Goal: Transaction & Acquisition: Purchase product/service

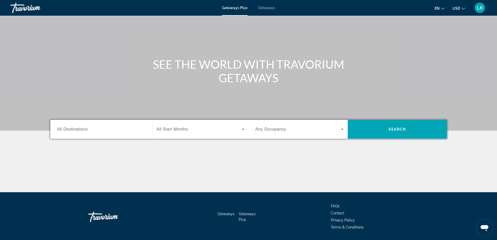
click at [79, 126] on div "Search widget" at bounding box center [101, 129] width 88 height 15
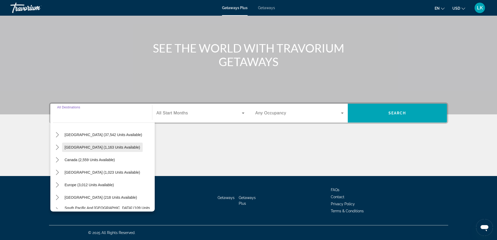
scroll to position [26, 0]
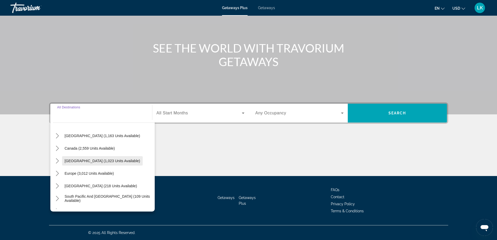
click at [85, 160] on span "[GEOGRAPHIC_DATA] (1,023 units available)" at bounding box center [102, 161] width 75 height 4
type input "**********"
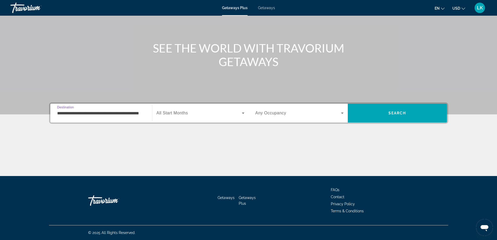
click at [178, 115] on span "All Start Months" at bounding box center [173, 113] width 32 height 4
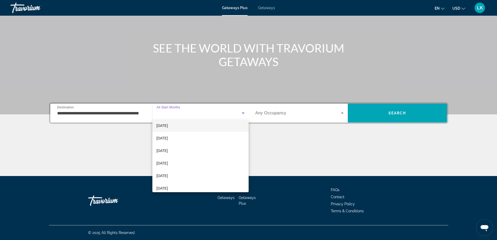
click at [168, 126] on span "[DATE]" at bounding box center [162, 125] width 11 height 6
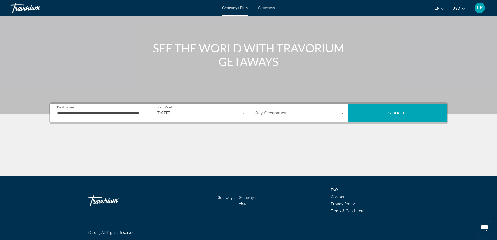
click at [298, 105] on div "Occupancy Any Occupancy" at bounding box center [299, 113] width 97 height 19
click at [293, 110] on span "Search widget" at bounding box center [298, 113] width 86 height 6
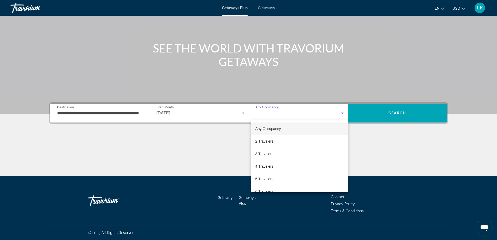
drag, startPoint x: 272, startPoint y: 164, endPoint x: 336, endPoint y: 126, distance: 74.7
click at [272, 165] on span "4 Travelers" at bounding box center [264, 166] width 18 height 6
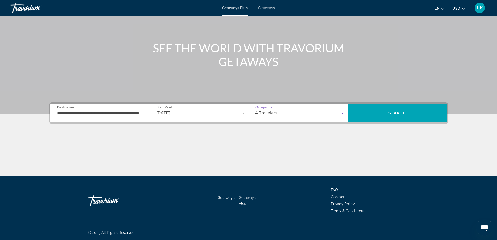
click at [278, 112] on div "4 Travelers" at bounding box center [298, 113] width 86 height 6
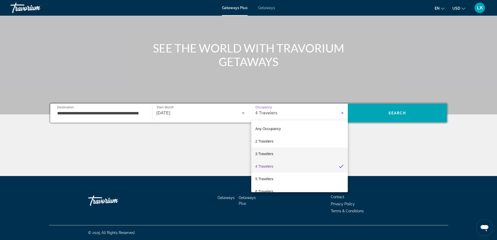
click at [263, 150] on mat-option "3 Travelers" at bounding box center [299, 153] width 97 height 13
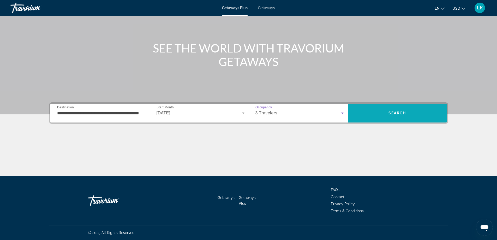
click at [434, 120] on span "Search" at bounding box center [397, 113] width 99 height 19
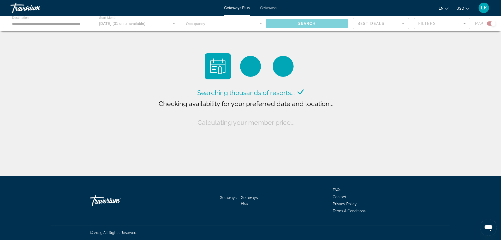
click at [466, 9] on icon "Change currency" at bounding box center [468, 9] width 4 height 4
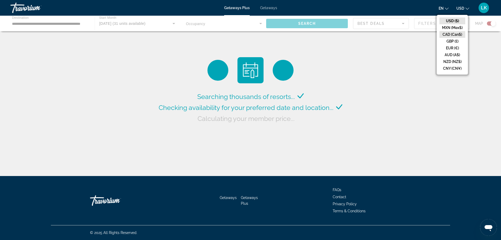
click at [459, 35] on button "CAD (Can$)" at bounding box center [452, 34] width 26 height 7
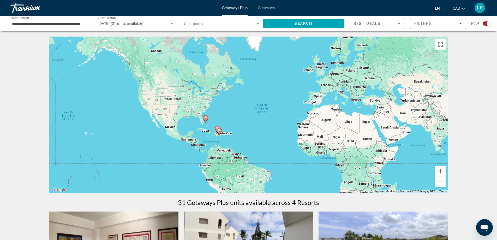
drag, startPoint x: 202, startPoint y: 142, endPoint x: 233, endPoint y: 142, distance: 30.5
click at [233, 143] on div "To activate drag with keyboard, press Alt + Enter. Once in keyboard drag state,…" at bounding box center [248, 115] width 399 height 157
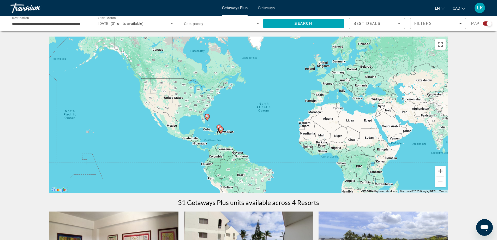
drag, startPoint x: 230, startPoint y: 117, endPoint x: 238, endPoint y: 110, distance: 10.9
click at [237, 110] on div "To activate drag with keyboard, press Alt + Enter. Once in keyboard drag state,…" at bounding box center [248, 115] width 399 height 157
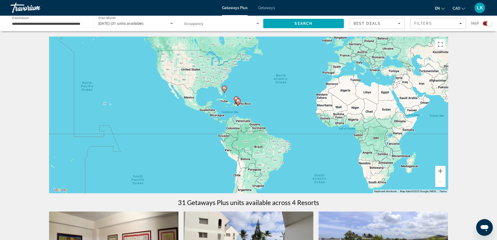
drag, startPoint x: 282, startPoint y: 120, endPoint x: 290, endPoint y: 134, distance: 16.4
click at [289, 133] on div "To activate drag with keyboard, press Alt + Enter. Once in keyboard drag state,…" at bounding box center [248, 115] width 399 height 157
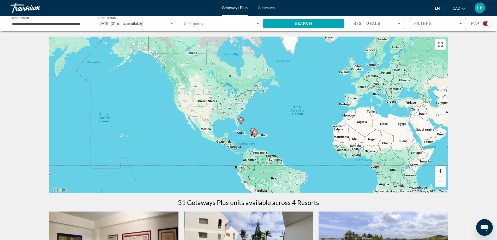
click at [440, 170] on button "Zoom in" at bounding box center [440, 171] width 10 height 10
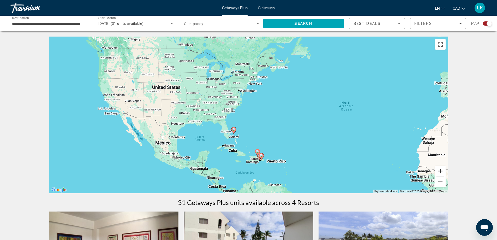
click at [441, 170] on button "Zoom in" at bounding box center [440, 171] width 10 height 10
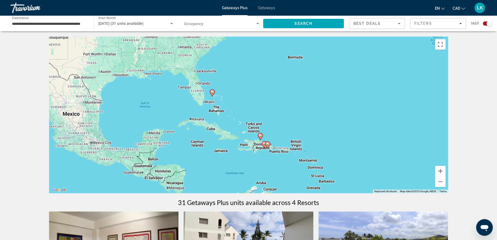
drag, startPoint x: 299, startPoint y: 147, endPoint x: 288, endPoint y: 109, distance: 39.7
click at [294, 91] on div "To activate drag with keyboard, press Alt + Enter. Once in keyboard drag state,…" at bounding box center [248, 115] width 399 height 157
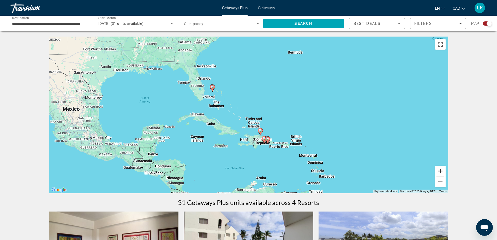
click at [443, 168] on button "Zoom in" at bounding box center [440, 171] width 10 height 10
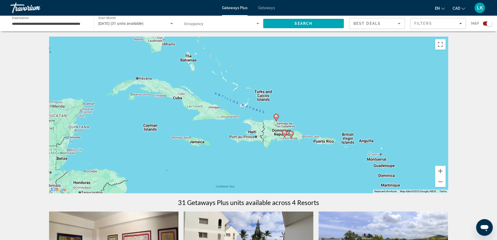
drag, startPoint x: 282, startPoint y: 144, endPoint x: 299, endPoint y: 141, distance: 17.5
click at [307, 148] on div "To activate drag with keyboard, press Alt + Enter. Once in keyboard drag state,…" at bounding box center [248, 115] width 399 height 157
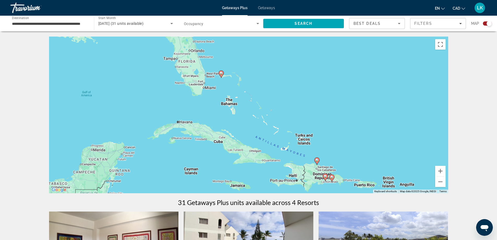
drag, startPoint x: 219, startPoint y: 92, endPoint x: 240, endPoint y: 116, distance: 32.4
click at [231, 110] on div "To activate drag with keyboard, press Alt + Enter. Once in keyboard drag state,…" at bounding box center [248, 115] width 399 height 157
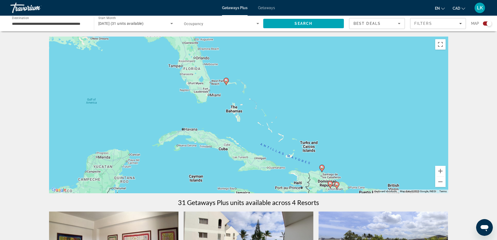
drag, startPoint x: 239, startPoint y: 106, endPoint x: 255, endPoint y: 133, distance: 31.6
click at [255, 133] on div "To activate drag with keyboard, press Alt + Enter. Once in keyboard drag state,…" at bounding box center [248, 115] width 399 height 157
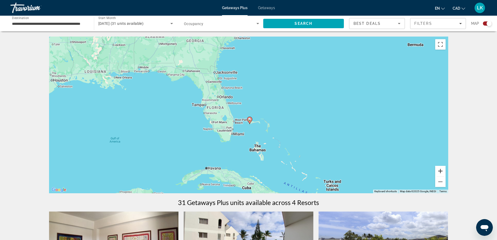
click at [444, 170] on button "Zoom in" at bounding box center [440, 171] width 10 height 10
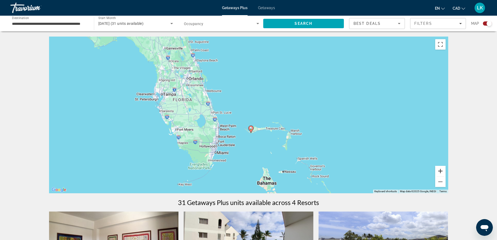
click at [441, 169] on button "Zoom in" at bounding box center [440, 171] width 10 height 10
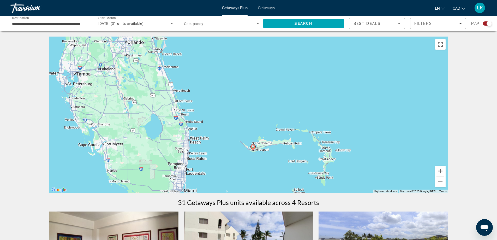
drag, startPoint x: 266, startPoint y: 166, endPoint x: 266, endPoint y: 141, distance: 25.3
click at [266, 141] on div "To activate drag with keyboard, press Alt + Enter. Once in keyboard drag state,…" at bounding box center [248, 115] width 399 height 157
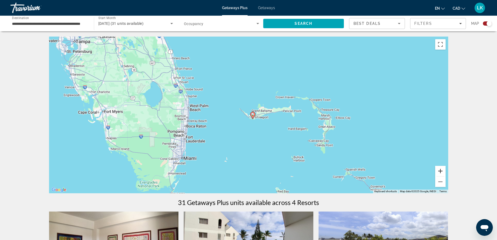
click at [441, 173] on button "Zoom in" at bounding box center [440, 171] width 10 height 10
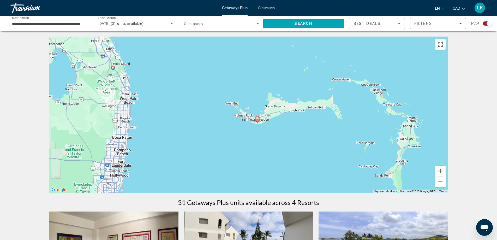
click at [259, 124] on div "To activate drag with keyboard, press Alt + Enter. Once in keyboard drag state,…" at bounding box center [248, 115] width 399 height 157
click at [256, 121] on gmp-advanced-marker "Main content" at bounding box center [257, 120] width 5 height 8
click at [256, 121] on div "To activate drag with keyboard, press Alt + Enter. Once in keyboard drag state,…" at bounding box center [248, 115] width 399 height 157
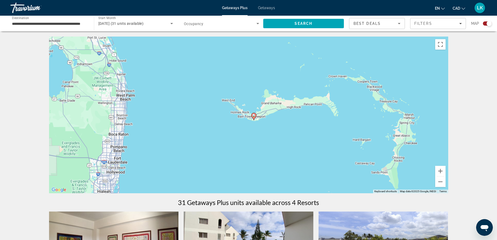
click at [257, 122] on div "To activate drag with keyboard, press Alt + Enter. Once in keyboard drag state,…" at bounding box center [248, 115] width 399 height 157
click at [435, 184] on div "To activate drag with keyboard, press Alt + Enter. Once in keyboard drag state,…" at bounding box center [248, 115] width 399 height 157
click at [435, 184] on button "Zoom out" at bounding box center [440, 181] width 10 height 10
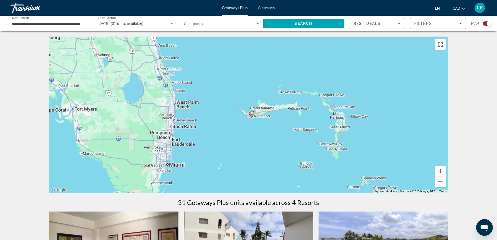
click at [437, 184] on button "Zoom out" at bounding box center [440, 181] width 10 height 10
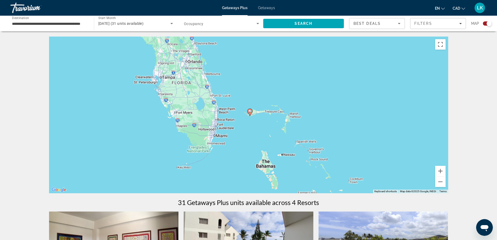
click at [261, 11] on div "Getaways Plus Getaways en English Español Français Italiano Português русский C…" at bounding box center [248, 8] width 497 height 14
click at [265, 9] on span "Getaways" at bounding box center [266, 8] width 17 height 4
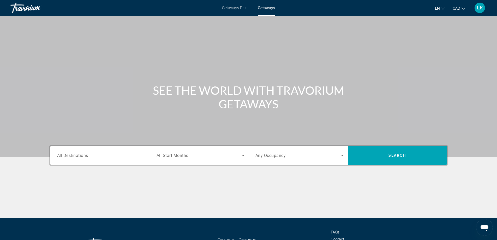
click at [245, 8] on span "Getaways Plus" at bounding box center [234, 8] width 25 height 4
click at [267, 8] on span "Getaways" at bounding box center [266, 8] width 17 height 4
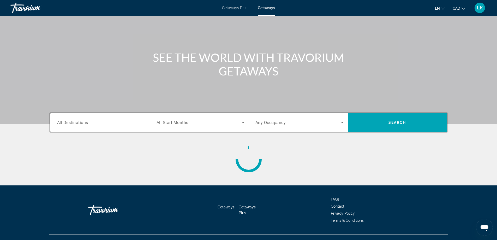
scroll to position [42, 0]
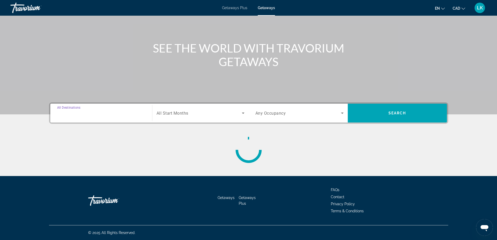
click at [109, 116] on div "Search widget" at bounding box center [101, 113] width 88 height 15
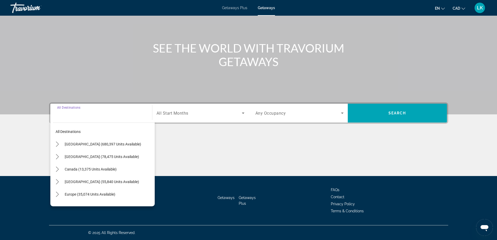
click at [114, 110] on input "Destination All Destinations" at bounding box center [101, 113] width 88 height 6
click at [127, 180] on span "[GEOGRAPHIC_DATA] (55,840 units available)" at bounding box center [102, 182] width 74 height 4
type input "**********"
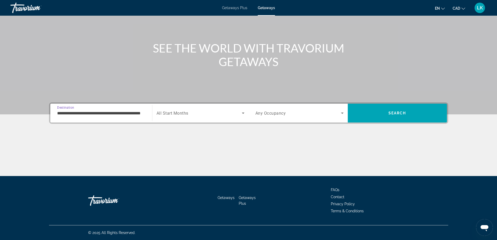
click at [206, 108] on div "Search widget" at bounding box center [201, 113] width 88 height 15
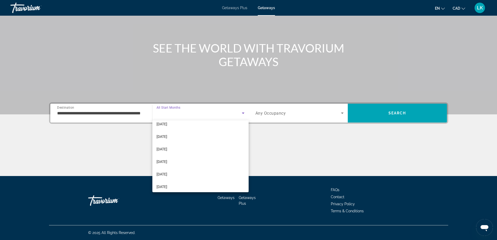
scroll to position [82, 0]
click at [167, 124] on span "[DATE]" at bounding box center [162, 122] width 11 height 6
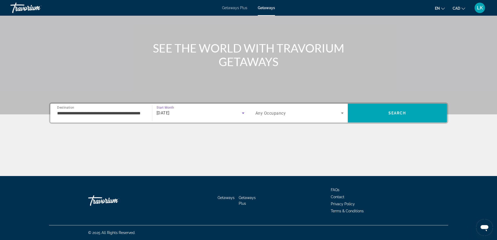
click at [92, 125] on div "**********" at bounding box center [249, 139] width 420 height 74
click at [97, 113] on input "**********" at bounding box center [101, 113] width 88 height 6
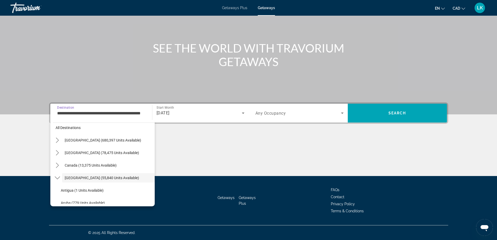
scroll to position [0, 0]
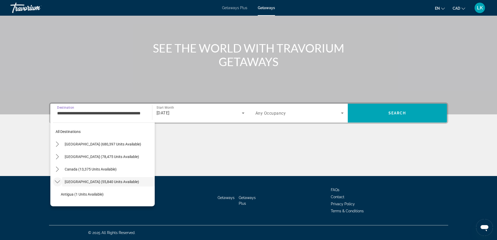
click at [57, 182] on icon "Toggle Caribbean & Atlantic Islands (55,840 units available) submenu" at bounding box center [57, 181] width 5 height 3
click at [234, 7] on span "Getaways Plus" at bounding box center [234, 8] width 25 height 4
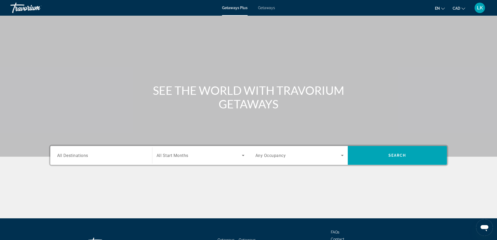
click at [104, 156] on input "Destination All Destinations" at bounding box center [101, 155] width 88 height 6
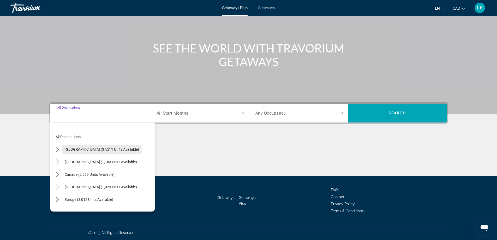
click at [85, 147] on span "Select destination: United States (37,511 units available)" at bounding box center [102, 149] width 80 height 13
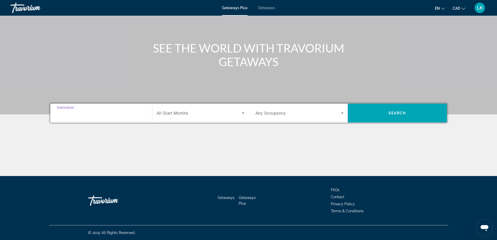
type input "**********"
click at [180, 109] on div "Search widget" at bounding box center [201, 113] width 88 height 15
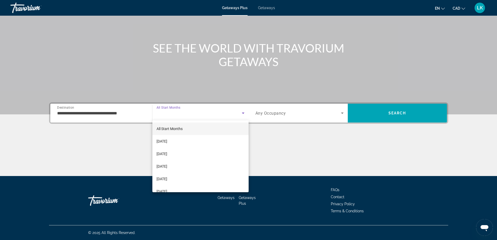
click at [176, 118] on div at bounding box center [248, 120] width 497 height 240
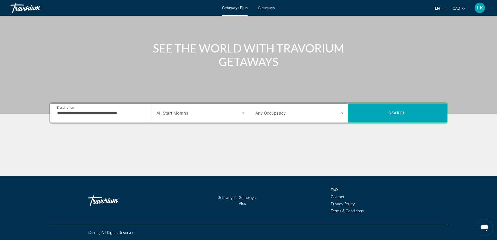
click at [278, 9] on div "Getaways Plus Getaways en English Español Français Italiano Português русский C…" at bounding box center [248, 8] width 497 height 14
click at [268, 9] on span "Getaways" at bounding box center [266, 8] width 17 height 4
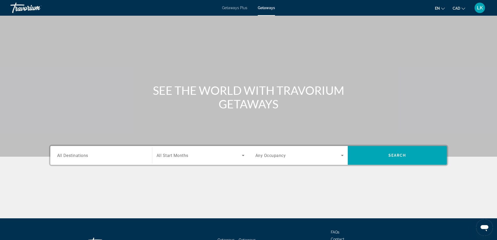
click at [100, 155] on input "Destination All Destinations" at bounding box center [101, 155] width 88 height 6
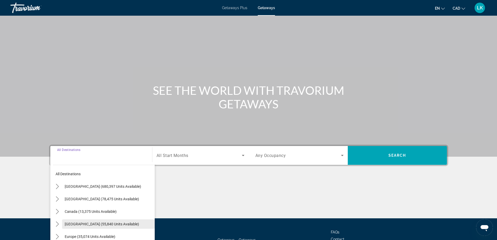
scroll to position [42, 0]
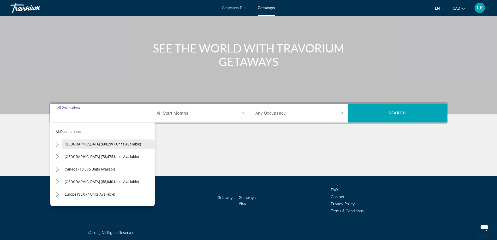
click at [94, 150] on span "Select destination: United States (680,397 units available)" at bounding box center [108, 144] width 93 height 13
type input "**********"
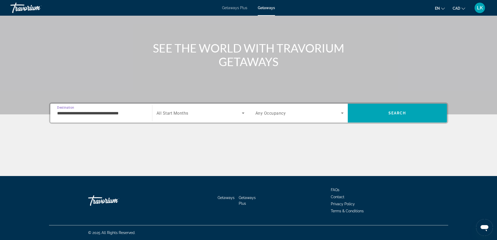
click at [192, 110] on span "Search widget" at bounding box center [199, 113] width 85 height 6
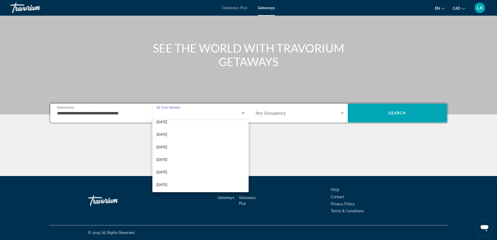
scroll to position [52, 0]
click at [179, 152] on mat-option "[DATE]" at bounding box center [200, 151] width 96 height 13
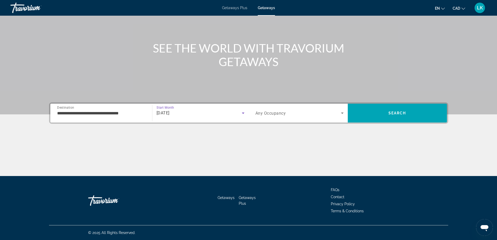
click at [302, 114] on span "Search widget" at bounding box center [298, 113] width 86 height 6
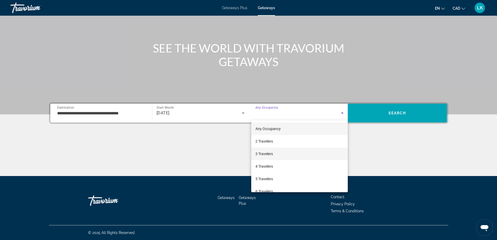
click at [269, 160] on mat-option "3 Travelers" at bounding box center [299, 153] width 97 height 13
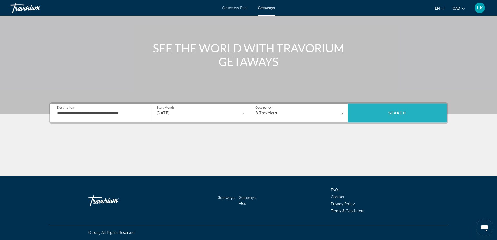
click at [391, 110] on span "Search" at bounding box center [397, 113] width 99 height 13
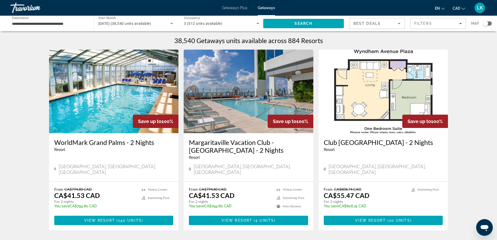
click at [388, 24] on div "Best Deals" at bounding box center [376, 23] width 44 height 6
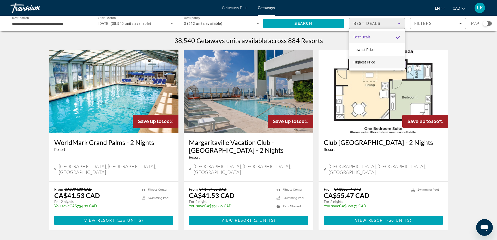
click at [378, 61] on mat-option "Highest Price" at bounding box center [376, 62] width 55 height 13
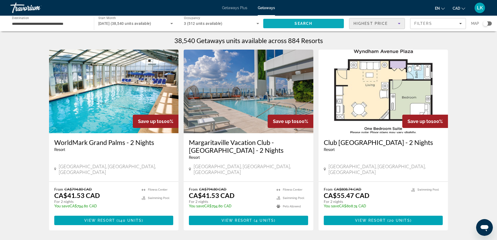
click at [324, 25] on span "Search" at bounding box center [303, 23] width 81 height 13
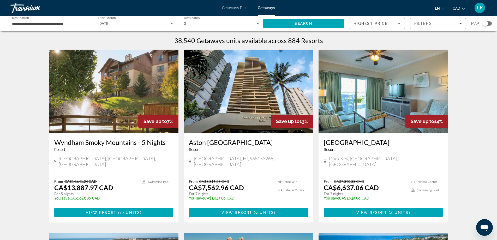
click at [457, 12] on div "en English Español Français Italiano Português русский CAD USD ($) MXN (Mex$) C…" at bounding box center [383, 7] width 206 height 11
click at [243, 210] on span "View Resort" at bounding box center [237, 212] width 31 height 4
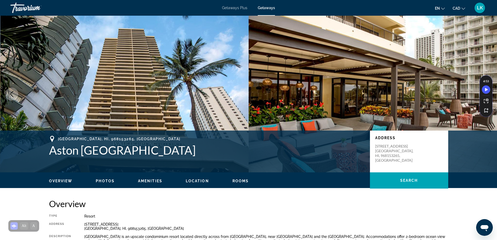
click at [196, 98] on img "Main content" at bounding box center [124, 94] width 249 height 157
click at [307, 96] on img "Main content" at bounding box center [373, 94] width 249 height 157
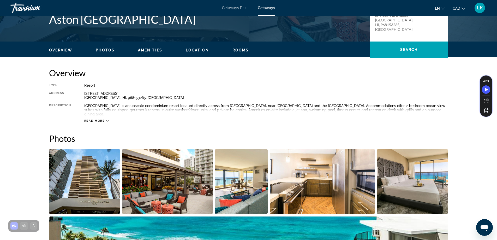
scroll to position [78, 0]
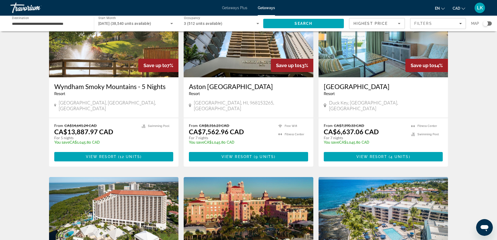
scroll to position [52, 0]
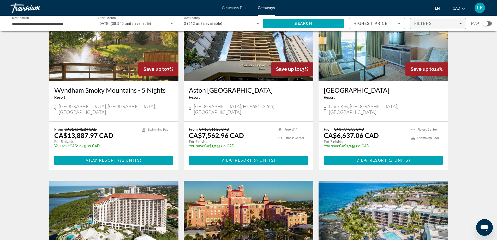
click at [438, 17] on span "Filters" at bounding box center [438, 23] width 55 height 13
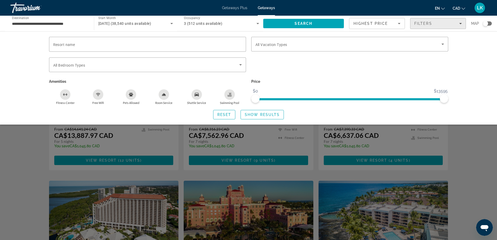
click at [438, 18] on span "Filters" at bounding box center [438, 23] width 55 height 13
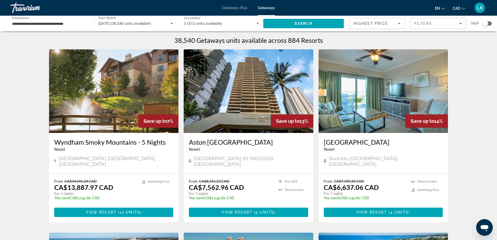
scroll to position [0, 0]
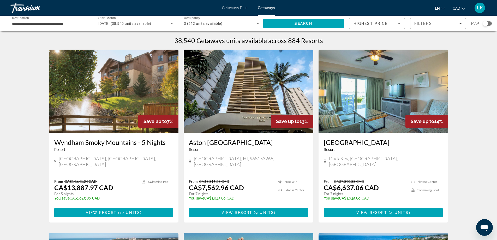
click at [69, 24] on input "**********" at bounding box center [49, 24] width 75 height 6
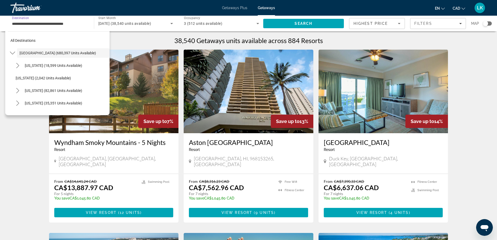
click at [68, 25] on input "**********" at bounding box center [49, 24] width 75 height 6
click at [289, 41] on h1 "38,540 Getaways units available across 884 Resorts" at bounding box center [248, 41] width 149 height 8
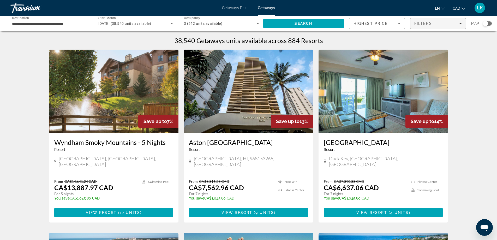
click at [456, 23] on div "Filters" at bounding box center [437, 23] width 47 height 4
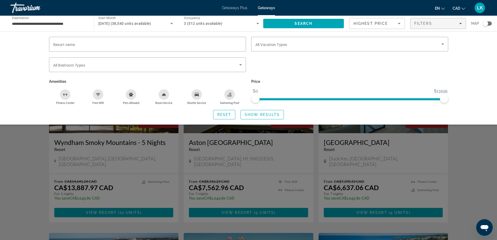
click at [487, 23] on div "Search widget" at bounding box center [485, 23] width 5 height 5
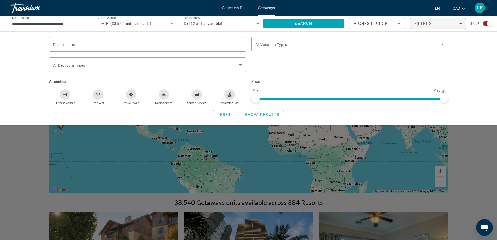
click at [457, 157] on div "Search widget" at bounding box center [248, 159] width 497 height 162
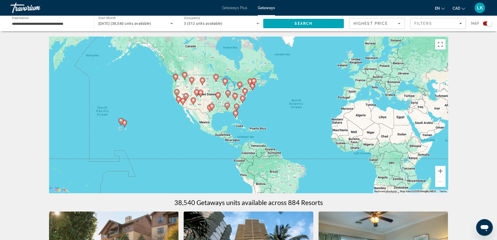
drag, startPoint x: 91, startPoint y: 136, endPoint x: 170, endPoint y: 129, distance: 79.1
click at [177, 131] on div "To activate drag with keyboard, press Alt + Enter. Once in keyboard drag state,…" at bounding box center [248, 115] width 399 height 157
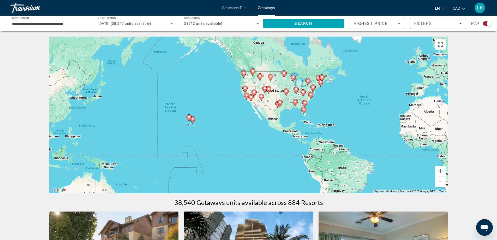
click at [189, 125] on div "To activate drag with keyboard, press Alt + Enter. Once in keyboard drag state,…" at bounding box center [248, 115] width 399 height 157
click at [192, 123] on gmp-advanced-marker "Main content" at bounding box center [192, 120] width 5 height 8
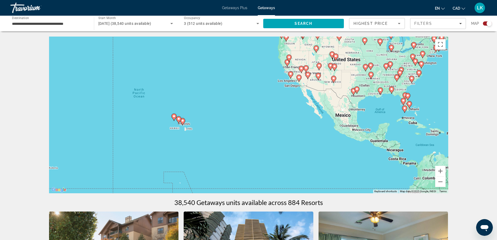
drag, startPoint x: 229, startPoint y: 151, endPoint x: 232, endPoint y: 141, distance: 10.5
click at [268, 154] on div "To navigate, press the arrow keys. To activate drag with keyboard, press Alt + …" at bounding box center [248, 115] width 399 height 157
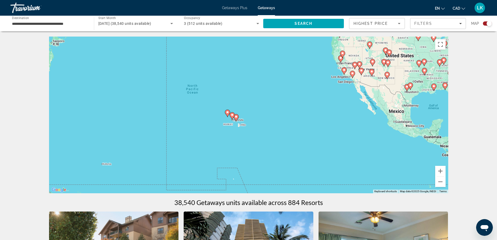
drag, startPoint x: 203, startPoint y: 133, endPoint x: 257, endPoint y: 128, distance: 55.1
click at [258, 129] on div "To navigate, press the arrow keys. To activate drag with keyboard, press Alt + …" at bounding box center [248, 115] width 399 height 157
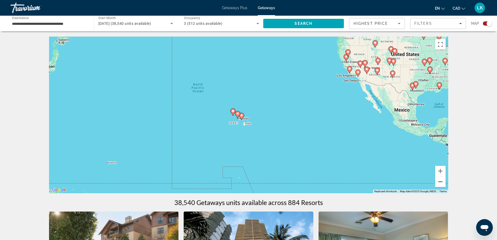
click at [440, 177] on button "Zoom out" at bounding box center [440, 181] width 10 height 10
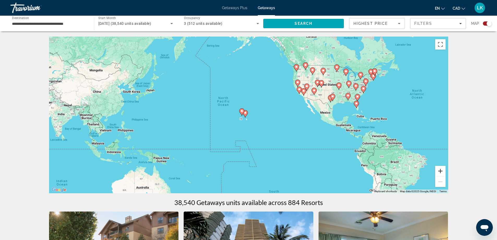
click at [440, 173] on button "Zoom in" at bounding box center [440, 171] width 10 height 10
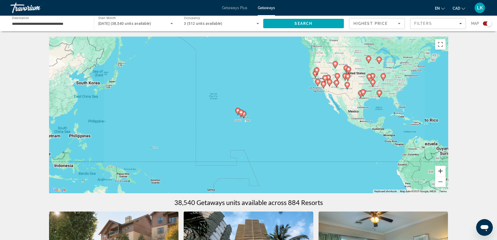
click at [440, 173] on button "Zoom in" at bounding box center [440, 171] width 10 height 10
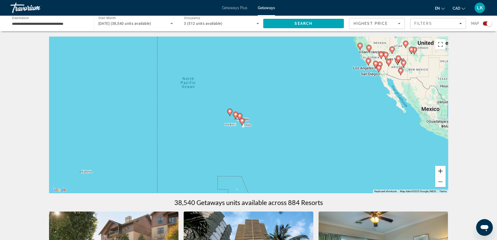
click at [440, 173] on button "Zoom in" at bounding box center [440, 171] width 10 height 10
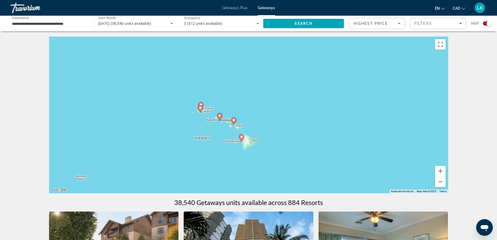
drag, startPoint x: 266, startPoint y: 165, endPoint x: 328, endPoint y: 141, distance: 66.3
click at [331, 141] on div "To navigate, press the arrow keys. To activate drag with keyboard, press Alt + …" at bounding box center [248, 115] width 399 height 157
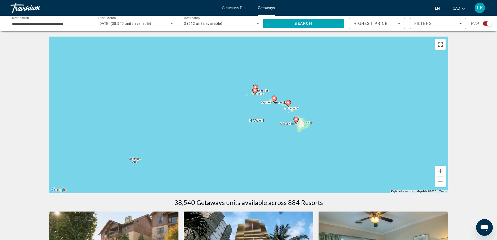
drag, startPoint x: 314, startPoint y: 144, endPoint x: 307, endPoint y: 146, distance: 7.4
click at [307, 146] on div "To navigate, press the arrow keys. To activate drag with keyboard, press Alt + …" at bounding box center [248, 115] width 399 height 157
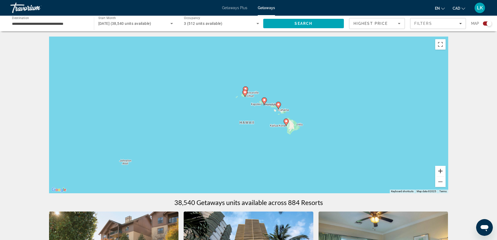
click at [442, 170] on button "Zoom in" at bounding box center [440, 171] width 10 height 10
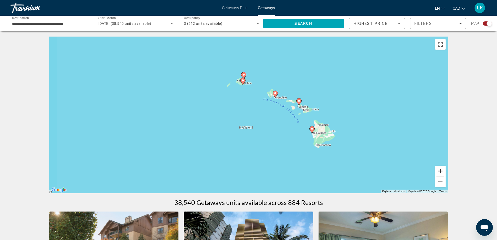
click at [441, 170] on button "Zoom in" at bounding box center [440, 171] width 10 height 10
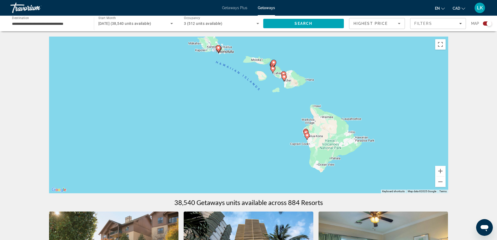
drag, startPoint x: 328, startPoint y: 121, endPoint x: 233, endPoint y: 99, distance: 96.7
click at [233, 99] on div "To navigate, press the arrow keys. To activate drag with keyboard, press Alt + …" at bounding box center [248, 115] width 399 height 157
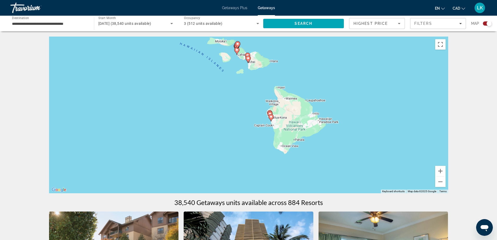
drag, startPoint x: 339, startPoint y: 138, endPoint x: 302, endPoint y: 119, distance: 42.0
click at [302, 119] on div "To navigate, press the arrow keys. To activate drag with keyboard, press Alt + …" at bounding box center [248, 115] width 399 height 157
click at [440, 183] on button "Zoom out" at bounding box center [440, 181] width 10 height 10
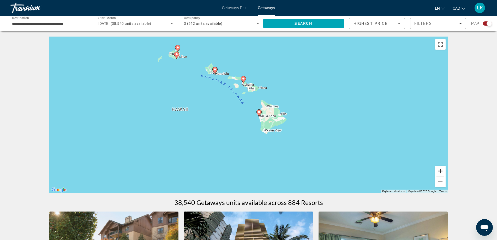
click at [445, 170] on button "Zoom in" at bounding box center [440, 171] width 10 height 10
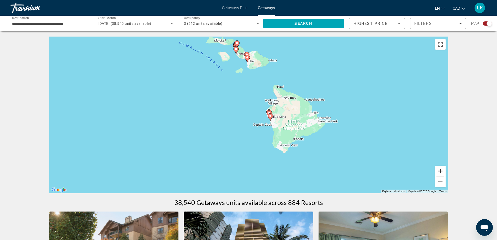
click at [440, 168] on button "Zoom in" at bounding box center [440, 171] width 10 height 10
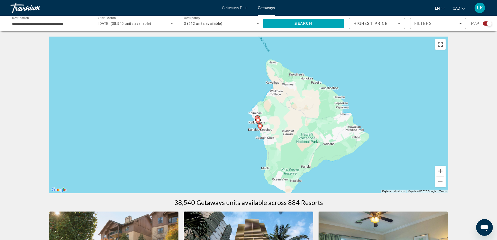
drag, startPoint x: 337, startPoint y: 136, endPoint x: 319, endPoint y: 140, distance: 18.6
click at [319, 140] on div "To navigate, press the arrow keys. To activate drag with keyboard, press Alt + …" at bounding box center [248, 115] width 399 height 157
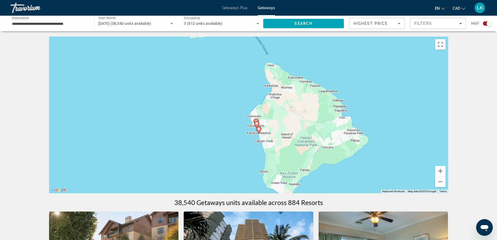
drag, startPoint x: 302, startPoint y: 117, endPoint x: 307, endPoint y: 148, distance: 31.0
click at [307, 149] on div "To navigate, press the arrow keys. To activate drag with keyboard, press Alt + …" at bounding box center [248, 115] width 399 height 157
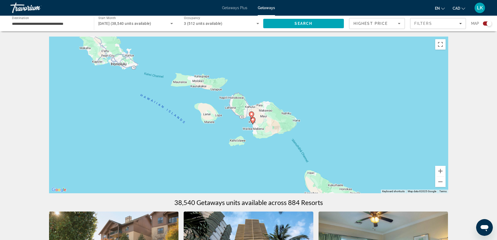
drag, startPoint x: 288, startPoint y: 118, endPoint x: 305, endPoint y: 135, distance: 24.4
click at [305, 135] on div "To navigate, press the arrow keys. To activate drag with keyboard, press Alt + …" at bounding box center [248, 115] width 399 height 157
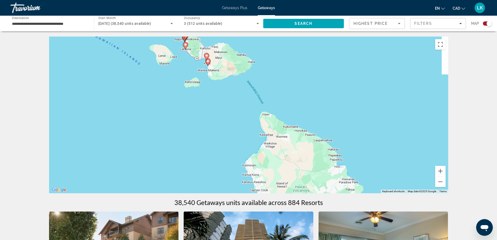
drag, startPoint x: 264, startPoint y: 144, endPoint x: 229, endPoint y: 85, distance: 68.5
click at [227, 84] on div "To navigate, press the arrow keys. To activate drag with keyboard, press Alt + …" at bounding box center [248, 115] width 399 height 157
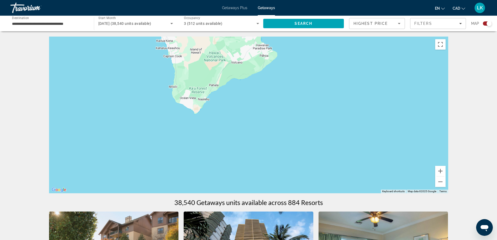
drag, startPoint x: 252, startPoint y: 117, endPoint x: 265, endPoint y: 125, distance: 15.1
click at [270, 129] on div "To navigate, press the arrow keys. To activate drag with keyboard, press Alt + …" at bounding box center [248, 115] width 399 height 157
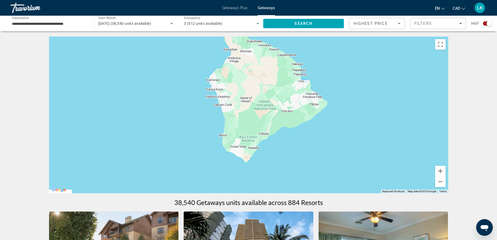
drag, startPoint x: 260, startPoint y: 119, endPoint x: 259, endPoint y: 130, distance: 11.4
click at [259, 130] on div "To navigate, press the arrow keys. To activate drag with keyboard, press Alt + …" at bounding box center [248, 115] width 399 height 157
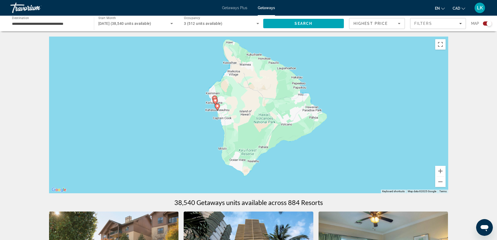
drag, startPoint x: 263, startPoint y: 132, endPoint x: 264, endPoint y: 141, distance: 8.7
click at [264, 141] on div "To navigate, press the arrow keys. To activate drag with keyboard, press Alt + …" at bounding box center [248, 115] width 399 height 157
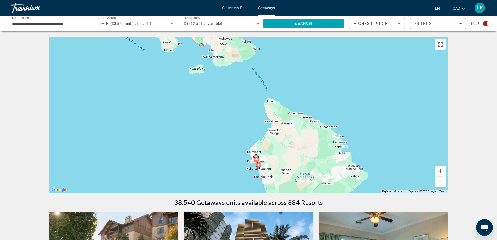
drag, startPoint x: 234, startPoint y: 115, endPoint x: 272, endPoint y: 164, distance: 62.4
click at [277, 175] on div "To navigate, press the arrow keys. To activate drag with keyboard, press Alt + …" at bounding box center [248, 115] width 399 height 157
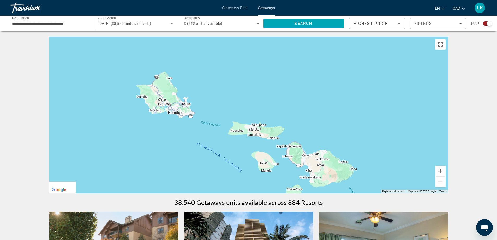
drag, startPoint x: 236, startPoint y: 118, endPoint x: 263, endPoint y: 133, distance: 31.4
click at [272, 145] on div "To navigate, press the arrow keys. To activate drag with keyboard, press Alt + …" at bounding box center [248, 115] width 399 height 157
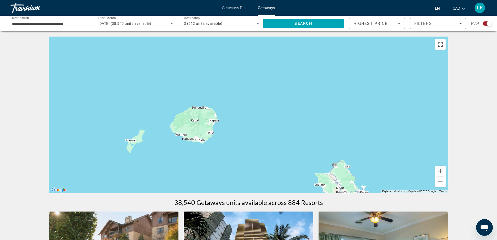
drag, startPoint x: 263, startPoint y: 133, endPoint x: 280, endPoint y: 93, distance: 43.1
click at [280, 93] on div "To navigate, press the arrow keys. To activate drag with keyboard, press Alt + …" at bounding box center [248, 115] width 399 height 157
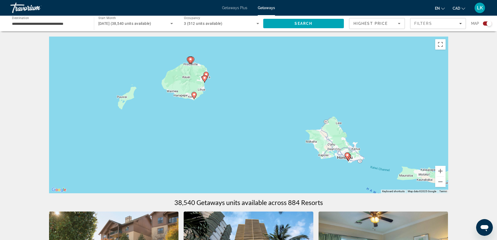
drag, startPoint x: 284, startPoint y: 127, endPoint x: 237, endPoint y: 81, distance: 65.7
click at [237, 81] on div "To navigate, press the arrow keys. To activate drag with keyboard, press Alt + …" at bounding box center [248, 115] width 399 height 157
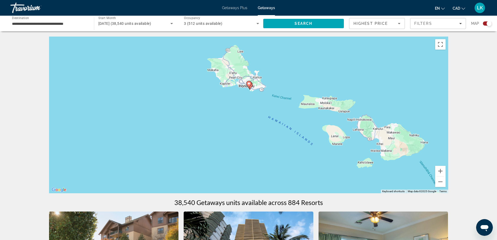
drag, startPoint x: 307, startPoint y: 141, endPoint x: 310, endPoint y: 146, distance: 6.3
click at [310, 146] on div "To navigate, press the arrow keys. To activate drag with keyboard, press Alt + …" at bounding box center [248, 115] width 399 height 157
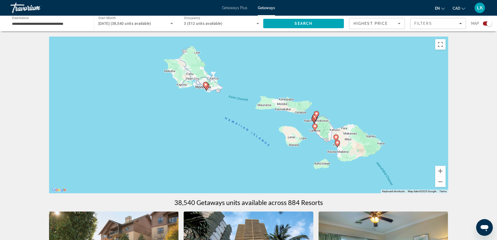
drag, startPoint x: 310, startPoint y: 146, endPoint x: 264, endPoint y: 148, distance: 45.4
click at [264, 148] on div "To navigate, press the arrow keys. To activate drag with keyboard, press Alt + …" at bounding box center [248, 115] width 399 height 157
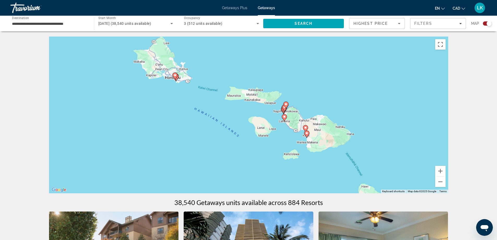
drag, startPoint x: 311, startPoint y: 164, endPoint x: 278, endPoint y: 155, distance: 33.9
click at [278, 155] on div "To navigate, press the arrow keys. To activate drag with keyboard, press Alt + …" at bounding box center [248, 115] width 399 height 157
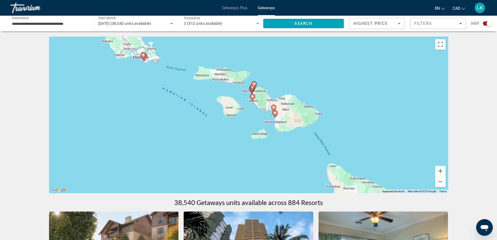
drag, startPoint x: 331, startPoint y: 180, endPoint x: 299, endPoint y: 159, distance: 38.4
click at [298, 159] on div "To navigate, press the arrow keys. To activate drag with keyboard, press Alt + …" at bounding box center [248, 115] width 399 height 157
drag, startPoint x: 407, startPoint y: 169, endPoint x: 399, endPoint y: 166, distance: 7.8
click at [399, 166] on div "To navigate, press the arrow keys. To activate drag with keyboard, press Alt + …" at bounding box center [248, 115] width 399 height 157
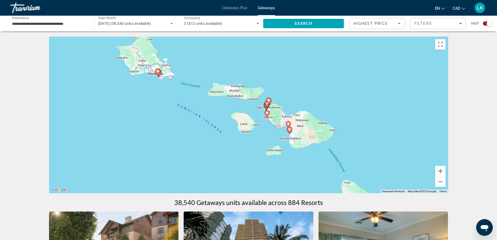
drag, startPoint x: 249, startPoint y: 124, endPoint x: 291, endPoint y: 155, distance: 52.4
click at [276, 151] on div "To navigate, press the arrow keys. To activate drag with keyboard, press Alt + …" at bounding box center [248, 115] width 399 height 157
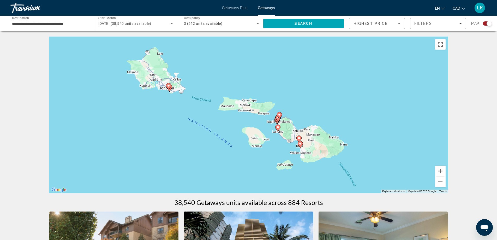
click at [442, 187] on div "To navigate, press the arrow keys. To activate drag with keyboard, press Alt + …" at bounding box center [248, 115] width 399 height 157
click at [442, 184] on button "Zoom out" at bounding box center [440, 181] width 10 height 10
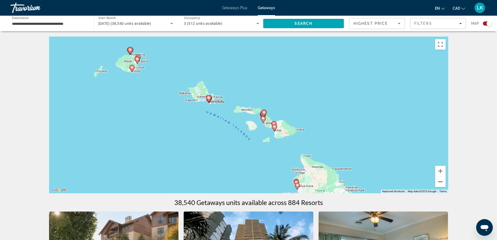
click at [442, 184] on button "Zoom out" at bounding box center [440, 181] width 10 height 10
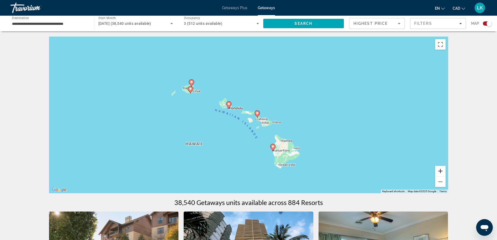
click at [440, 168] on button "Zoom in" at bounding box center [440, 171] width 10 height 10
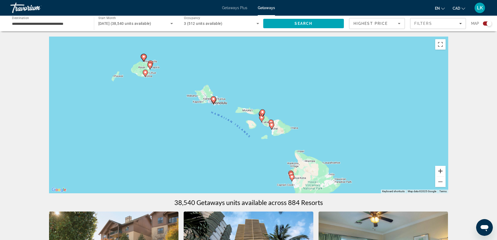
click at [440, 168] on button "Zoom in" at bounding box center [440, 171] width 10 height 10
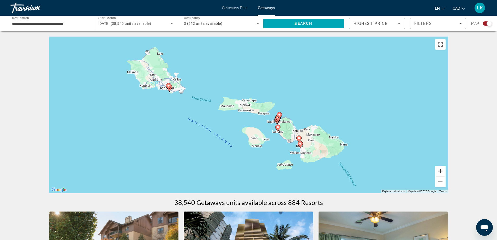
click at [440, 168] on button "Zoom in" at bounding box center [440, 171] width 10 height 10
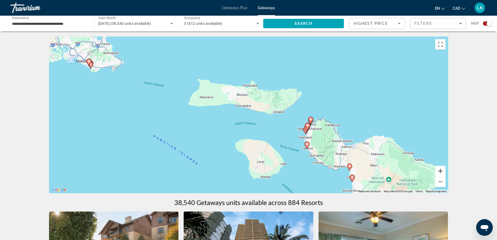
click at [440, 168] on button "Zoom in" at bounding box center [440, 171] width 10 height 10
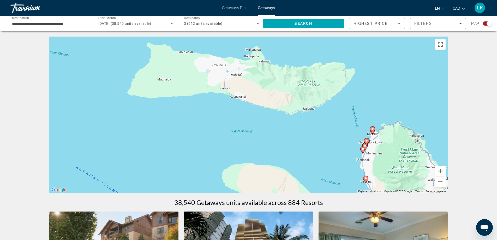
click at [445, 184] on button "Zoom out" at bounding box center [440, 181] width 10 height 10
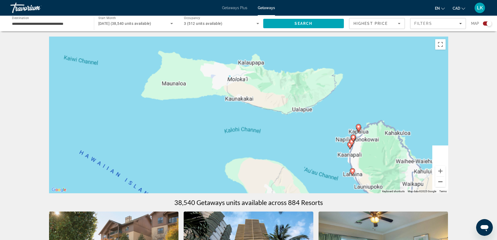
click at [445, 184] on button "Zoom out" at bounding box center [440, 181] width 10 height 10
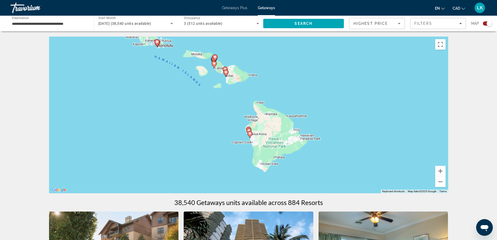
drag, startPoint x: 366, startPoint y: 146, endPoint x: 293, endPoint y: 88, distance: 93.5
click at [362, 123] on div "To navigate, press the arrow keys. To activate drag with keyboard, press Alt + …" at bounding box center [248, 115] width 399 height 157
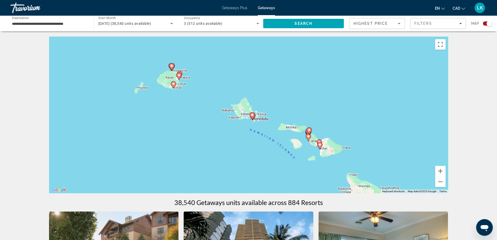
drag, startPoint x: 279, startPoint y: 95, endPoint x: 259, endPoint y: 75, distance: 28.1
click at [259, 75] on div "To navigate, press the arrow keys. To activate drag with keyboard, press Alt + …" at bounding box center [248, 115] width 399 height 157
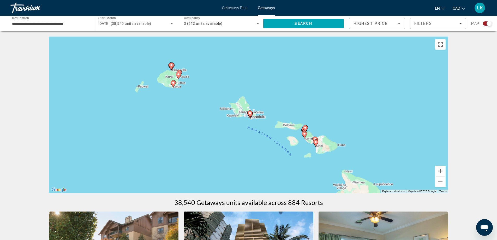
click at [446, 173] on div "To navigate, press the arrow keys. To activate drag with keyboard, press Alt + …" at bounding box center [248, 115] width 399 height 157
drag, startPoint x: 359, startPoint y: 146, endPoint x: 346, endPoint y: 133, distance: 19.4
click at [333, 130] on div "To navigate, press the arrow keys. To activate drag with keyboard, press Alt + …" at bounding box center [248, 115] width 399 height 157
click at [439, 169] on button "Zoom in" at bounding box center [440, 171] width 10 height 10
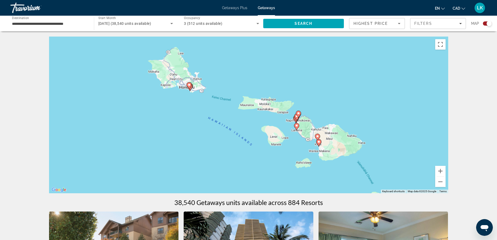
drag, startPoint x: 319, startPoint y: 125, endPoint x: 257, endPoint y: 89, distance: 72.1
click at [257, 89] on div "To navigate, press the arrow keys. To activate drag with keyboard, press Alt + …" at bounding box center [248, 115] width 399 height 157
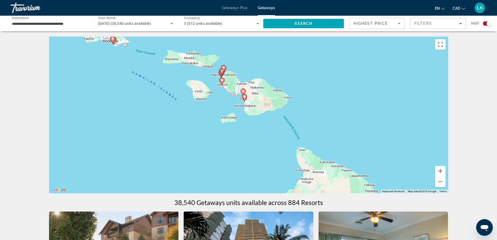
click at [311, 119] on div "To navigate, press the arrow keys. To activate drag with keyboard, press Alt + …" at bounding box center [248, 115] width 399 height 157
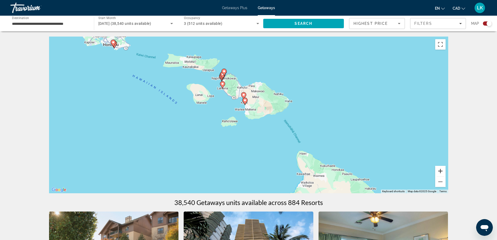
click at [441, 173] on button "Zoom in" at bounding box center [440, 171] width 10 height 10
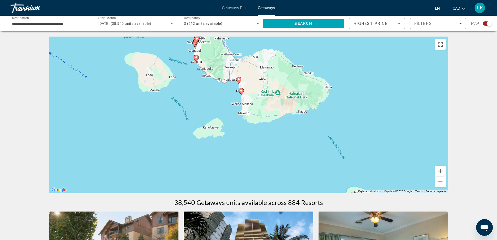
drag, startPoint x: 269, startPoint y: 123, endPoint x: 271, endPoint y: 126, distance: 2.8
click at [243, 95] on icon "Main content" at bounding box center [241, 91] width 5 height 7
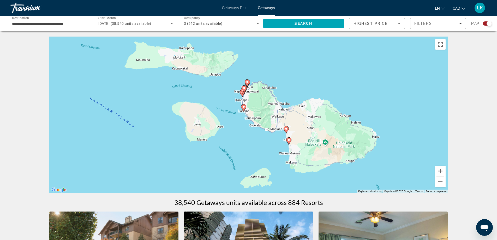
click at [445, 176] on div "Main content" at bounding box center [440, 176] width 10 height 21
click at [439, 169] on button "Zoom in" at bounding box center [440, 171] width 10 height 10
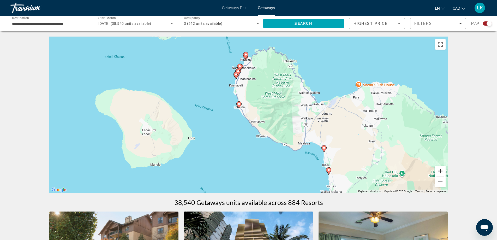
click at [439, 169] on button "Zoom in" at bounding box center [440, 171] width 10 height 10
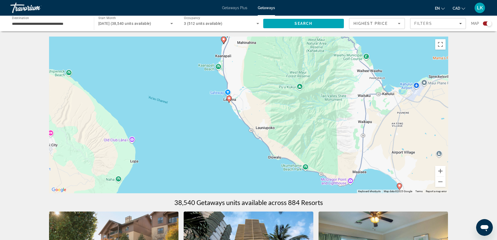
drag, startPoint x: 289, startPoint y: 91, endPoint x: 307, endPoint y: 137, distance: 49.6
click at [306, 136] on div "To activate drag with keyboard, press Alt + Enter. Once in keyboard drag state,…" at bounding box center [248, 115] width 399 height 157
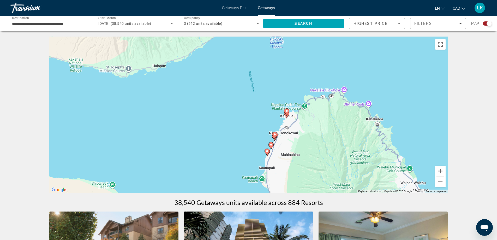
drag, startPoint x: 306, startPoint y: 123, endPoint x: 297, endPoint y: 118, distance: 9.7
click at [297, 119] on div "To activate drag with keyboard, press Alt + Enter. Once in keyboard drag state,…" at bounding box center [248, 115] width 399 height 157
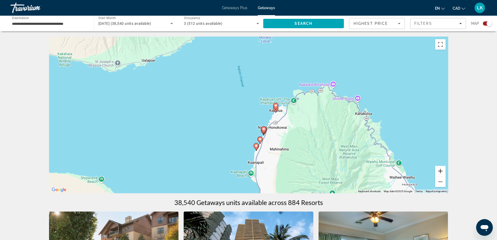
click at [440, 168] on button "Zoom in" at bounding box center [440, 171] width 10 height 10
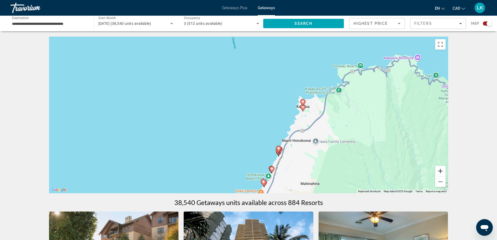
click at [440, 168] on button "Zoom in" at bounding box center [440, 171] width 10 height 10
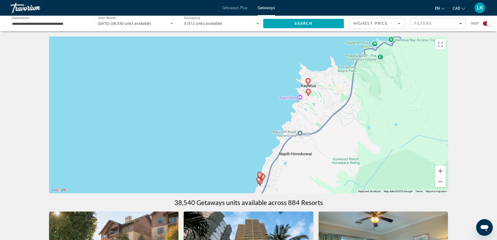
drag, startPoint x: 364, startPoint y: 135, endPoint x: 326, endPoint y: 130, distance: 38.5
click at [326, 130] on div "To activate drag with keyboard, press Alt + Enter. Once in keyboard drag state,…" at bounding box center [248, 115] width 399 height 157
click at [308, 82] on icon "Main content" at bounding box center [308, 81] width 5 height 7
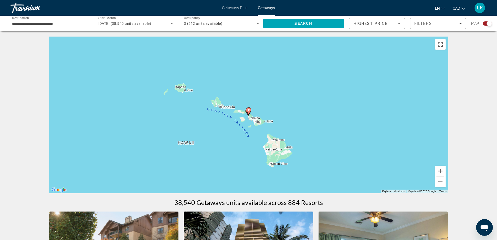
click at [248, 117] on div "To navigate, press the arrow keys. To activate drag with keyboard, press Alt + …" at bounding box center [248, 115] width 399 height 157
click at [249, 116] on gmp-advanced-marker "Main content" at bounding box center [248, 112] width 5 height 8
type input "**********"
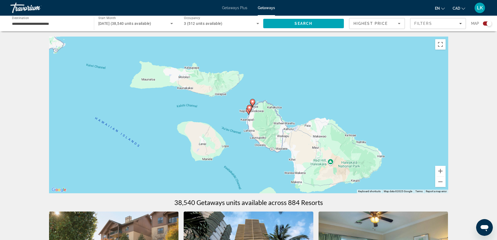
click at [249, 113] on icon "Main content" at bounding box center [248, 111] width 5 height 7
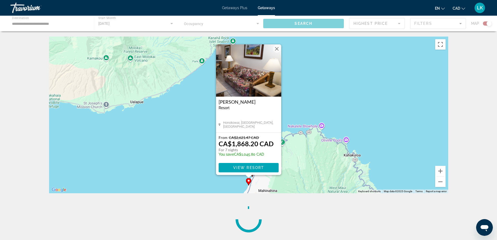
click at [305, 126] on div "To activate drag with keyboard, press Alt + Enter. Once in keyboard drag state,…" at bounding box center [248, 115] width 399 height 157
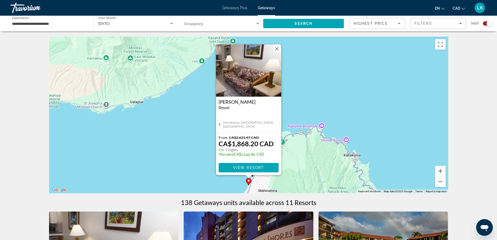
drag, startPoint x: 305, startPoint y: 138, endPoint x: 302, endPoint y: 122, distance: 15.8
click at [302, 122] on div "To activate drag with keyboard, press Alt + Enter. Once in keyboard drag state,…" at bounding box center [248, 115] width 399 height 157
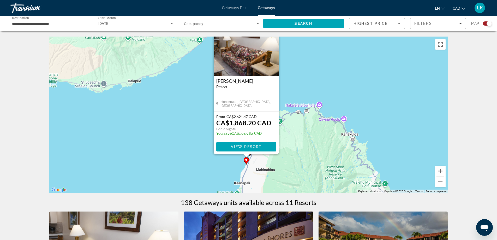
click at [303, 125] on div "To activate drag with keyboard, press Alt + Enter. Once in keyboard drag state,…" at bounding box center [248, 115] width 399 height 157
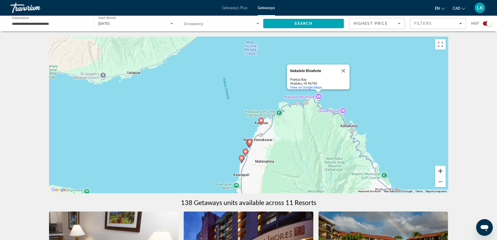
click at [443, 170] on button "Zoom in" at bounding box center [440, 171] width 10 height 10
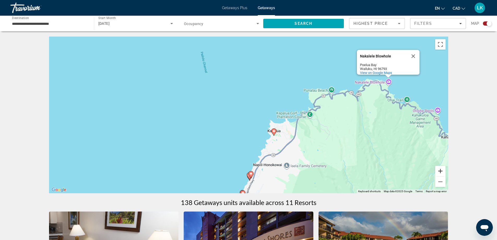
click at [442, 170] on button "Zoom in" at bounding box center [440, 171] width 10 height 10
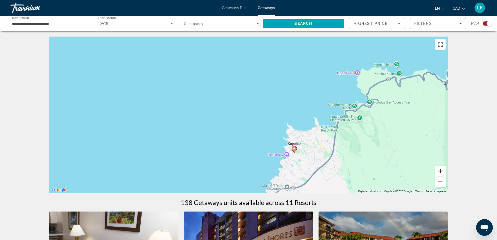
click at [441, 170] on button "Zoom in" at bounding box center [440, 171] width 10 height 10
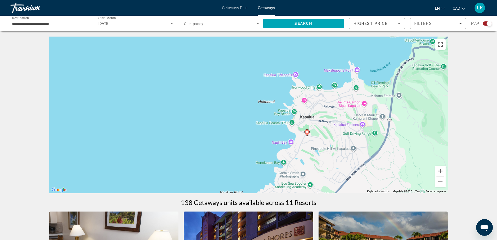
drag, startPoint x: 297, startPoint y: 108, endPoint x: 288, endPoint y: 89, distance: 21.2
click at [288, 89] on div "To activate drag with keyboard, press Alt + Enter. Once in keyboard drag state,…" at bounding box center [248, 115] width 399 height 157
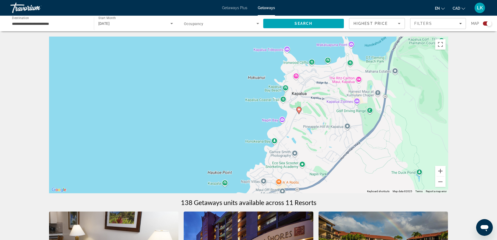
click at [323, 116] on div "To activate drag with keyboard, press Alt + Enter. Once in keyboard drag state,…" at bounding box center [248, 115] width 399 height 157
click at [300, 113] on icon "Main content" at bounding box center [299, 109] width 5 height 7
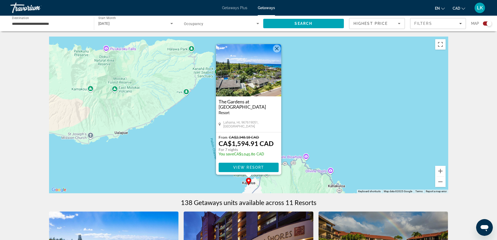
click at [289, 114] on div "To activate drag with keyboard, press Alt + Enter. Once in keyboard drag state,…" at bounding box center [248, 115] width 399 height 157
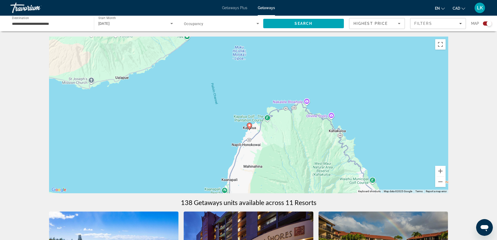
drag, startPoint x: 296, startPoint y: 92, endPoint x: 289, endPoint y: 53, distance: 39.2
click at [289, 53] on div "To activate drag with keyboard, press Alt + Enter. Once in keyboard drag state,…" at bounding box center [248, 115] width 399 height 157
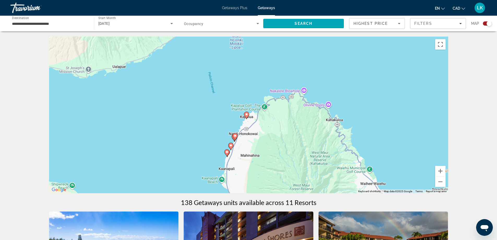
drag, startPoint x: 265, startPoint y: 144, endPoint x: 275, endPoint y: 72, distance: 72.9
click at [275, 72] on div "To activate drag with keyboard, press Alt + Enter. Once in keyboard drag state,…" at bounding box center [248, 115] width 399 height 157
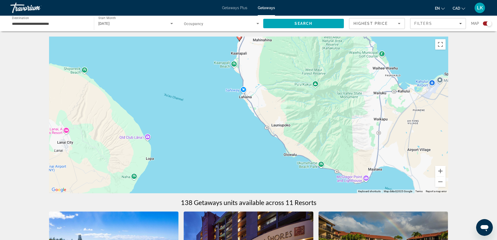
drag, startPoint x: 278, startPoint y: 110, endPoint x: 290, endPoint y: 68, distance: 43.5
click at [290, 68] on div "To activate drag with keyboard, press Alt + Enter. Once in keyboard drag state,…" at bounding box center [248, 115] width 399 height 157
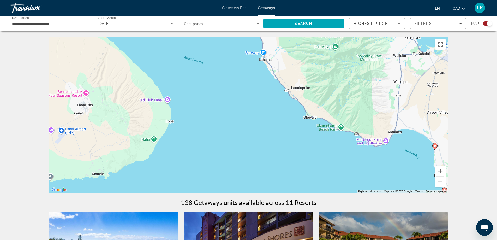
click at [444, 183] on button "Zoom out" at bounding box center [440, 181] width 10 height 10
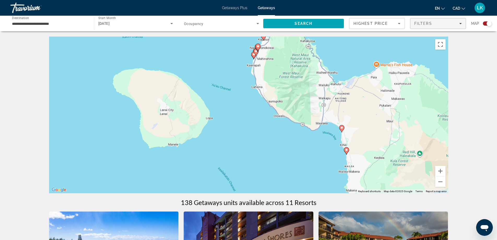
click at [425, 22] on span "Filters" at bounding box center [423, 23] width 18 height 4
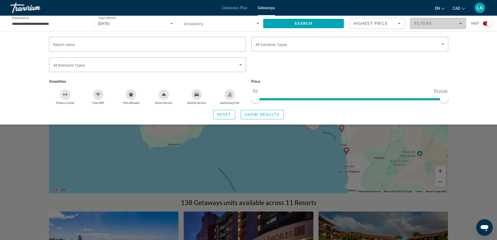
click at [425, 22] on span "Filters" at bounding box center [423, 23] width 18 height 4
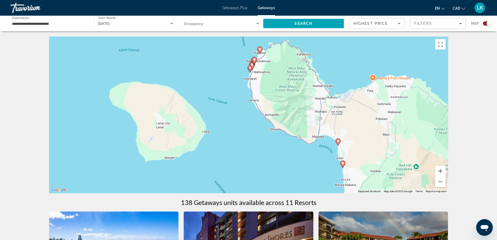
drag, startPoint x: 302, startPoint y: 129, endPoint x: 266, endPoint y: 153, distance: 43.1
click at [295, 146] on div "To activate drag with keyboard, press Alt + Enter. Once in keyboard drag state,…" at bounding box center [248, 115] width 399 height 157
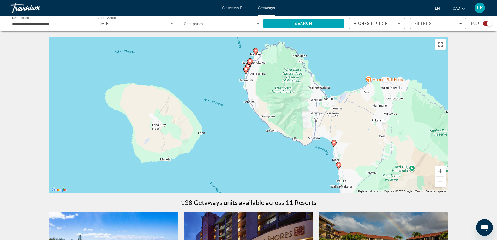
drag, startPoint x: 266, startPoint y: 114, endPoint x: 267, endPoint y: 139, distance: 24.9
click at [267, 139] on div "To activate drag with keyboard, press Alt + Enter. Once in keyboard drag state,…" at bounding box center [248, 115] width 399 height 157
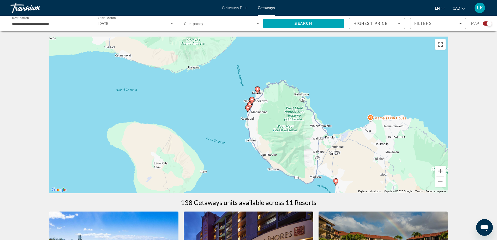
click at [253, 105] on gmp-advanced-marker "Main content" at bounding box center [251, 101] width 5 height 8
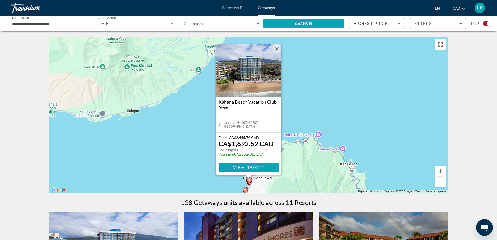
drag, startPoint x: 311, startPoint y: 115, endPoint x: 316, endPoint y: 51, distance: 64.9
click at [316, 51] on div "To activate drag with keyboard, press Alt + Enter. Once in keyboard drag state,…" at bounding box center [248, 115] width 399 height 157
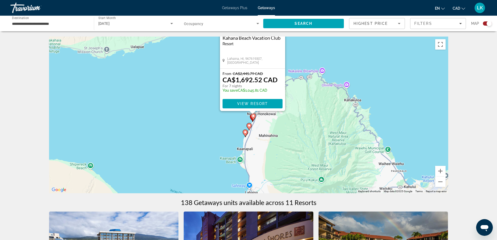
click at [297, 121] on div "To activate drag with keyboard, press Alt + Enter. Once in keyboard drag state,…" at bounding box center [248, 115] width 399 height 157
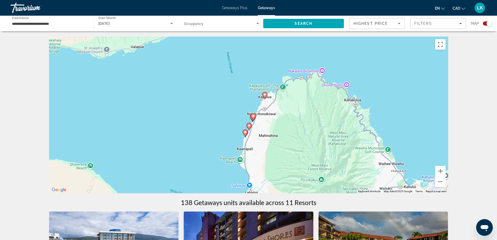
click at [249, 128] on icon "Main content" at bounding box center [249, 126] width 5 height 7
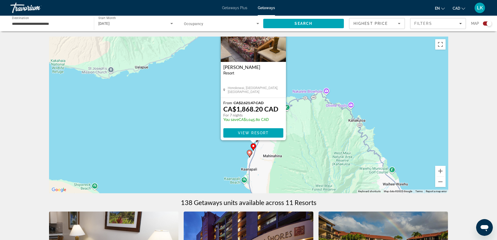
drag, startPoint x: 306, startPoint y: 153, endPoint x: 311, endPoint y: 114, distance: 39.2
click at [311, 114] on div "To activate drag with keyboard, press Alt + Enter. Once in keyboard drag state,…" at bounding box center [248, 115] width 399 height 157
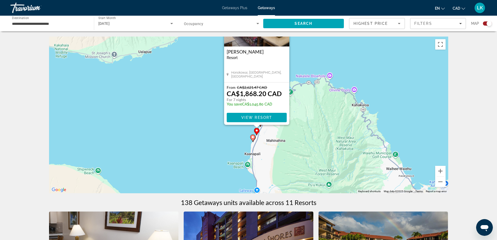
click at [314, 130] on div "To activate drag with keyboard, press Alt + Enter. Once in keyboard drag state,…" at bounding box center [248, 115] width 399 height 157
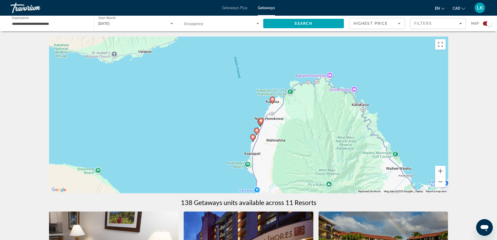
click at [252, 141] on gmp-advanced-marker "Main content" at bounding box center [252, 138] width 5 height 8
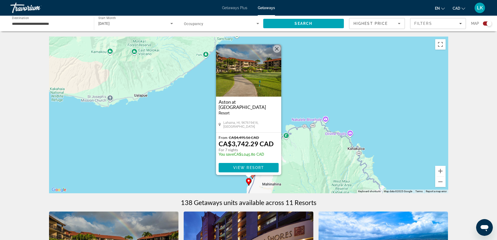
click at [311, 153] on div "To activate drag with keyboard, press Alt + Enter. Once in keyboard drag state,…" at bounding box center [248, 115] width 399 height 157
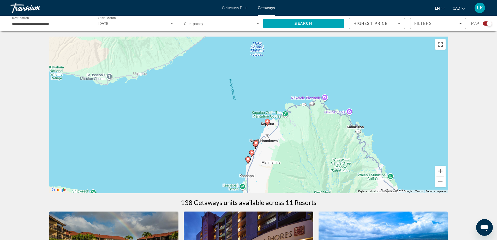
drag, startPoint x: 311, startPoint y: 153, endPoint x: 296, endPoint y: 86, distance: 69.6
click at [293, 64] on div "To activate drag with keyboard, press Alt + Enter. Once in keyboard drag state,…" at bounding box center [248, 115] width 399 height 157
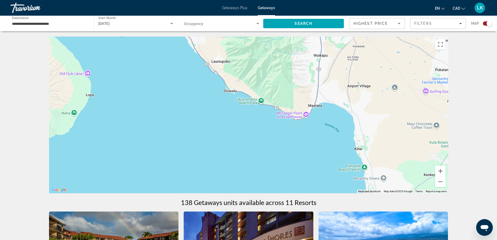
drag, startPoint x: 303, startPoint y: 122, endPoint x: 293, endPoint y: 115, distance: 12.3
click at [281, 92] on div "To activate drag with keyboard, press Alt + Enter. Once in keyboard drag state,…" at bounding box center [248, 115] width 399 height 157
drag, startPoint x: 261, startPoint y: 98, endPoint x: 283, endPoint y: 107, distance: 24.3
click at [244, 87] on div "To activate drag with keyboard, press Alt + Enter. Once in keyboard drag state,…" at bounding box center [248, 115] width 399 height 157
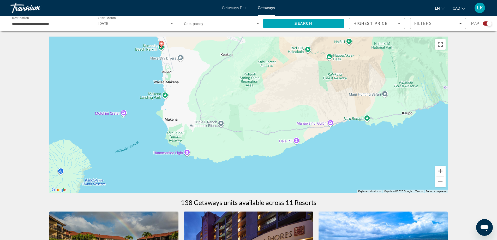
drag, startPoint x: 271, startPoint y: 121, endPoint x: 325, endPoint y: 154, distance: 63.3
click at [329, 157] on div "To activate drag with keyboard, press Alt + Enter. Once in keyboard drag state,…" at bounding box center [248, 115] width 399 height 157
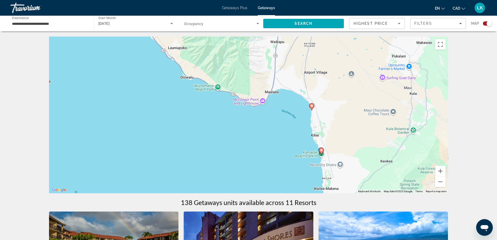
drag, startPoint x: 273, startPoint y: 123, endPoint x: 282, endPoint y: 137, distance: 16.6
click at [260, 124] on div "To activate drag with keyboard, press Alt + Enter. Once in keyboard drag state,…" at bounding box center [248, 115] width 399 height 157
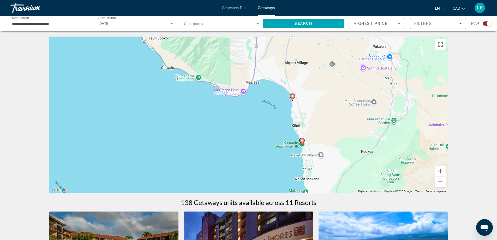
click at [300, 141] on icon "Main content" at bounding box center [302, 141] width 5 height 7
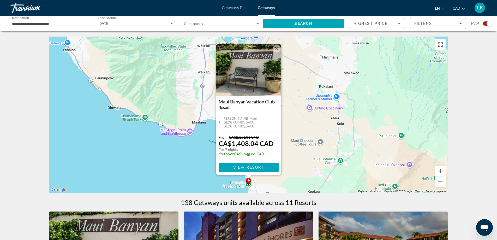
click at [294, 124] on div "To activate drag with keyboard, press Alt + Enter. Once in keyboard drag state,…" at bounding box center [248, 115] width 399 height 157
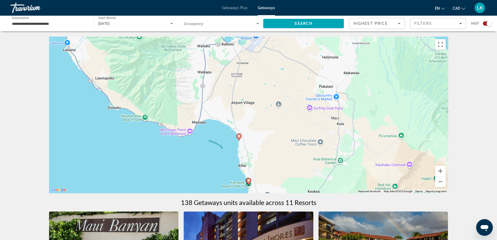
click at [237, 136] on icon "Main content" at bounding box center [238, 137] width 5 height 7
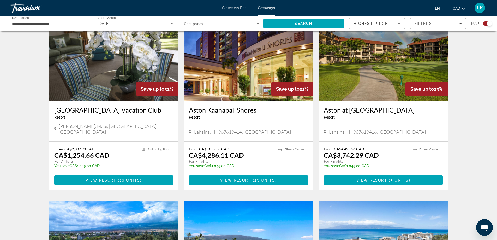
scroll to position [183, 0]
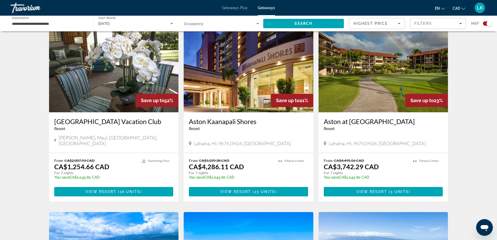
click at [374, 28] on div "Highest Price" at bounding box center [377, 25] width 47 height 15
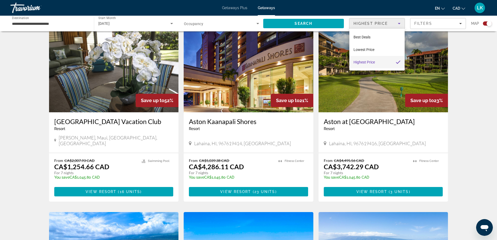
click at [374, 27] on div at bounding box center [248, 120] width 497 height 240
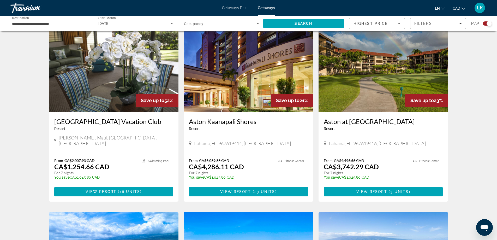
click at [119, 108] on img "Main content" at bounding box center [114, 71] width 130 height 84
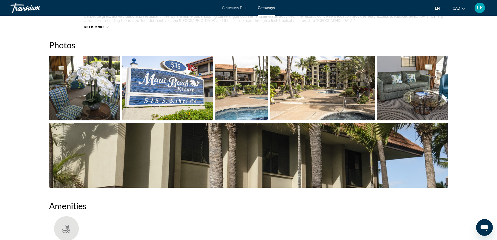
scroll to position [209, 0]
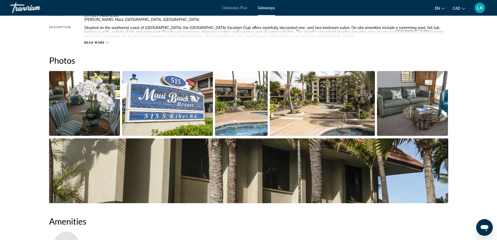
click at [84, 103] on img "Open full-screen image slider" at bounding box center [84, 103] width 71 height 65
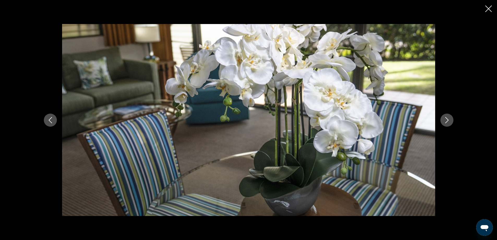
click at [447, 122] on icon "Next image" at bounding box center [446, 120] width 3 height 6
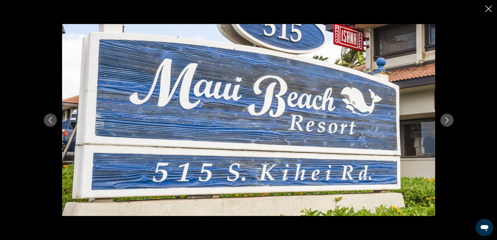
click at [447, 122] on icon "Next image" at bounding box center [446, 120] width 3 height 6
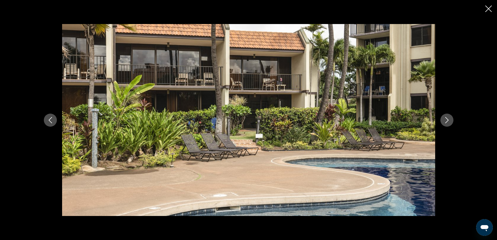
click at [447, 122] on icon "Next image" at bounding box center [446, 120] width 3 height 6
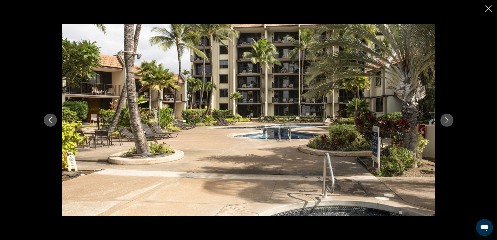
click at [447, 122] on icon "Next image" at bounding box center [446, 120] width 3 height 6
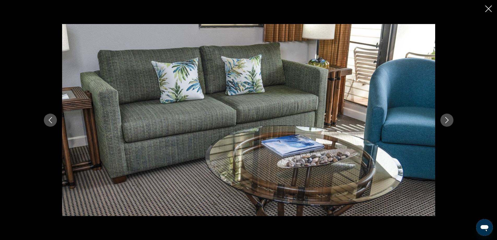
click at [447, 122] on icon "Next image" at bounding box center [446, 120] width 3 height 6
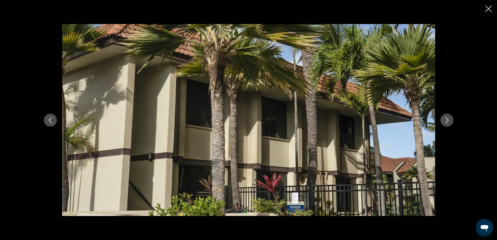
click at [490, 13] on div "prev next" at bounding box center [248, 120] width 497 height 240
click at [489, 13] on button "Close slideshow" at bounding box center [488, 9] width 7 height 8
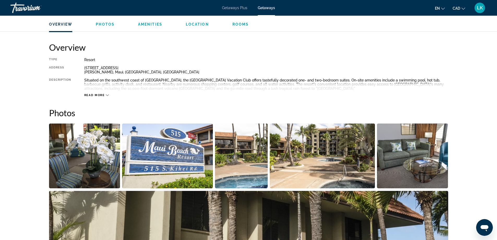
scroll to position [0, 0]
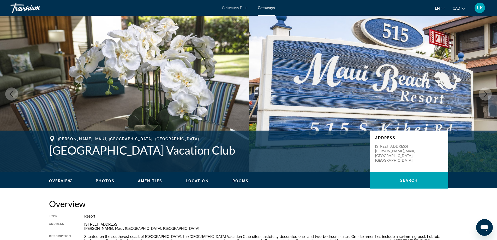
click at [56, 178] on ul "Overview Photos Amenities Location Rooms Search" at bounding box center [248, 180] width 399 height 6
click at [59, 181] on span "Overview" at bounding box center [60, 181] width 23 height 4
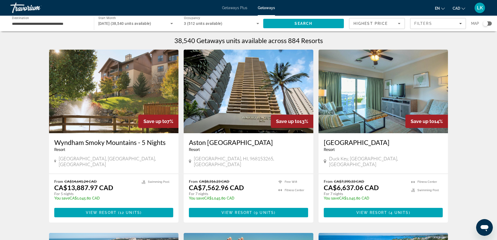
click at [484, 18] on div "Map" at bounding box center [481, 23] width 21 height 11
click at [486, 22] on div "Search widget" at bounding box center [485, 23] width 5 height 5
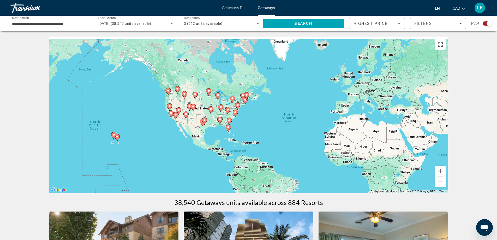
drag, startPoint x: 207, startPoint y: 124, endPoint x: 260, endPoint y: 123, distance: 52.7
click at [274, 122] on div "To activate drag with keyboard, press Alt + Enter. Once in keyboard drag state,…" at bounding box center [248, 115] width 399 height 157
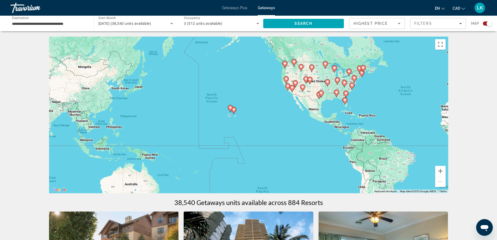
drag, startPoint x: 254, startPoint y: 124, endPoint x: 436, endPoint y: 158, distance: 184.8
click at [330, 114] on div "To activate drag with keyboard, press Alt + Enter. Once in keyboard drag state,…" at bounding box center [248, 115] width 399 height 157
click at [444, 169] on button "Zoom in" at bounding box center [440, 171] width 10 height 10
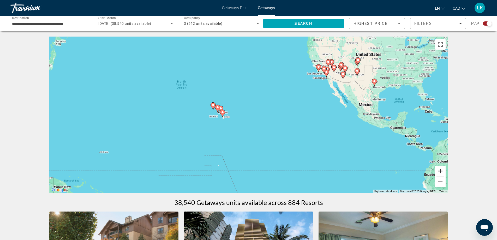
click at [444, 169] on button "Zoom in" at bounding box center [440, 171] width 10 height 10
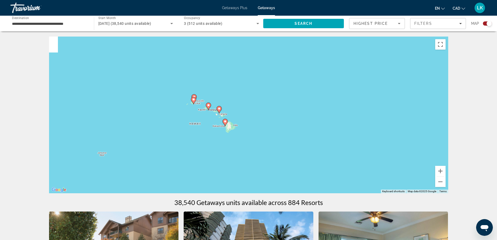
drag, startPoint x: 212, startPoint y: 130, endPoint x: 292, endPoint y: 138, distance: 80.0
click at [293, 139] on div "To activate drag with keyboard, press Alt + Enter. Once in keyboard drag state,…" at bounding box center [248, 115] width 399 height 157
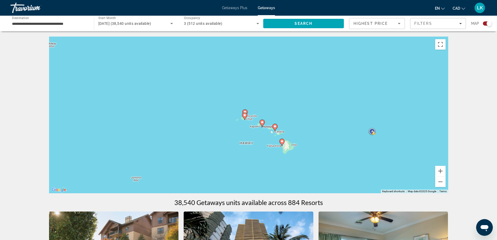
click at [283, 137] on div "To navigate, press the arrow keys. To activate drag with keyboard, press Alt + …" at bounding box center [248, 115] width 399 height 157
click at [436, 170] on button "Zoom in" at bounding box center [440, 171] width 10 height 10
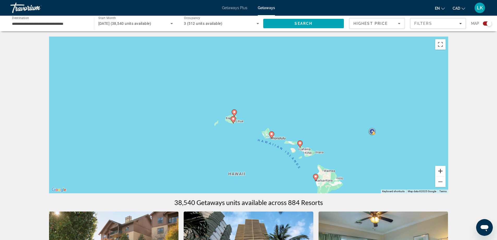
click at [441, 171] on button "Zoom in" at bounding box center [440, 171] width 10 height 10
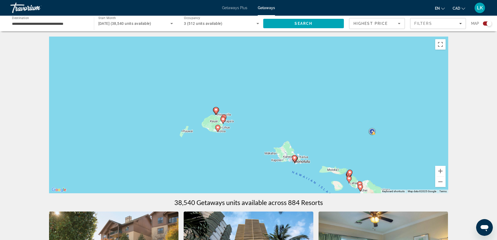
drag, startPoint x: 296, startPoint y: 140, endPoint x: 323, endPoint y: 125, distance: 30.6
click at [323, 125] on div "To activate drag with keyboard, press Alt + Enter. Once in keyboard drag state,…" at bounding box center [248, 115] width 399 height 157
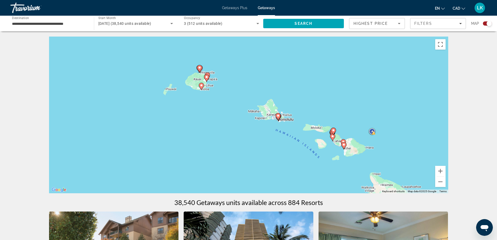
drag, startPoint x: 319, startPoint y: 132, endPoint x: 322, endPoint y: 129, distance: 3.7
click at [302, 122] on div "To activate drag with keyboard, press Alt + Enter. Once in keyboard drag state,…" at bounding box center [248, 115] width 399 height 157
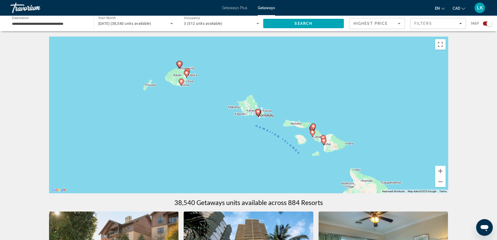
drag, startPoint x: 322, startPoint y: 129, endPoint x: 315, endPoint y: 134, distance: 8.6
click at [315, 134] on div "To activate drag with keyboard, press Alt + Enter. Once in keyboard drag state,…" at bounding box center [248, 115] width 399 height 157
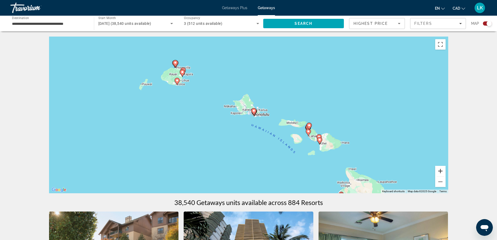
click at [443, 170] on button "Zoom in" at bounding box center [440, 171] width 10 height 10
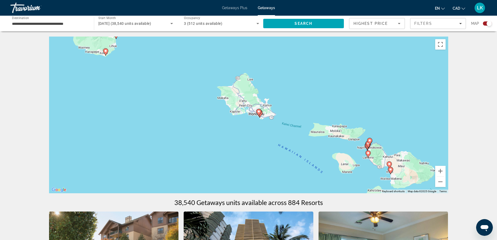
drag, startPoint x: 279, startPoint y: 144, endPoint x: 246, endPoint y: 125, distance: 37.9
click at [246, 125] on div "To activate drag with keyboard, press Alt + Enter. Once in keyboard drag state,…" at bounding box center [248, 115] width 399 height 157
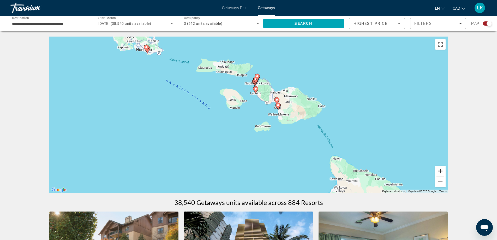
click at [439, 169] on button "Zoom in" at bounding box center [440, 171] width 10 height 10
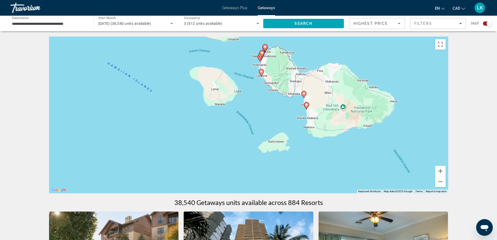
drag, startPoint x: 295, startPoint y: 108, endPoint x: 288, endPoint y: 138, distance: 30.6
click at [288, 138] on div "To activate drag with keyboard, press Alt + Enter. Once in keyboard drag state,…" at bounding box center [248, 115] width 399 height 157
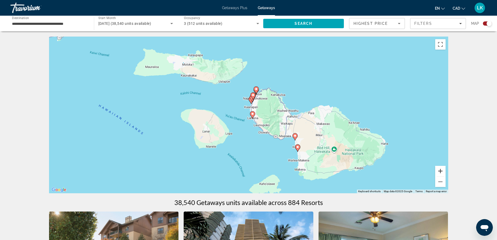
click at [439, 171] on button "Zoom in" at bounding box center [440, 171] width 10 height 10
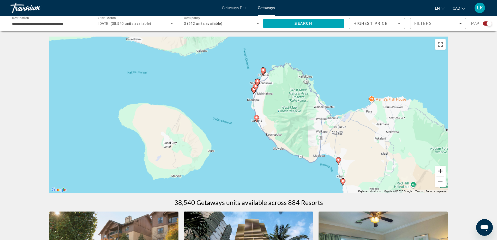
click at [439, 171] on button "Zoom in" at bounding box center [440, 171] width 10 height 10
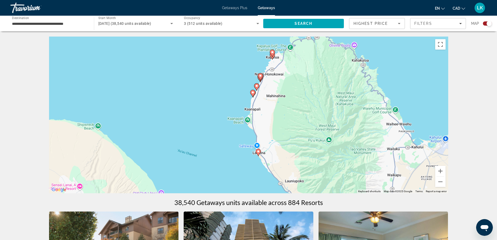
drag, startPoint x: 324, startPoint y: 114, endPoint x: 317, endPoint y: 140, distance: 26.6
click at [317, 140] on div "To activate drag with keyboard, press Alt + Enter. Once in keyboard drag state,…" at bounding box center [248, 115] width 399 height 157
click at [262, 80] on gmp-advanced-marker "Main content" at bounding box center [260, 77] width 5 height 8
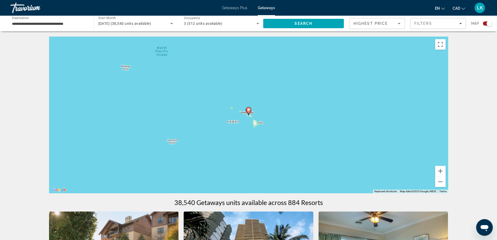
click at [248, 112] on icon "Main content" at bounding box center [248, 110] width 5 height 7
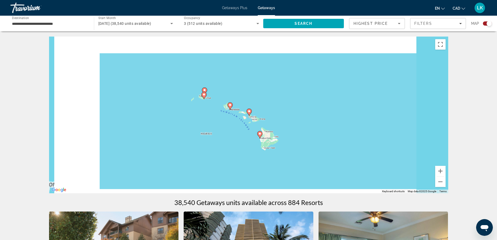
click at [248, 112] on icon "Main content" at bounding box center [249, 112] width 5 height 7
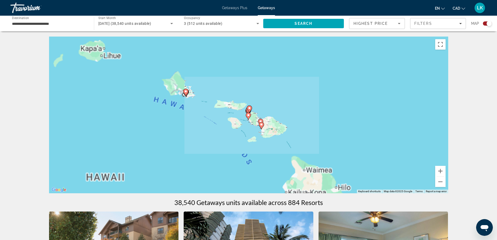
click at [249, 115] on div "Main content" at bounding box center [448, 115] width 399 height 0
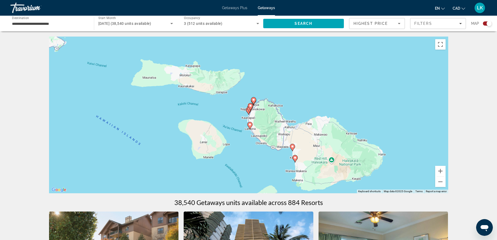
click at [250, 110] on gmp-advanced-marker "Main content" at bounding box center [250, 107] width 5 height 8
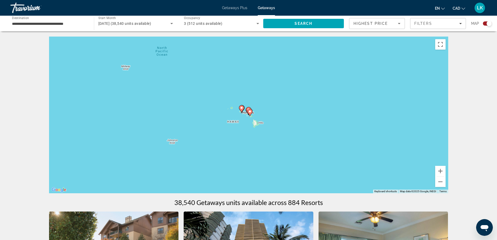
click at [250, 110] on image "Main content" at bounding box center [249, 111] width 3 height 3
type input "**********"
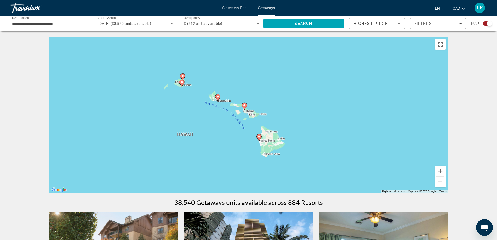
click at [248, 108] on div "To activate drag with keyboard, press Alt + Enter. Once in keyboard drag state,…" at bounding box center [248, 115] width 399 height 157
click at [442, 171] on button "Zoom in" at bounding box center [440, 171] width 10 height 10
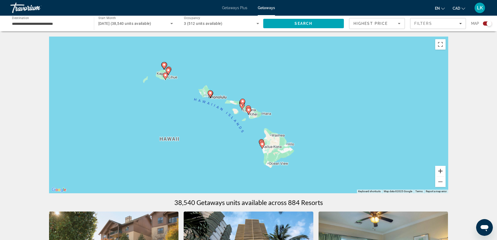
click at [442, 171] on button "Zoom in" at bounding box center [440, 171] width 10 height 10
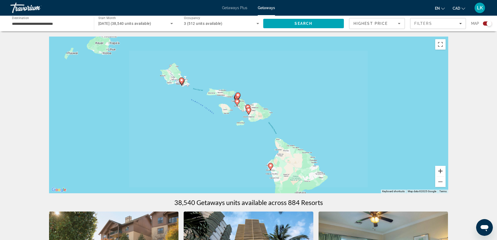
click at [442, 171] on button "Zoom in" at bounding box center [440, 171] width 10 height 10
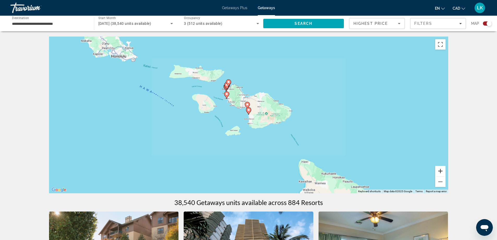
click at [442, 171] on button "Zoom in" at bounding box center [440, 171] width 10 height 10
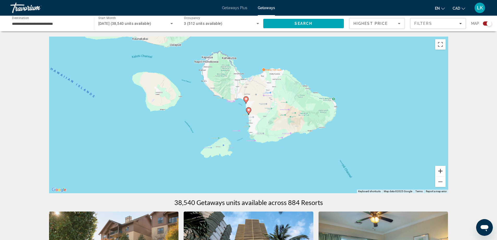
click at [442, 171] on button "Zoom in" at bounding box center [440, 171] width 10 height 10
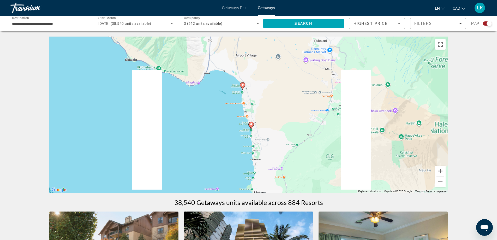
drag, startPoint x: 290, startPoint y: 96, endPoint x: 332, endPoint y: 163, distance: 79.7
click at [332, 167] on div "To activate drag with keyboard, press Alt + Enter. Once in keyboard drag state,…" at bounding box center [248, 115] width 399 height 157
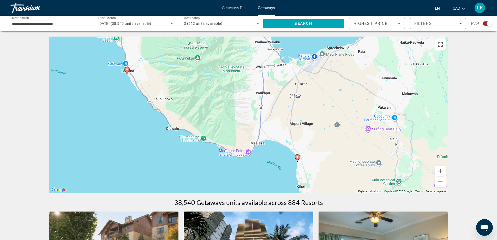
drag, startPoint x: 277, startPoint y: 111, endPoint x: 328, endPoint y: 165, distance: 73.8
click at [328, 165] on div "To activate drag with keyboard, press Alt + Enter. Once in keyboard drag state,…" at bounding box center [248, 115] width 399 height 157
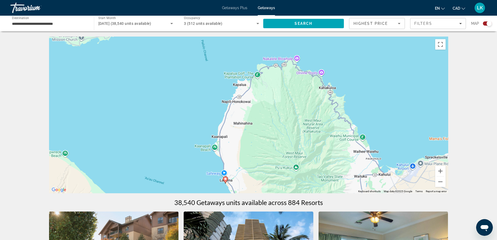
drag, startPoint x: 283, startPoint y: 131, endPoint x: 301, endPoint y: 156, distance: 30.9
click at [301, 156] on div "To activate drag with keyboard, press Alt + Enter. Once in keyboard drag state,…" at bounding box center [248, 115] width 399 height 157
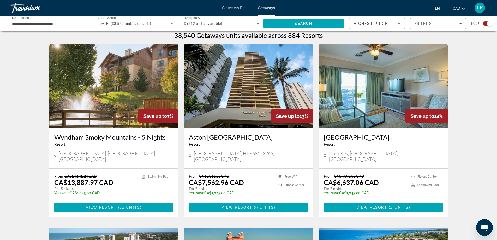
scroll to position [209, 0]
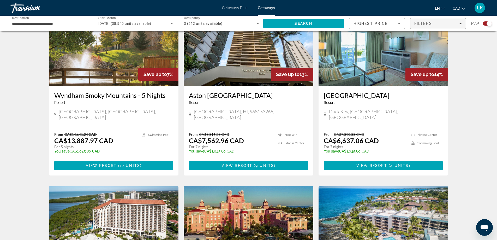
click at [418, 23] on span "Filters" at bounding box center [423, 23] width 18 height 4
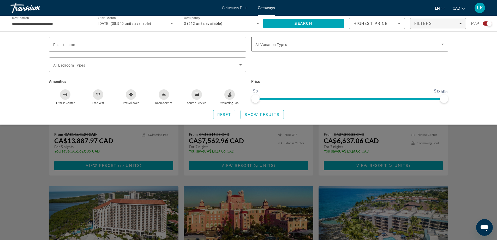
click at [290, 46] on span "Search widget" at bounding box center [348, 44] width 186 height 6
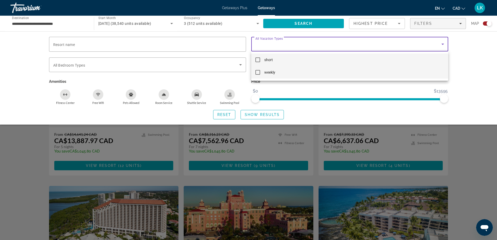
click at [260, 71] on mat-pseudo-checkbox at bounding box center [257, 72] width 5 height 5
click at [476, 94] on div at bounding box center [248, 120] width 497 height 240
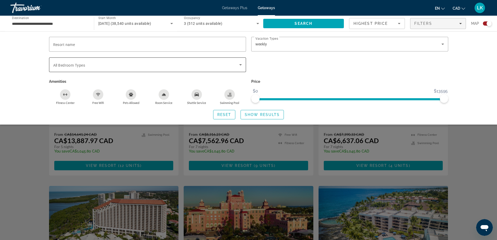
click at [93, 65] on span "Search widget" at bounding box center [146, 65] width 186 height 6
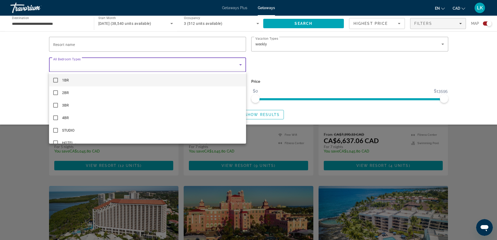
click at [134, 69] on div at bounding box center [248, 120] width 497 height 240
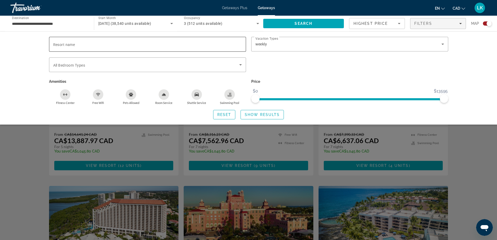
click at [93, 50] on div "Search widget" at bounding box center [147, 44] width 189 height 15
click at [94, 48] on div "Search widget" at bounding box center [147, 44] width 189 height 15
click at [264, 113] on span "Show Results" at bounding box center [262, 114] width 35 height 4
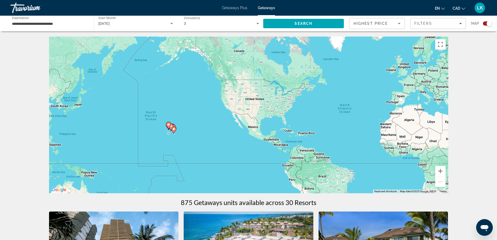
drag, startPoint x: 149, startPoint y: 137, endPoint x: 246, endPoint y: 136, distance: 97.1
click at [246, 136] on div "To activate drag with keyboard, press Alt + Enter. Once in keyboard drag state,…" at bounding box center [248, 115] width 399 height 157
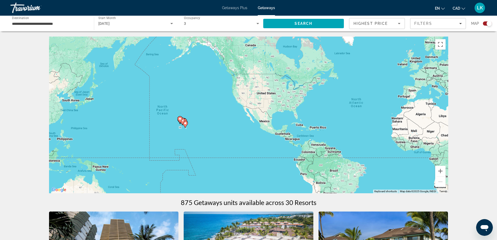
drag, startPoint x: 216, startPoint y: 147, endPoint x: 230, endPoint y: 139, distance: 16.1
click at [230, 139] on div "To activate drag with keyboard, press Alt + Enter. Once in keyboard drag state,…" at bounding box center [248, 115] width 399 height 157
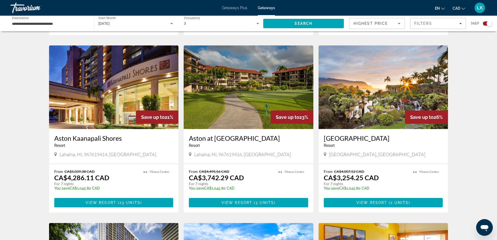
scroll to position [339, 0]
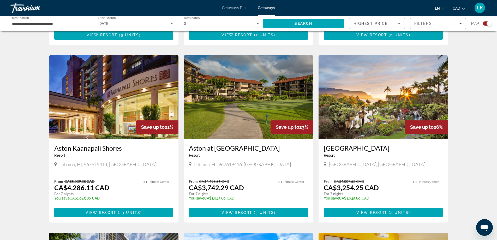
click at [353, 117] on img "Main content" at bounding box center [384, 97] width 130 height 84
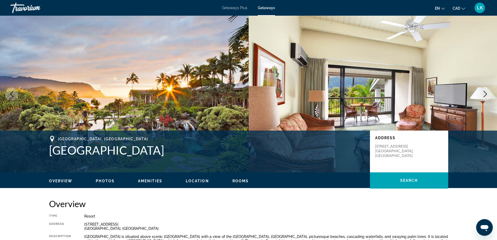
click at [488, 93] on icon "Next image" at bounding box center [485, 94] width 6 height 6
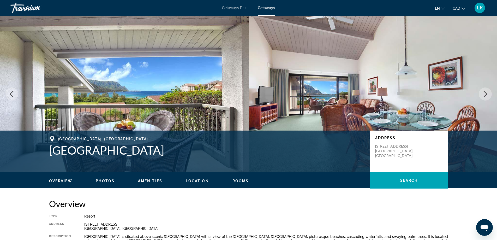
click at [487, 93] on icon "Next image" at bounding box center [485, 94] width 6 height 6
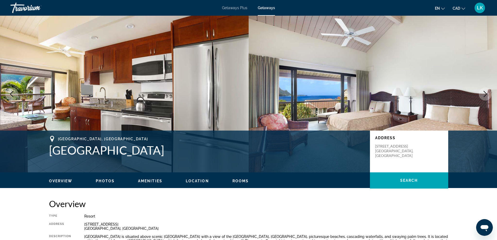
click at [487, 93] on icon "Next image" at bounding box center [485, 94] width 6 height 6
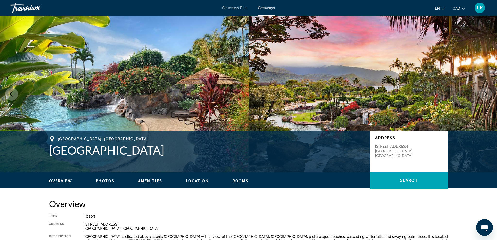
click at [487, 93] on icon "Next image" at bounding box center [485, 94] width 6 height 6
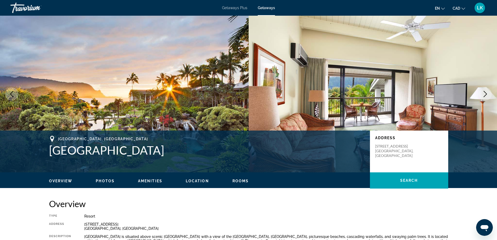
click at [487, 93] on icon "Next image" at bounding box center [485, 94] width 6 height 6
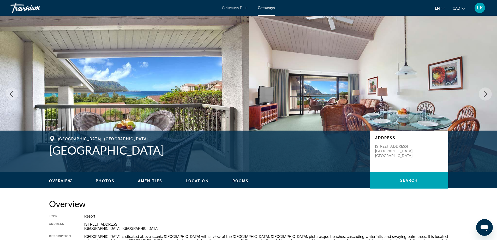
click at [487, 93] on icon "Next image" at bounding box center [485, 94] width 6 height 6
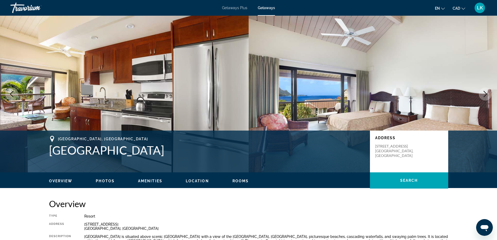
click at [487, 93] on icon "Next image" at bounding box center [485, 94] width 6 height 6
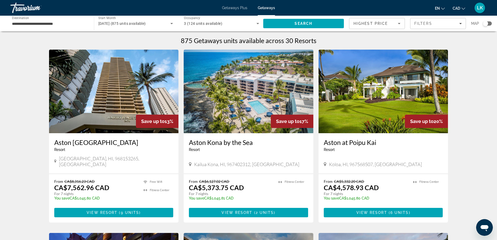
click at [368, 28] on div "Highest Price" at bounding box center [377, 25] width 47 height 15
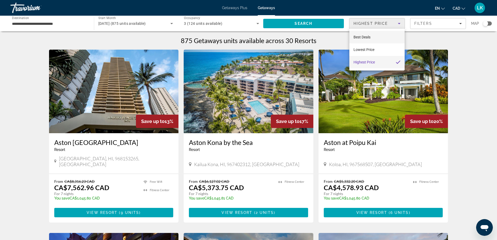
click at [373, 33] on mat-option "Best Deals" at bounding box center [376, 37] width 55 height 13
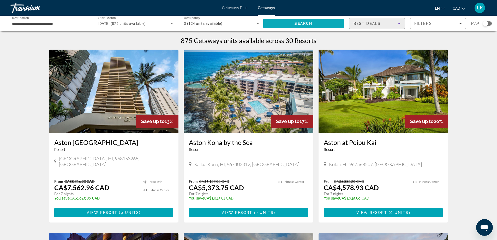
click at [314, 22] on span "Search" at bounding box center [303, 23] width 81 height 13
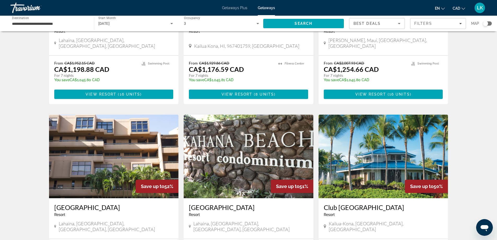
scroll to position [183, 0]
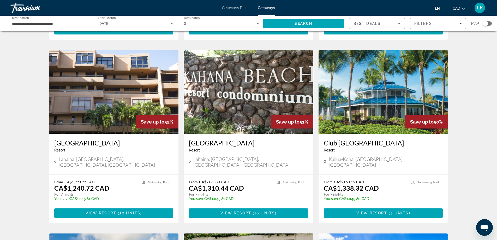
click at [376, 22] on span "Best Deals" at bounding box center [367, 23] width 27 height 4
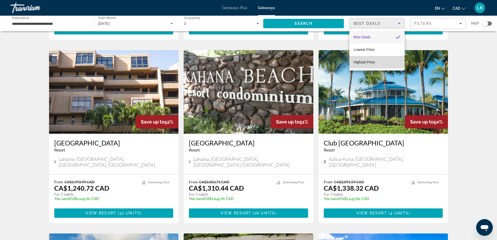
click at [367, 58] on mat-option "Highest Price" at bounding box center [376, 62] width 55 height 13
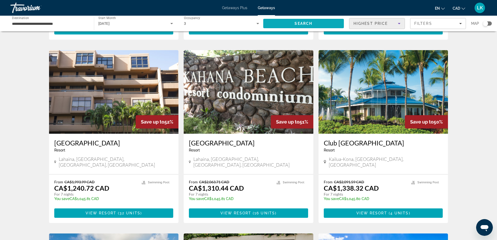
click at [320, 27] on span "Search" at bounding box center [303, 23] width 81 height 13
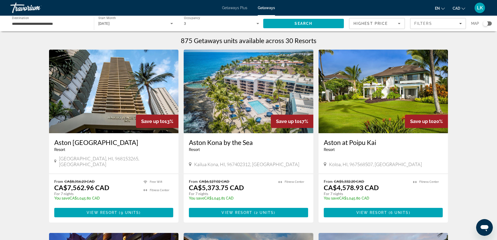
click at [252, 104] on img "Main content" at bounding box center [249, 92] width 130 height 84
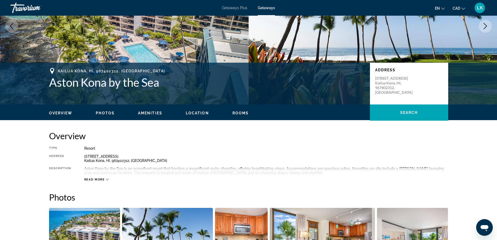
scroll to position [26, 0]
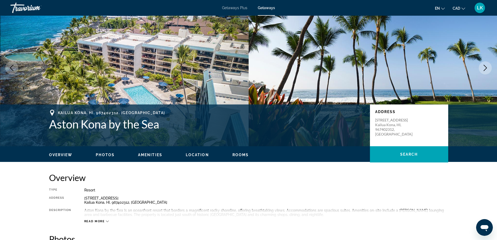
click at [102, 158] on div "Overview Photos Amenities Location Rooms Search" at bounding box center [249, 154] width 420 height 16
click at [103, 156] on span "Photos" at bounding box center [105, 155] width 19 height 4
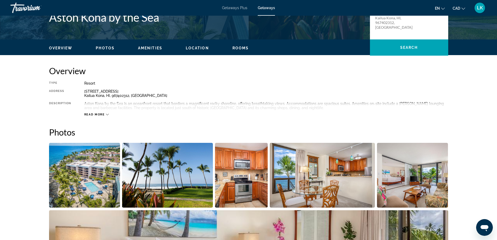
scroll to position [150, 0]
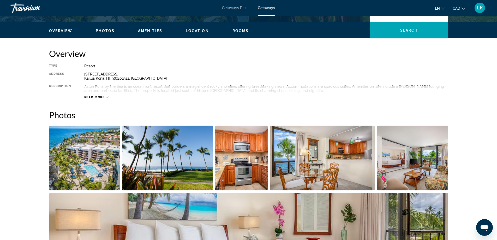
click at [255, 167] on img "Open full-screen image slider" at bounding box center [241, 158] width 53 height 65
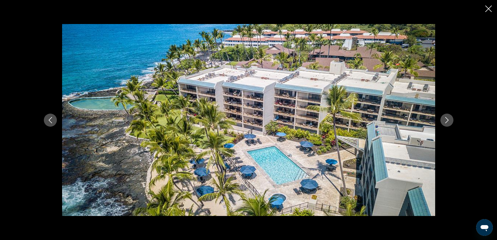
click at [451, 123] on button "Next image" at bounding box center [447, 120] width 13 height 13
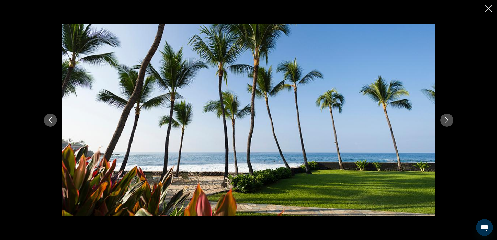
click at [450, 122] on button "Next image" at bounding box center [447, 120] width 13 height 13
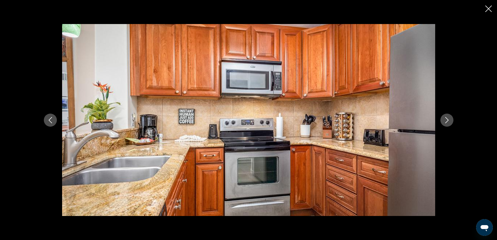
click at [450, 122] on button "Next image" at bounding box center [447, 120] width 13 height 13
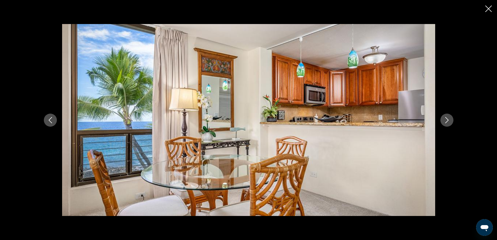
click at [450, 122] on button "Next image" at bounding box center [447, 120] width 13 height 13
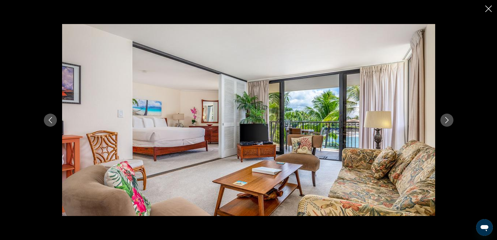
click at [450, 122] on button "Next image" at bounding box center [447, 120] width 13 height 13
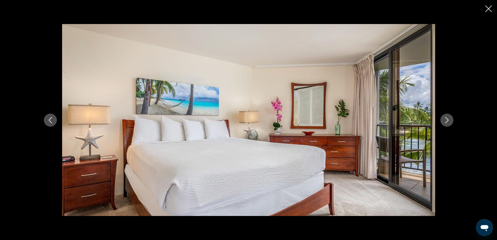
click at [450, 122] on button "Next image" at bounding box center [447, 120] width 13 height 13
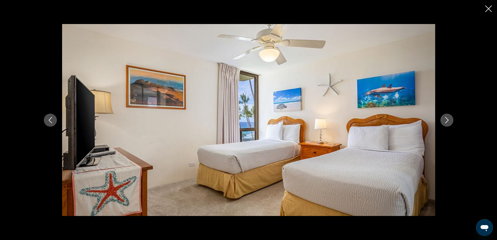
click at [450, 122] on button "Next image" at bounding box center [447, 120] width 13 height 13
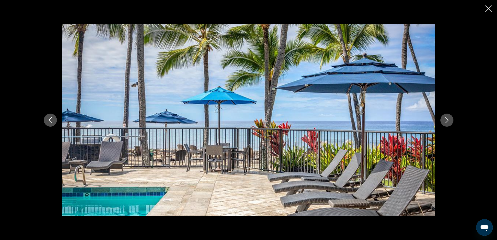
click at [450, 122] on button "Next image" at bounding box center [447, 120] width 13 height 13
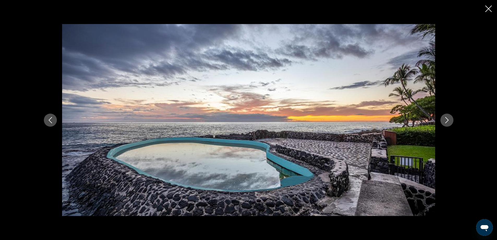
click at [450, 122] on button "Next image" at bounding box center [447, 120] width 13 height 13
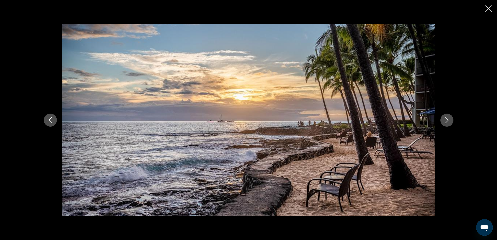
click at [450, 122] on button "Next image" at bounding box center [447, 120] width 13 height 13
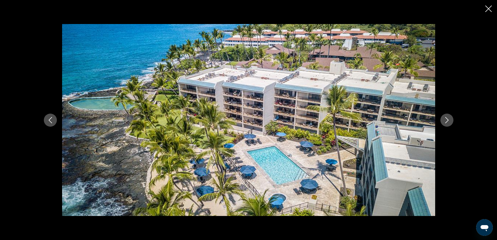
click at [488, 8] on icon "Close slideshow" at bounding box center [488, 8] width 7 height 7
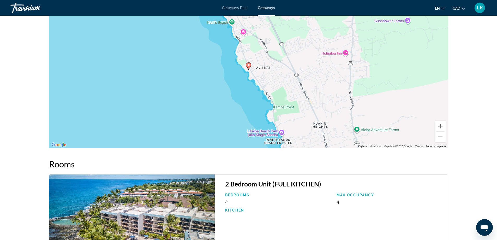
scroll to position [731, 0]
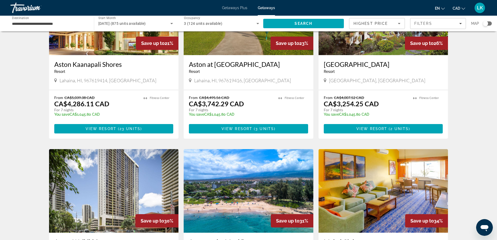
scroll to position [313, 0]
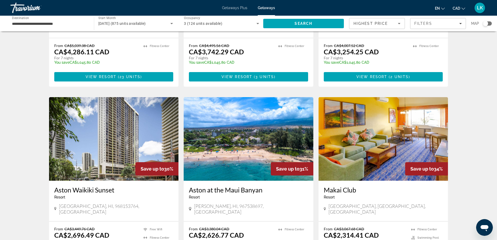
click at [249, 142] on img "Main content" at bounding box center [249, 139] width 130 height 84
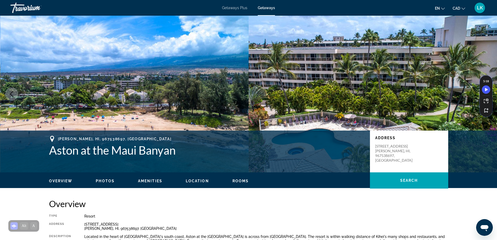
click at [101, 178] on ul "Overview Photos Amenities Location Rooms Search" at bounding box center [248, 180] width 399 height 6
click at [105, 181] on span "Photos" at bounding box center [105, 181] width 19 height 4
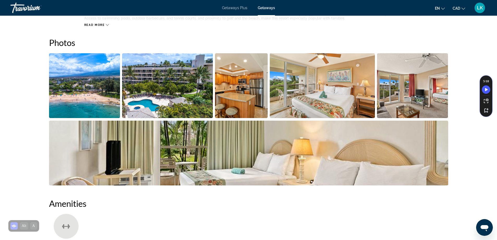
scroll to position [233, 0]
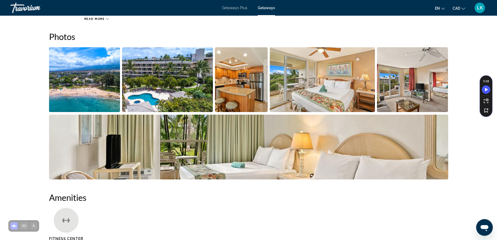
click at [77, 80] on img "Open full-screen image slider" at bounding box center [84, 79] width 71 height 65
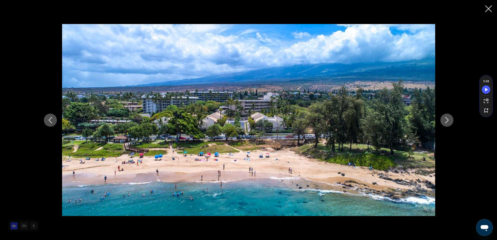
click at [447, 122] on icon "Next image" at bounding box center [447, 120] width 6 height 6
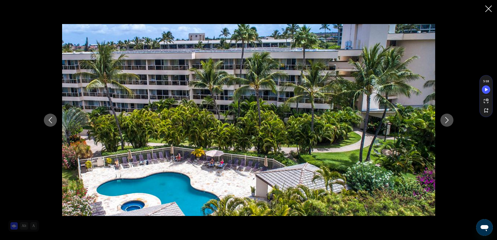
click at [447, 122] on icon "Next image" at bounding box center [447, 120] width 6 height 6
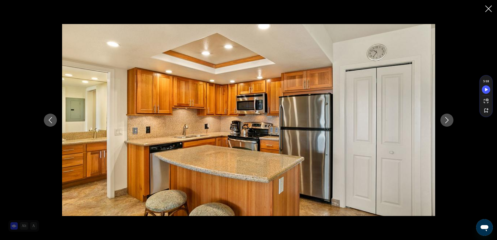
click at [447, 122] on icon "Next image" at bounding box center [447, 120] width 6 height 6
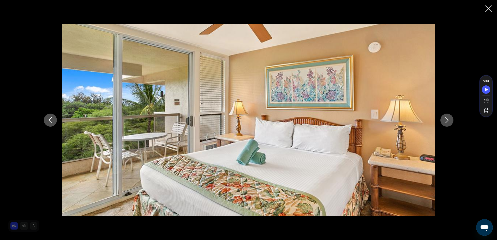
click at [447, 122] on icon "Next image" at bounding box center [447, 120] width 6 height 6
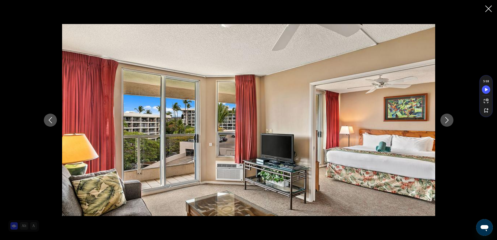
click at [447, 122] on icon "Next image" at bounding box center [447, 120] width 6 height 6
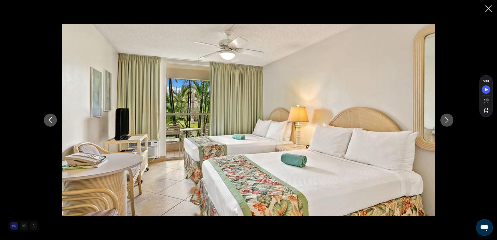
click at [447, 122] on icon "Next image" at bounding box center [447, 120] width 6 height 6
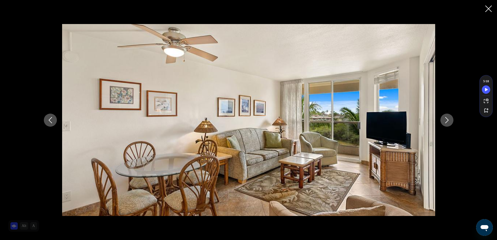
click at [447, 122] on icon "Next image" at bounding box center [447, 120] width 6 height 6
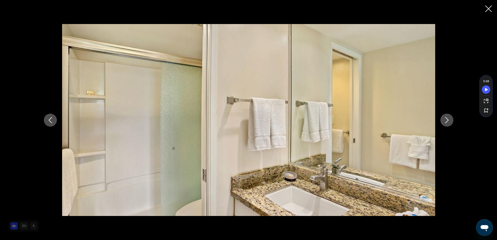
click at [447, 122] on icon "Next image" at bounding box center [447, 120] width 6 height 6
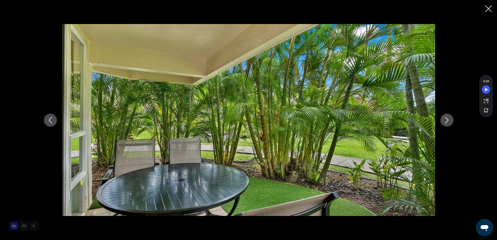
click at [54, 119] on button "Previous image" at bounding box center [50, 120] width 13 height 13
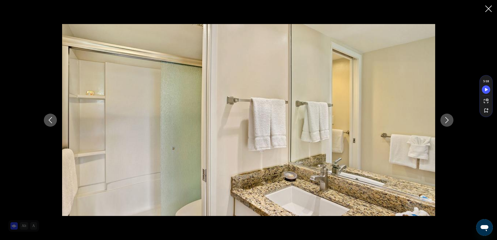
click at [54, 119] on button "Previous image" at bounding box center [50, 120] width 13 height 13
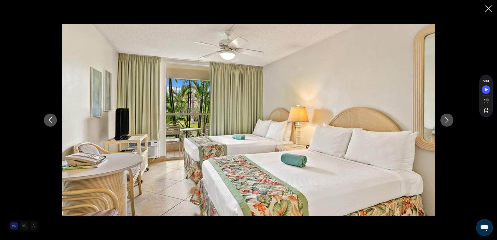
click at [54, 119] on button "Previous image" at bounding box center [50, 120] width 13 height 13
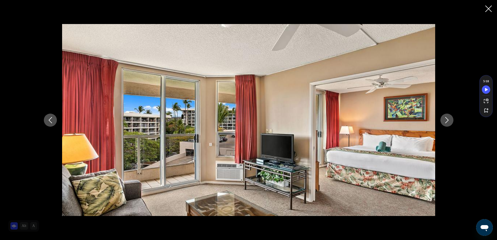
click at [441, 121] on button "Next image" at bounding box center [447, 120] width 13 height 13
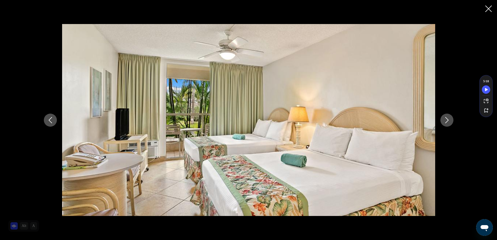
click at [457, 122] on div "prev next" at bounding box center [249, 120] width 420 height 192
click at [453, 122] on div "prev next" at bounding box center [249, 120] width 420 height 192
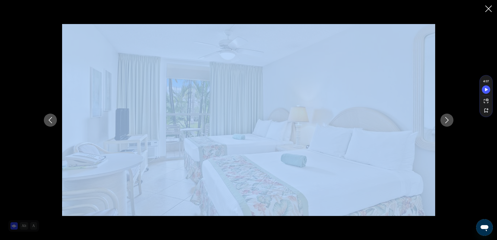
click at [449, 122] on icon "Next image" at bounding box center [447, 120] width 6 height 6
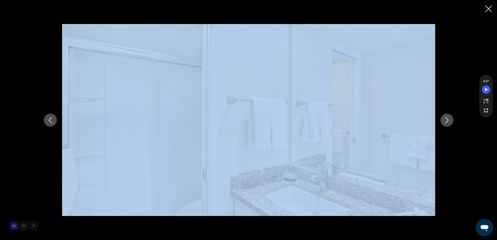
click at [449, 122] on icon "Next image" at bounding box center [447, 120] width 6 height 6
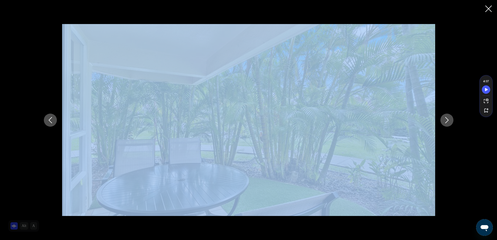
click at [452, 159] on div "prev next" at bounding box center [249, 120] width 420 height 192
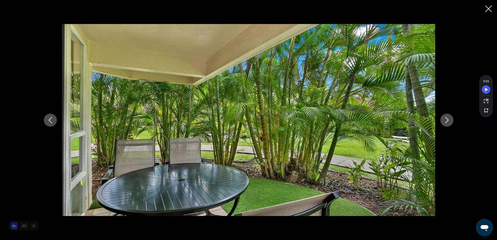
click at [450, 122] on button "Next image" at bounding box center [447, 120] width 13 height 13
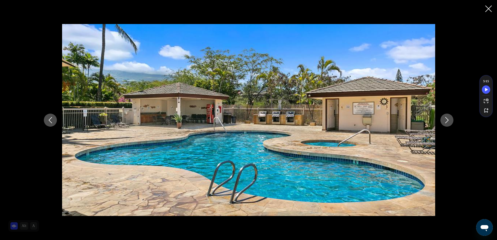
click at [450, 122] on button "Next image" at bounding box center [447, 120] width 13 height 13
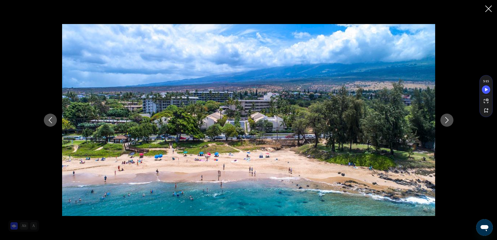
click at [450, 122] on button "Next image" at bounding box center [447, 120] width 13 height 13
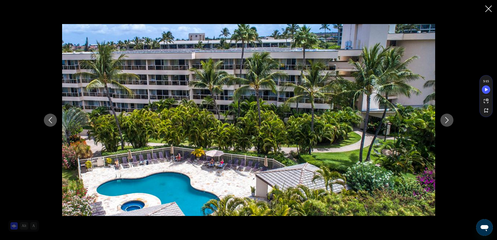
click at [50, 121] on icon "Previous image" at bounding box center [50, 120] width 6 height 6
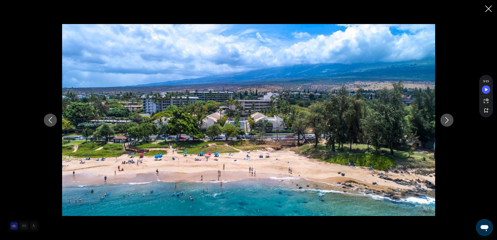
click at [50, 121] on icon "Previous image" at bounding box center [50, 120] width 6 height 6
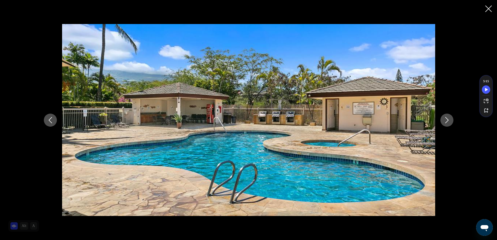
click at [50, 121] on icon "Previous image" at bounding box center [50, 120] width 6 height 6
click at [49, 121] on icon "Previous image" at bounding box center [50, 120] width 6 height 6
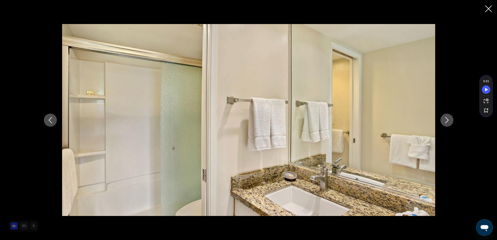
click at [49, 121] on icon "Previous image" at bounding box center [50, 120] width 6 height 6
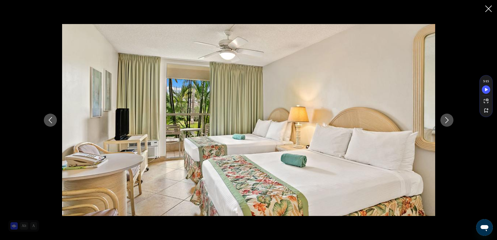
click at [47, 122] on icon "Previous image" at bounding box center [50, 120] width 6 height 6
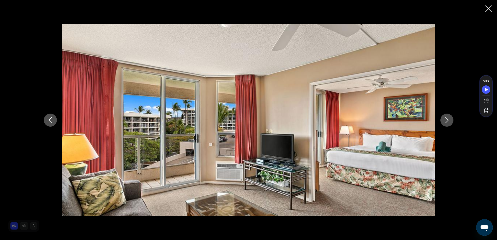
drag, startPoint x: 47, startPoint y: 122, endPoint x: 353, endPoint y: 73, distance: 309.4
click at [47, 122] on icon "Previous image" at bounding box center [50, 120] width 6 height 6
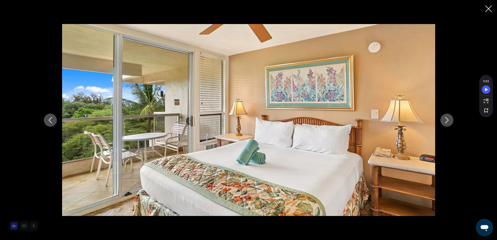
click at [450, 114] on button "Next image" at bounding box center [447, 120] width 13 height 13
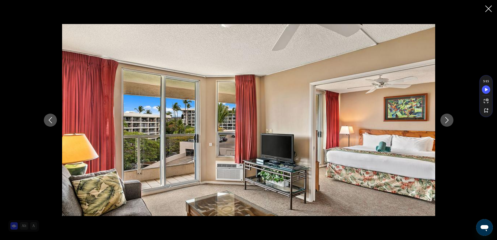
click at [450, 114] on button "Next image" at bounding box center [447, 120] width 13 height 13
click at [448, 115] on button "Next image" at bounding box center [447, 120] width 13 height 13
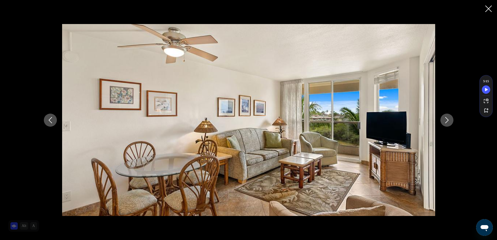
click at [447, 116] on button "Next image" at bounding box center [447, 120] width 13 height 13
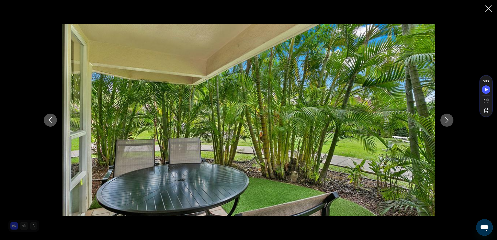
click at [447, 116] on button "Next image" at bounding box center [447, 120] width 13 height 13
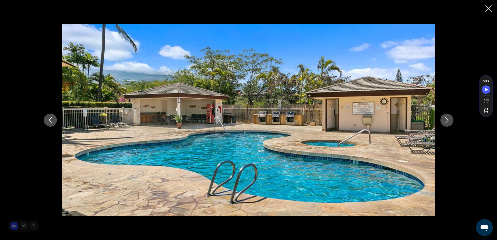
click at [447, 116] on button "Next image" at bounding box center [447, 120] width 13 height 13
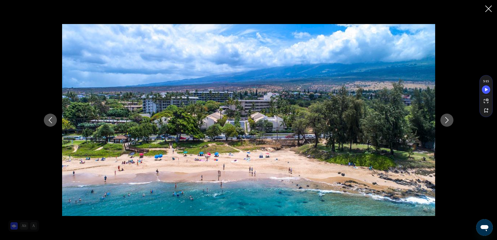
click at [447, 116] on button "Next image" at bounding box center [447, 120] width 13 height 13
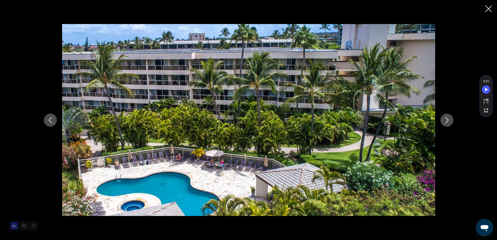
click at [447, 116] on button "Next image" at bounding box center [447, 120] width 13 height 13
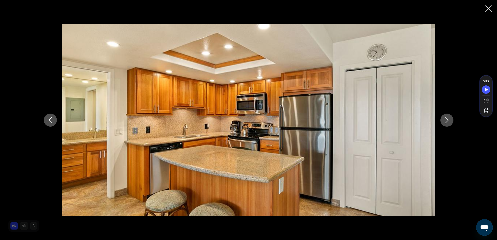
click at [447, 116] on button "Next image" at bounding box center [447, 120] width 13 height 13
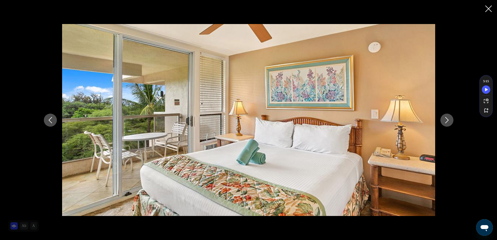
click at [486, 5] on button "Close slideshow" at bounding box center [488, 9] width 7 height 8
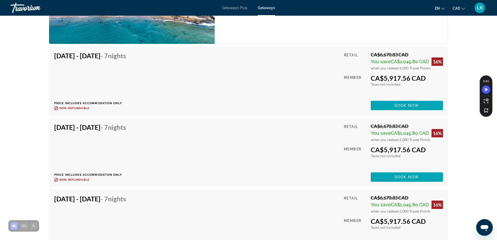
scroll to position [939, 0]
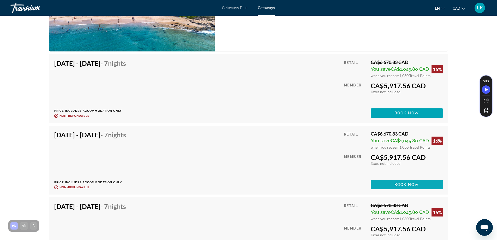
click at [424, 184] on span "Main content" at bounding box center [407, 184] width 72 height 13
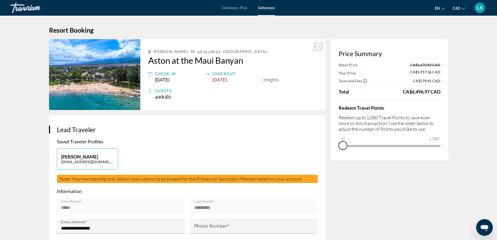
drag, startPoint x: 434, startPoint y: 151, endPoint x: 324, endPoint y: 160, distance: 110.8
drag, startPoint x: 342, startPoint y: 138, endPoint x: 463, endPoint y: 136, distance: 120.8
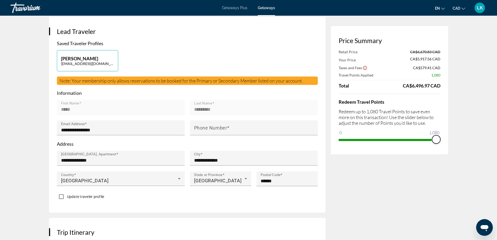
scroll to position [78, 0]
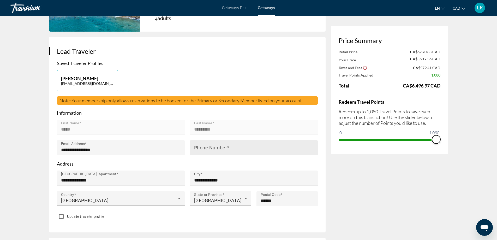
drag, startPoint x: 433, startPoint y: 138, endPoint x: 262, endPoint y: 147, distance: 171.2
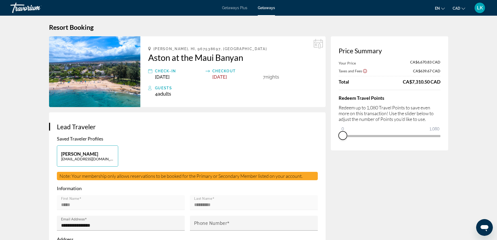
scroll to position [0, 0]
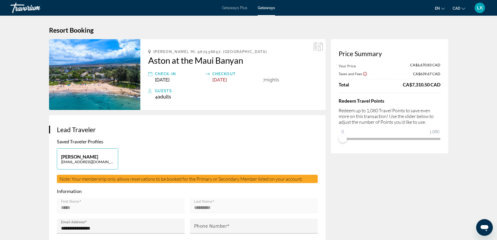
click at [80, 78] on img "Main content" at bounding box center [94, 74] width 91 height 71
click at [227, 12] on div "Getaways Plus Getaways en English Español Français Italiano Português русский C…" at bounding box center [248, 8] width 497 height 14
click at [235, 10] on div "Getaways Plus Getaways en English Español Français Italiano Português русский C…" at bounding box center [248, 8] width 497 height 14
click at [236, 8] on span "Getaways Plus" at bounding box center [234, 8] width 25 height 4
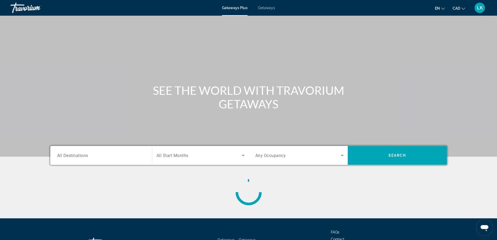
click at [236, 8] on span "Getaways Plus" at bounding box center [235, 8] width 26 height 4
click at [271, 4] on div "Getaways Plus Getaways en English Español Français Italiano Português русский C…" at bounding box center [248, 8] width 497 height 14
click at [120, 151] on div "Search widget" at bounding box center [101, 155] width 88 height 15
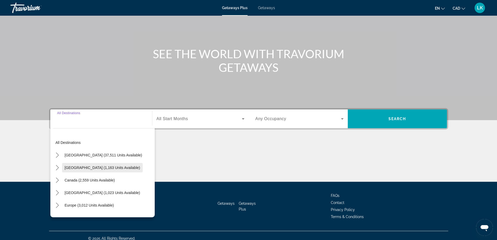
scroll to position [42, 0]
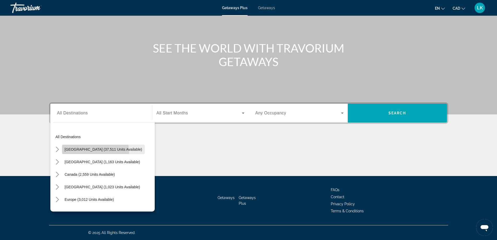
click at [90, 153] on span "Select destination: United States (37,511 units available)" at bounding box center [103, 149] width 83 height 13
type input "**********"
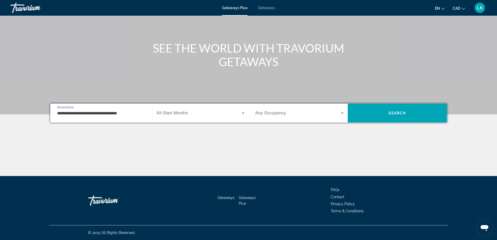
click at [188, 118] on div "Search widget" at bounding box center [201, 113] width 88 height 15
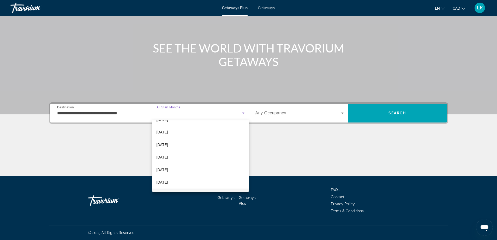
scroll to position [52, 0]
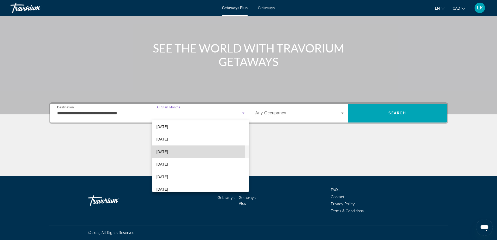
click at [168, 154] on span "[DATE]" at bounding box center [162, 151] width 11 height 6
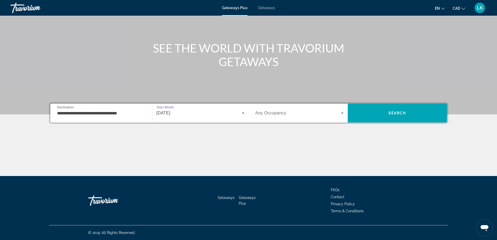
click at [259, 117] on div "Search widget" at bounding box center [299, 113] width 88 height 15
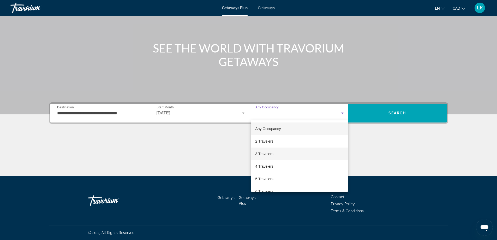
click at [268, 158] on mat-option "3 Travelers" at bounding box center [299, 153] width 97 height 13
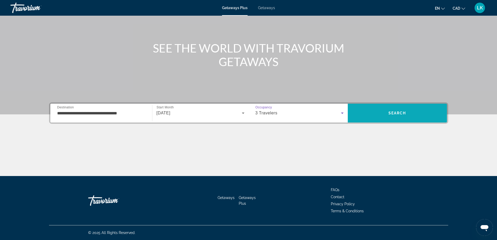
click at [441, 116] on span "Search" at bounding box center [397, 113] width 99 height 13
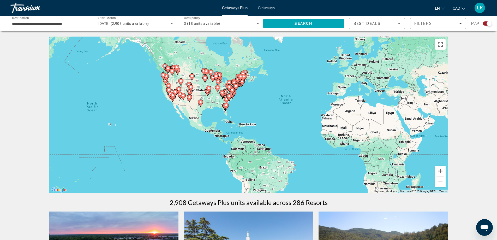
drag, startPoint x: 110, startPoint y: 158, endPoint x: 229, endPoint y: 157, distance: 119.0
click at [231, 160] on div "To activate drag with keyboard, press Alt + Enter. Once in keyboard drag state,…" at bounding box center [248, 115] width 399 height 157
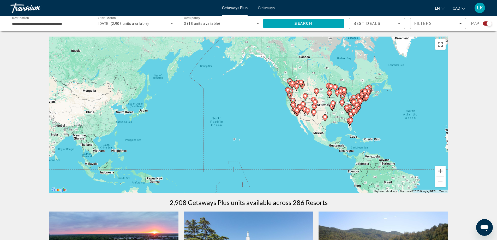
click at [241, 143] on div "To activate drag with keyboard, press Alt + Enter. Once in keyboard drag state,…" at bounding box center [248, 115] width 399 height 157
click at [240, 143] on div "To activate drag with keyboard, press Alt + Enter. Once in keyboard drag state,…" at bounding box center [248, 115] width 399 height 157
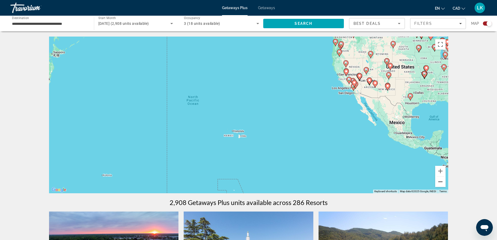
click at [442, 183] on button "Zoom out" at bounding box center [440, 181] width 10 height 10
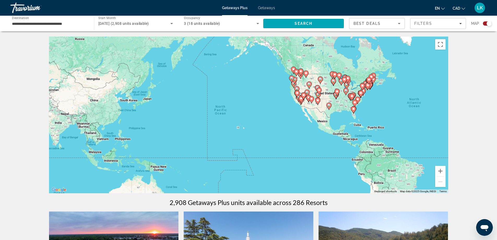
click at [266, 134] on div "To activate drag with keyboard, press Alt + Enter. Once in keyboard drag state,…" at bounding box center [248, 115] width 399 height 157
click at [109, 27] on div "March 2026 (2,908 units available)" at bounding box center [135, 23] width 75 height 15
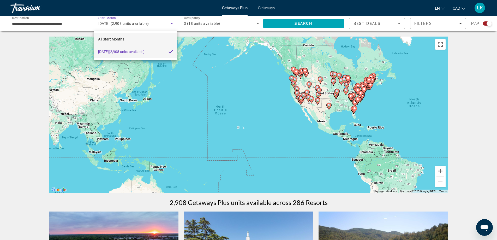
click at [135, 38] on mat-option "All Start Months" at bounding box center [135, 39] width 83 height 13
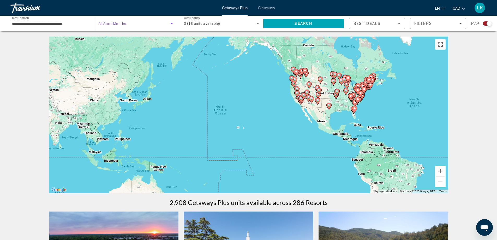
click at [134, 26] on span "Search widget" at bounding box center [134, 23] width 72 height 6
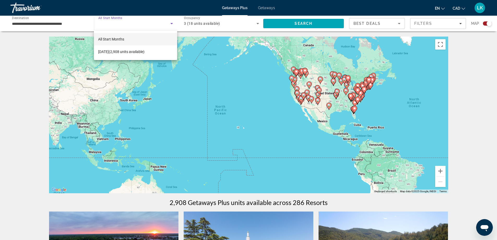
click at [18, 60] on div at bounding box center [248, 120] width 497 height 240
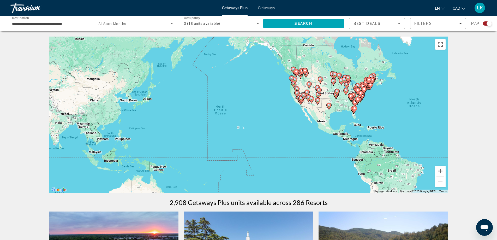
click at [138, 16] on div "Search widget" at bounding box center [135, 23] width 75 height 15
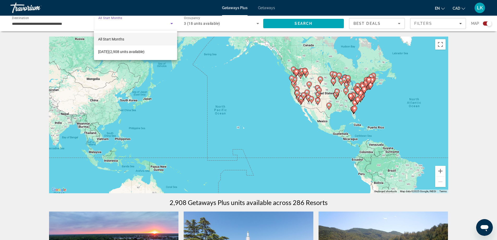
click at [337, 46] on div at bounding box center [248, 120] width 497 height 240
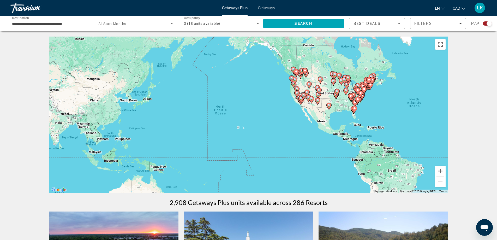
click at [250, 9] on li "Getaways Plus" at bounding box center [237, 8] width 31 height 4
drag, startPoint x: 234, startPoint y: 9, endPoint x: 144, endPoint y: 0, distance: 90.2
click at [234, 9] on span "Getaways Plus" at bounding box center [235, 8] width 26 height 4
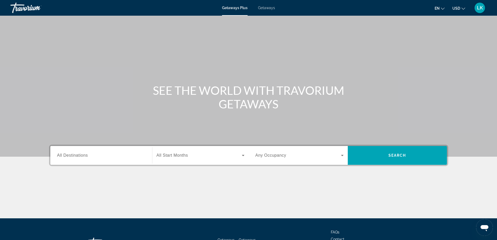
click at [179, 143] on div "Main content" at bounding box center [248, 78] width 497 height 157
click at [182, 155] on span "All Start Months" at bounding box center [173, 155] width 32 height 4
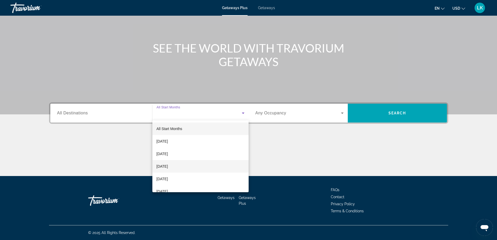
click at [168, 165] on span "[DATE]" at bounding box center [162, 166] width 11 height 6
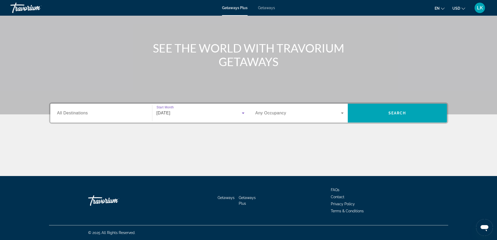
click at [115, 117] on div "Search widget" at bounding box center [101, 113] width 88 height 15
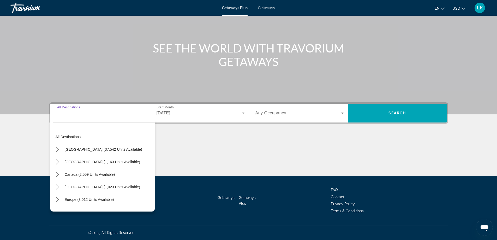
drag, startPoint x: 143, startPoint y: 85, endPoint x: 193, endPoint y: 59, distance: 56.3
click at [144, 84] on div "Main content" at bounding box center [248, 36] width 497 height 157
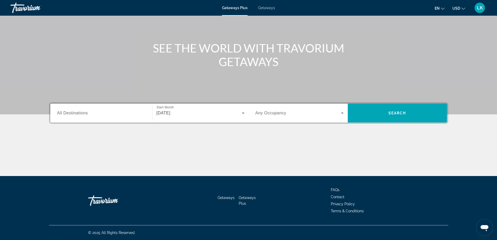
click at [270, 13] on div "Getaways Plus Getaways en English Español Français Italiano Português русский U…" at bounding box center [248, 8] width 497 height 14
click at [270, 12] on div "Getaways Plus Getaways en English Español Français Italiano Português русский U…" at bounding box center [248, 8] width 497 height 14
click at [268, 10] on div "Getaways Plus Getaways en English Español Français Italiano Português русский U…" at bounding box center [248, 8] width 497 height 14
click at [263, 7] on span "Getaways" at bounding box center [266, 8] width 17 height 4
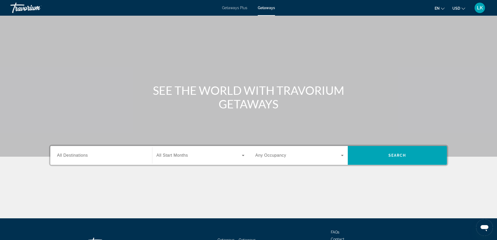
click at [177, 166] on div "Destination All Destinations Start Month All Start Months Occupancy Any Occupan…" at bounding box center [248, 155] width 399 height 21
click at [180, 162] on div "Search widget" at bounding box center [201, 155] width 88 height 15
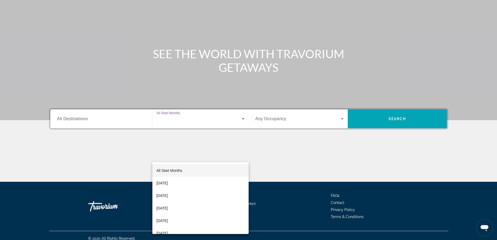
scroll to position [42, 0]
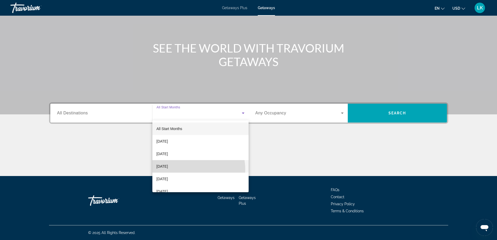
click at [186, 169] on mat-option "[DATE]" at bounding box center [200, 166] width 96 height 13
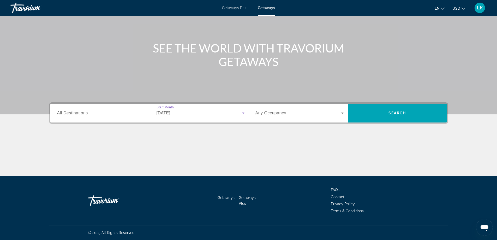
click at [118, 130] on div "Destination All Destinations Start Month All Start Months [DATE] Occupancy Any …" at bounding box center [249, 139] width 420 height 74
click at [108, 116] on div "Search widget" at bounding box center [101, 113] width 88 height 15
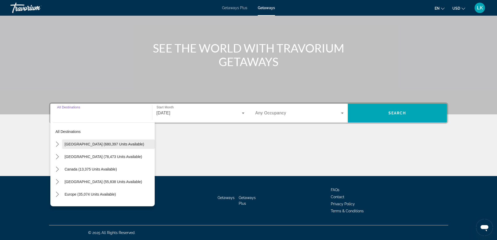
click at [105, 143] on span "[GEOGRAPHIC_DATA] (680,397 units available)" at bounding box center [105, 144] width 80 height 4
type input "**********"
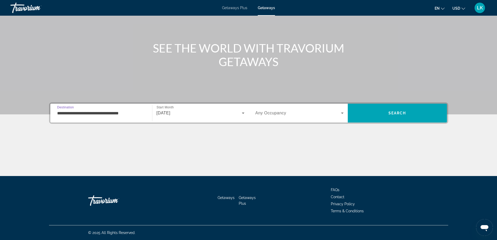
click at [300, 111] on span "Search widget" at bounding box center [298, 113] width 86 height 6
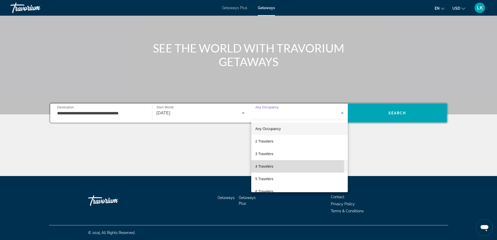
click at [279, 166] on mat-option "4 Travelers" at bounding box center [299, 166] width 97 height 13
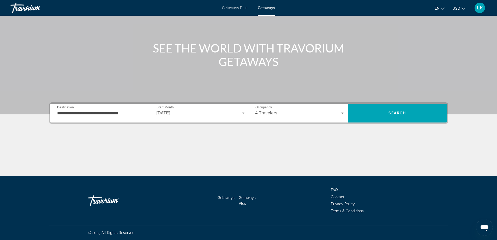
click at [276, 120] on div "4 Travelers" at bounding box center [299, 113] width 88 height 15
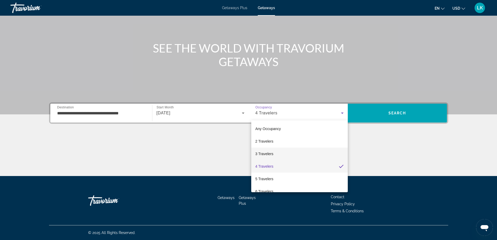
click at [274, 155] on mat-option "3 Travelers" at bounding box center [299, 153] width 97 height 13
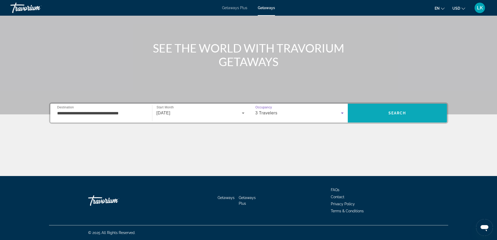
click at [408, 113] on span "Search" at bounding box center [397, 113] width 99 height 13
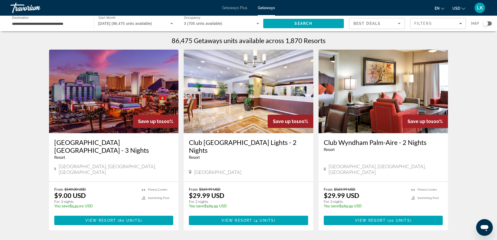
click at [492, 23] on div "**********" at bounding box center [248, 24] width 497 height 16
click at [488, 22] on div "Search widget" at bounding box center [487, 23] width 9 height 4
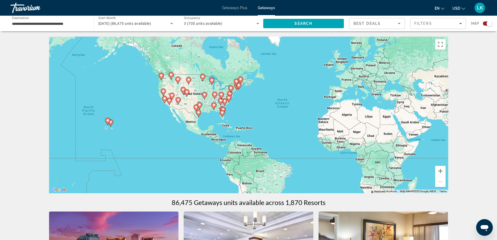
drag, startPoint x: 218, startPoint y: 150, endPoint x: 295, endPoint y: 133, distance: 79.1
click at [301, 136] on div "To activate drag with keyboard, press Alt + Enter. Once in keyboard drag state,…" at bounding box center [248, 115] width 399 height 157
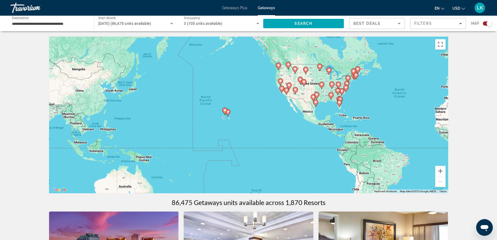
click at [232, 123] on div "To activate drag with keyboard, press Alt + Enter. Once in keyboard drag state,…" at bounding box center [248, 115] width 399 height 157
click at [438, 170] on button "Zoom in" at bounding box center [440, 171] width 10 height 10
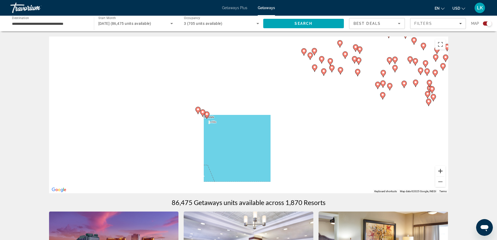
click at [438, 170] on button "Zoom in" at bounding box center [440, 171] width 10 height 10
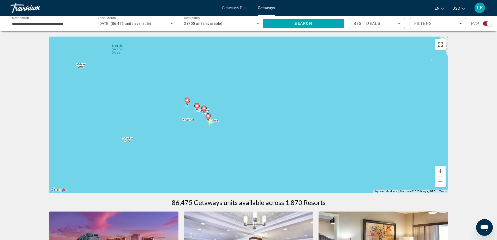
drag, startPoint x: 226, startPoint y: 150, endPoint x: 246, endPoint y: 150, distance: 20.1
click at [246, 150] on div "To activate drag with keyboard, press Alt + Enter. Once in keyboard drag state,…" at bounding box center [248, 115] width 399 height 157
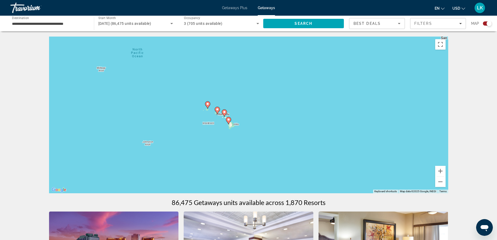
click at [227, 115] on gmp-advanced-marker "Main content" at bounding box center [224, 113] width 5 height 8
click at [249, 112] on gmp-advanced-marker "Main content" at bounding box center [247, 110] width 5 height 8
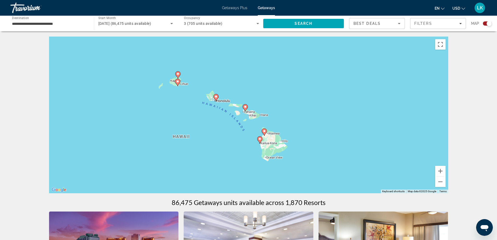
type input "**********"
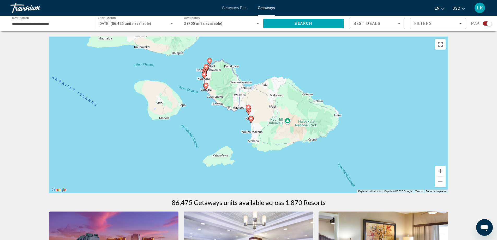
click at [206, 73] on icon "Main content" at bounding box center [204, 75] width 5 height 7
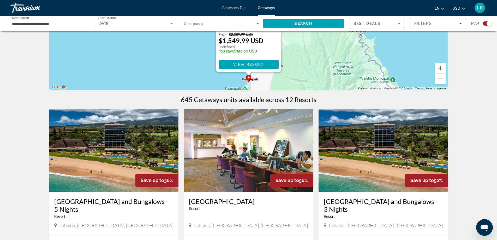
scroll to position [78, 0]
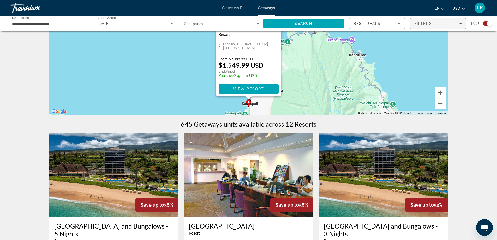
drag, startPoint x: 440, startPoint y: 23, endPoint x: 437, endPoint y: 29, distance: 6.7
click at [440, 23] on div "Filters" at bounding box center [437, 23] width 47 height 4
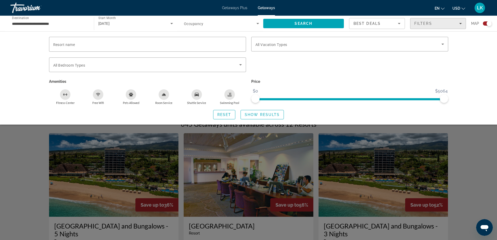
click at [433, 24] on div "Filters" at bounding box center [437, 23] width 47 height 4
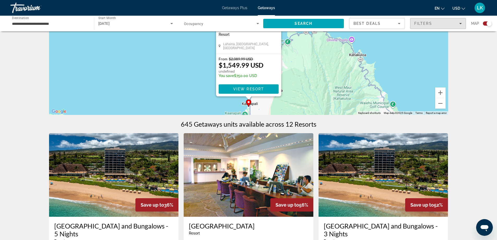
click at [368, 24] on span "Best Deals" at bounding box center [367, 23] width 27 height 4
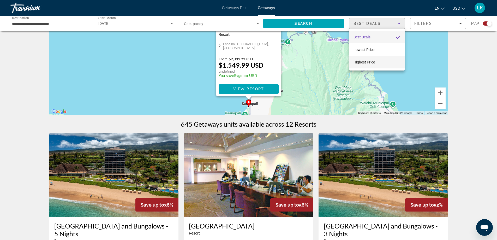
click at [371, 62] on span "Highest Price" at bounding box center [364, 62] width 21 height 4
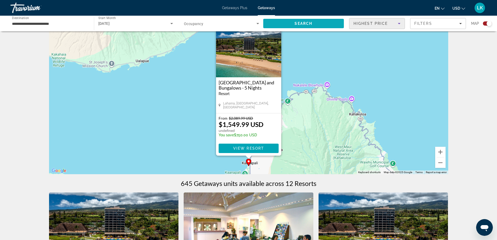
scroll to position [0, 0]
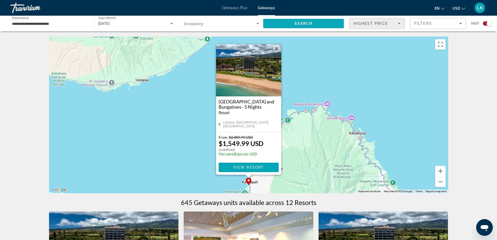
click at [334, 22] on span "Search" at bounding box center [303, 23] width 81 height 13
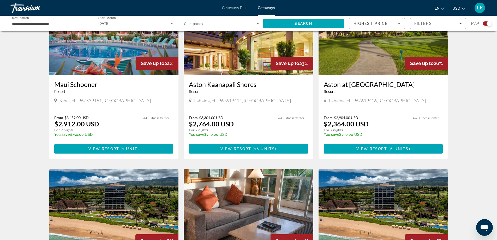
scroll to position [209, 0]
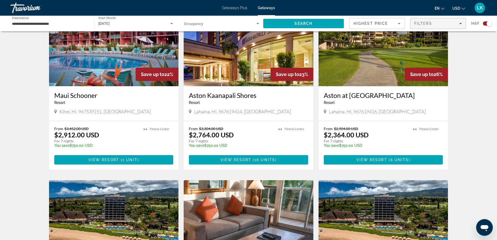
click at [448, 25] on div "Filters" at bounding box center [437, 23] width 47 height 4
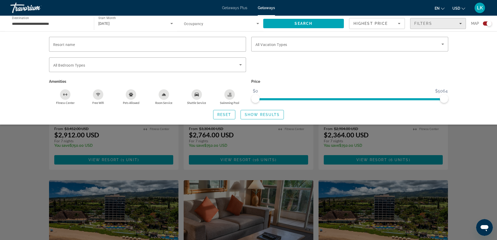
click at [448, 25] on div "Filters" at bounding box center [437, 23] width 47 height 4
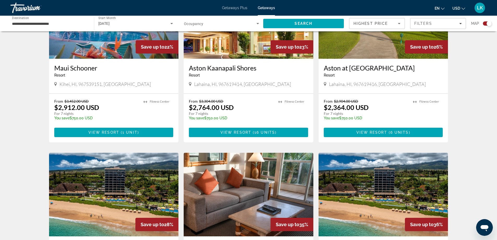
scroll to position [235, 0]
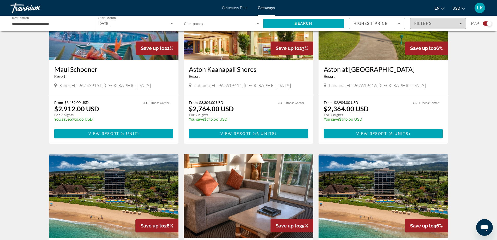
click at [420, 21] on button "Filters" at bounding box center [438, 23] width 56 height 11
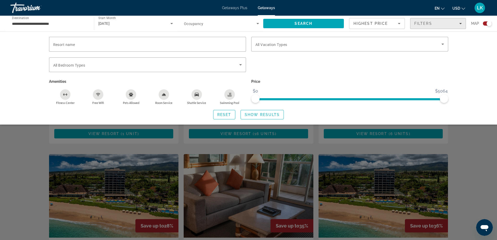
click at [423, 22] on span "Filters" at bounding box center [423, 23] width 18 height 4
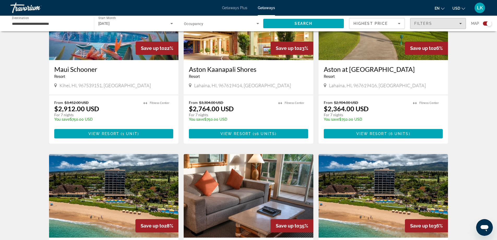
click at [367, 18] on app-map-search-filters "Highest Price Filters Map" at bounding box center [420, 24] width 143 height 16
click at [458, 10] on button "USD USD ($) MXN (Mex$) CAD (Can$) GBP (£) EUR (€) AUD (A$) NZD (NZ$) CNY (CN¥)" at bounding box center [459, 8] width 13 height 8
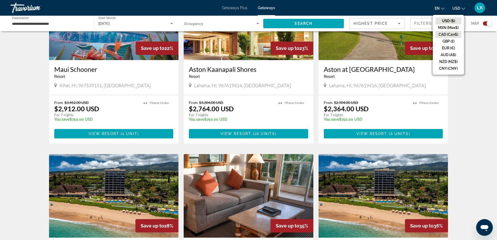
click at [448, 34] on button "CAD (Can$)" at bounding box center [449, 34] width 26 height 7
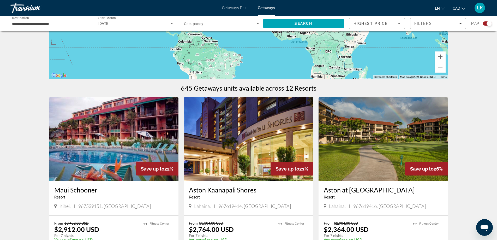
scroll to position [104, 0]
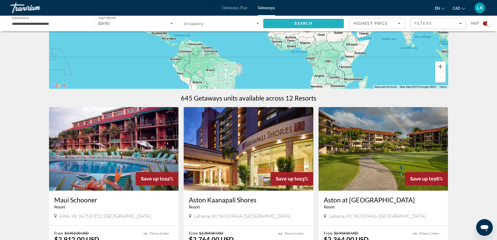
click at [320, 29] on span "Search" at bounding box center [303, 23] width 81 height 13
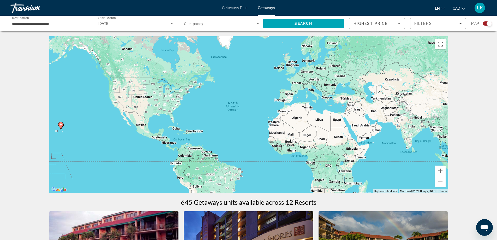
scroll to position [0, 0]
click at [426, 21] on span "Filters" at bounding box center [438, 23] width 55 height 13
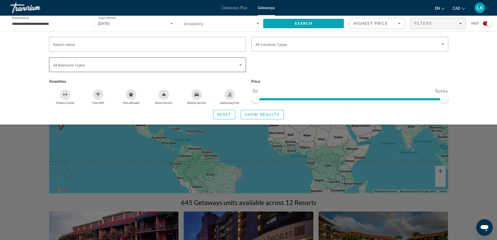
click at [106, 68] on div "Search widget" at bounding box center [147, 64] width 189 height 15
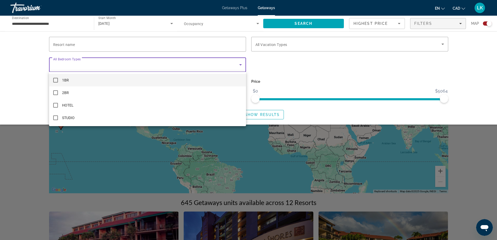
click at [106, 68] on div at bounding box center [248, 120] width 497 height 240
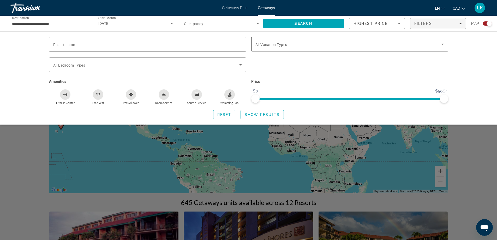
click at [325, 45] on span "Search widget" at bounding box center [348, 44] width 186 height 6
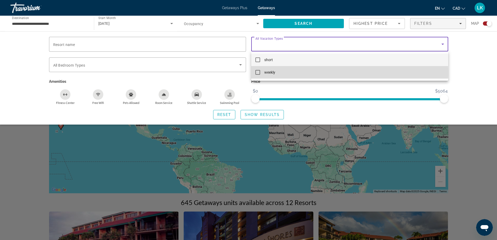
click at [257, 71] on mat-pseudo-checkbox at bounding box center [257, 72] width 5 height 5
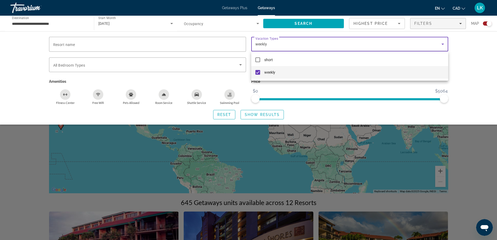
click at [299, 85] on div at bounding box center [248, 120] width 497 height 240
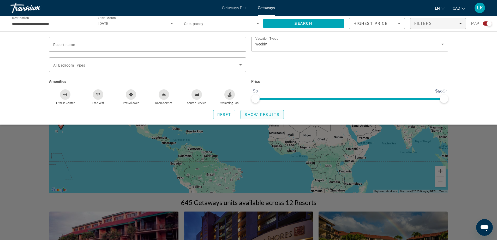
click at [263, 117] on span "Search widget" at bounding box center [262, 114] width 43 height 13
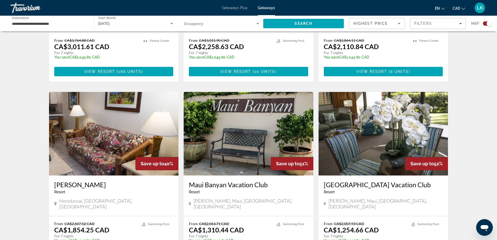
scroll to position [461, 0]
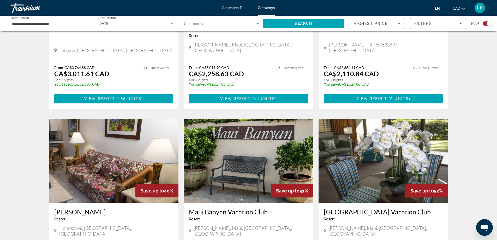
click at [245, 155] on img "Main content" at bounding box center [249, 161] width 130 height 84
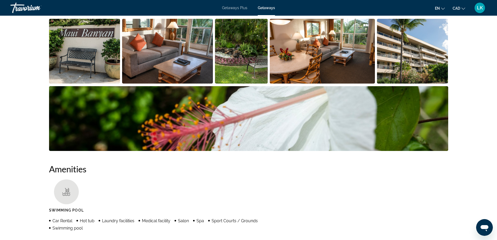
scroll to position [235, 0]
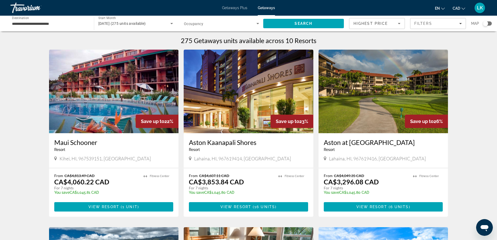
click at [47, 30] on div "**********" at bounding box center [49, 23] width 75 height 15
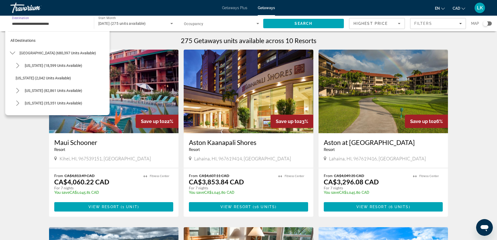
scroll to position [119, 0]
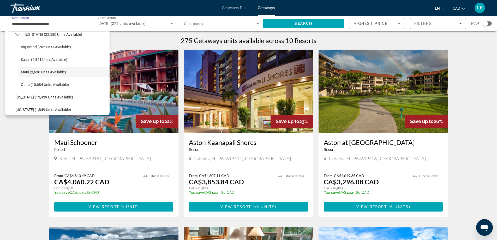
click at [117, 25] on span "[DATE] (275 units available)" at bounding box center [121, 23] width 47 height 4
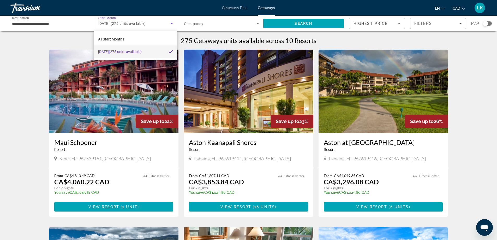
click at [72, 26] on div at bounding box center [248, 120] width 497 height 240
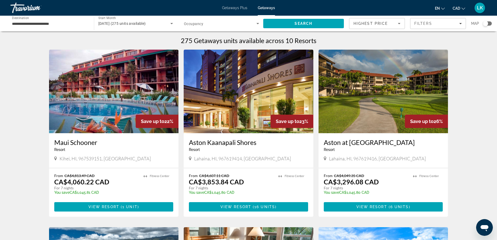
click at [50, 23] on input "**********" at bounding box center [49, 24] width 75 height 6
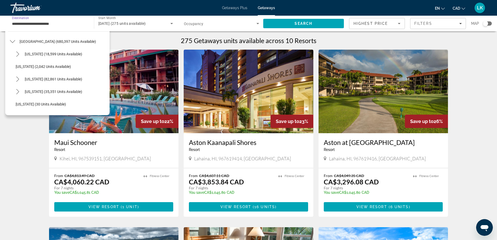
scroll to position [0, 0]
click at [80, 24] on input "**********" at bounding box center [49, 24] width 75 height 6
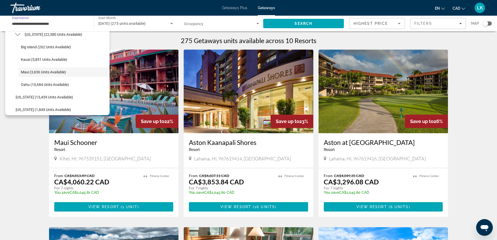
drag, startPoint x: 66, startPoint y: 26, endPoint x: 64, endPoint y: 28, distance: 2.8
click at [66, 26] on input "**********" at bounding box center [49, 24] width 75 height 6
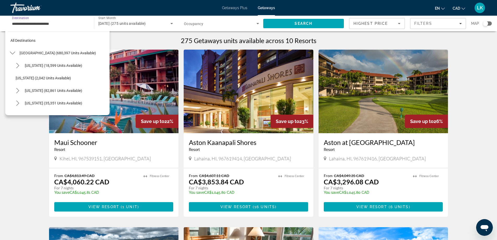
click at [25, 16] on span "Destination" at bounding box center [20, 18] width 17 height 4
click at [25, 21] on input "**********" at bounding box center [49, 24] width 75 height 6
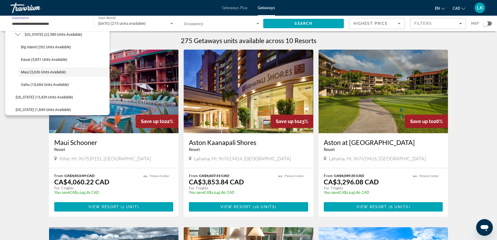
click at [25, 22] on input "**********" at bounding box center [49, 24] width 75 height 6
click at [24, 25] on input "**********" at bounding box center [49, 24] width 75 height 6
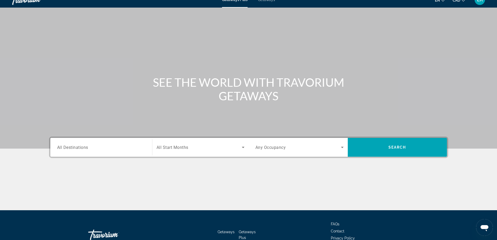
scroll to position [42, 0]
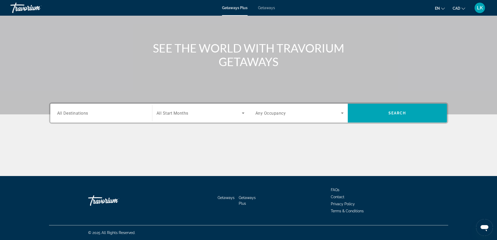
drag, startPoint x: 300, startPoint y: 121, endPoint x: 295, endPoint y: 121, distance: 5.2
click at [300, 121] on div "Occupancy Any Occupancy" at bounding box center [299, 113] width 97 height 19
click at [112, 111] on input "Destination All Destinations" at bounding box center [101, 113] width 88 height 6
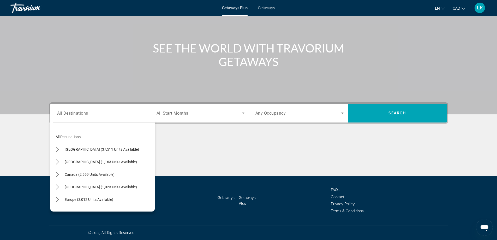
drag, startPoint x: 115, startPoint y: 186, endPoint x: 156, endPoint y: 219, distance: 53.2
click at [156, 198] on div "Skip to main content Getaways Plus Getaways en English Español Français Italian…" at bounding box center [248, 78] width 497 height 240
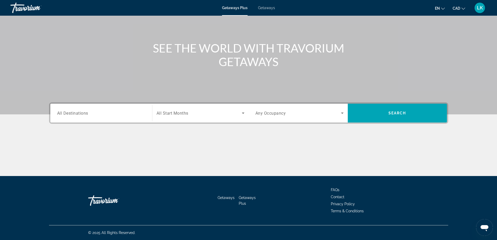
click at [98, 114] on input "Destination All Destinations" at bounding box center [101, 113] width 88 height 6
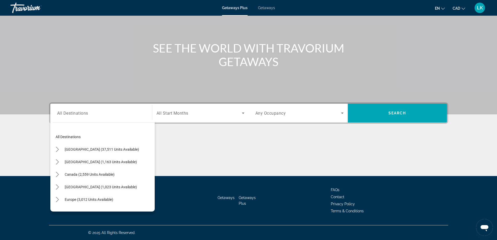
click at [264, 9] on span "Getaways" at bounding box center [266, 8] width 17 height 4
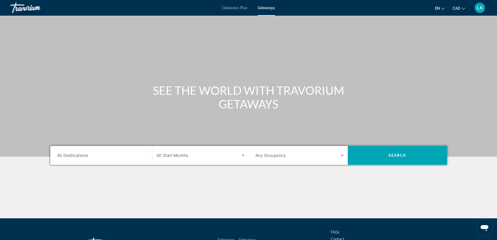
click at [94, 151] on div "Search widget" at bounding box center [101, 155] width 88 height 15
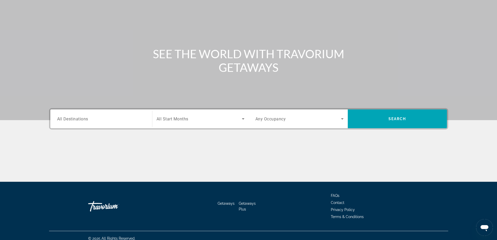
scroll to position [42, 0]
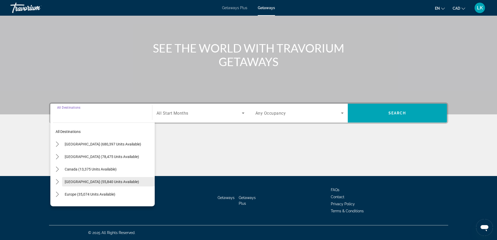
click at [84, 182] on span "[GEOGRAPHIC_DATA] (55,840 units available)" at bounding box center [102, 182] width 74 height 4
type input "**********"
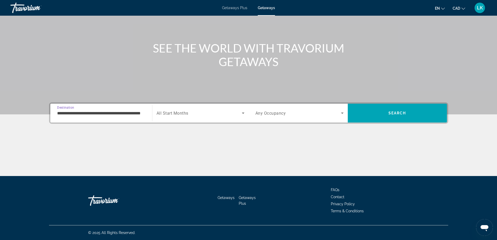
click at [183, 111] on span "All Start Months" at bounding box center [173, 113] width 32 height 5
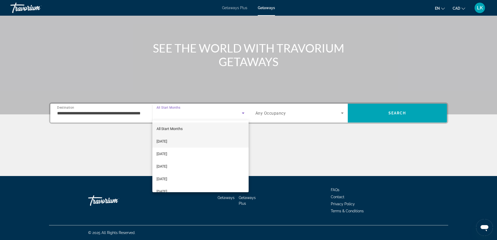
scroll to position [52, 0]
click at [167, 125] on span "[DATE]" at bounding box center [162, 125] width 11 height 6
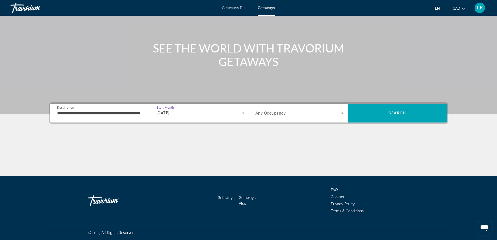
click at [290, 116] on div "Search widget" at bounding box center [299, 113] width 88 height 15
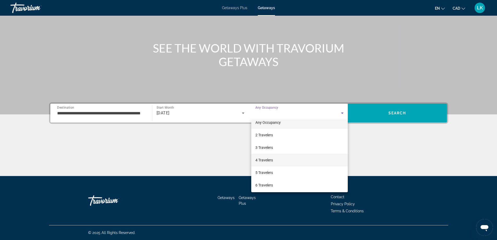
scroll to position [26, 0]
click at [273, 129] on mat-option "3 Travelers" at bounding box center [299, 127] width 97 height 13
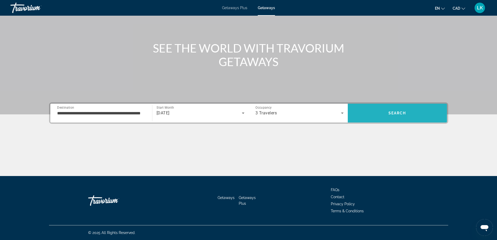
click at [401, 112] on span "Search" at bounding box center [398, 113] width 18 height 4
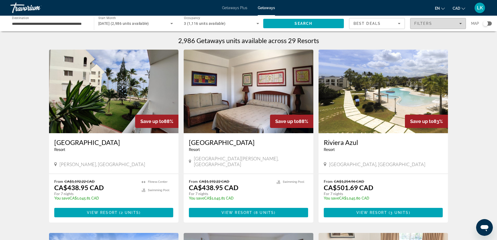
click at [453, 26] on span "Filters" at bounding box center [438, 23] width 55 height 13
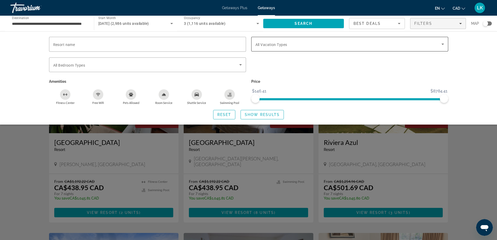
click at [288, 46] on span "Search widget" at bounding box center [348, 44] width 186 height 6
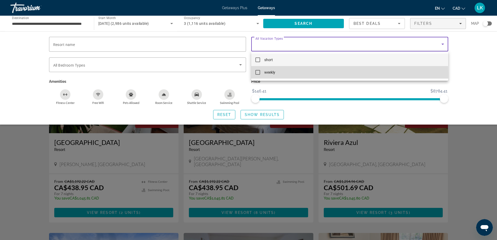
click at [255, 74] on mat-pseudo-checkbox at bounding box center [257, 72] width 5 height 5
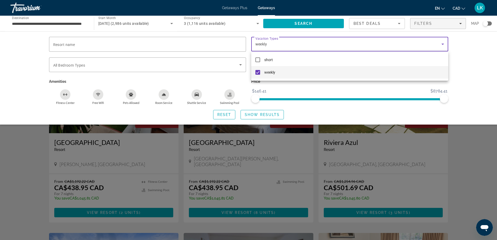
click at [384, 90] on div at bounding box center [248, 120] width 497 height 240
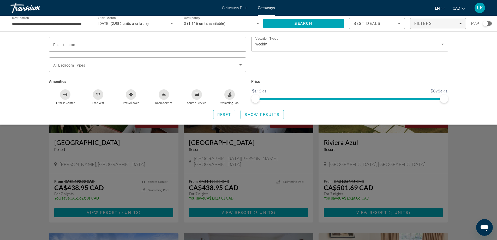
click at [486, 28] on div "Map" at bounding box center [481, 23] width 21 height 11
click at [490, 24] on div "Search widget" at bounding box center [487, 23] width 9 height 4
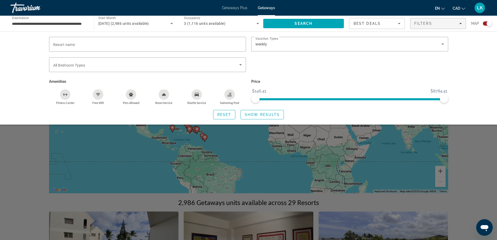
click at [465, 141] on div "Search widget" at bounding box center [248, 159] width 497 height 162
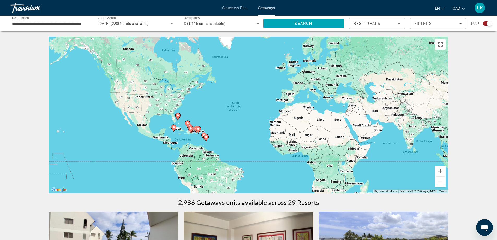
drag, startPoint x: 224, startPoint y: 128, endPoint x: 267, endPoint y: 124, distance: 43.5
click at [229, 127] on div "To activate drag with keyboard, press Alt + Enter. Once in keyboard drag state,…" at bounding box center [248, 115] width 399 height 157
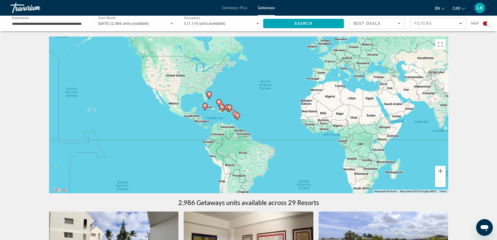
drag, startPoint x: 375, startPoint y: 110, endPoint x: 329, endPoint y: 107, distance: 45.8
click at [375, 109] on div "To activate drag with keyboard, press Alt + Enter. Once in keyboard drag state,…" at bounding box center [248, 115] width 399 height 157
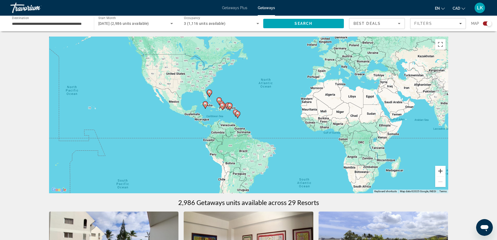
click at [435, 171] on button "Zoom in" at bounding box center [440, 171] width 10 height 10
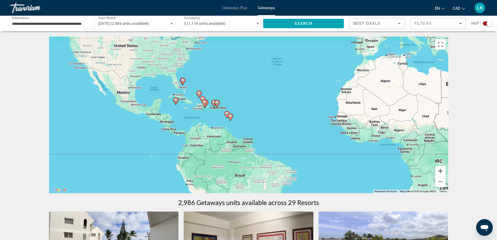
click at [439, 171] on button "Zoom in" at bounding box center [440, 171] width 10 height 10
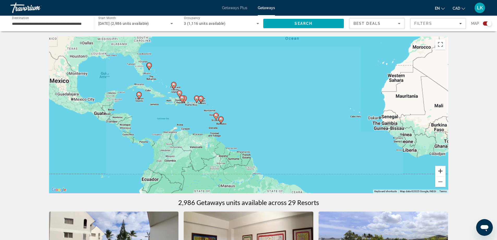
click at [439, 171] on button "Zoom in" at bounding box center [440, 171] width 10 height 10
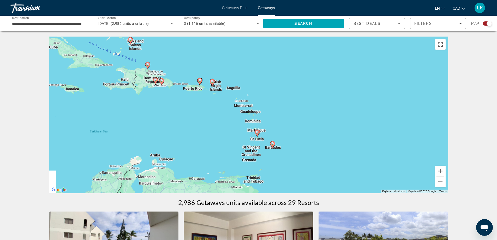
drag, startPoint x: 176, startPoint y: 115, endPoint x: 268, endPoint y: 121, distance: 91.8
click at [268, 121] on div "To activate drag with keyboard, press Alt + Enter. Once in keyboard drag state,…" at bounding box center [248, 115] width 399 height 157
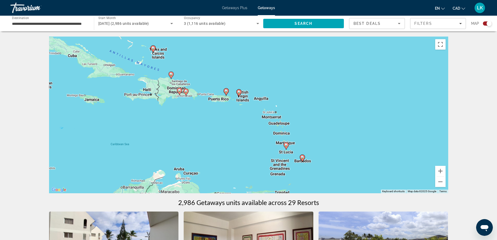
drag, startPoint x: 185, startPoint y: 107, endPoint x: 240, endPoint y: 127, distance: 58.5
click at [239, 127] on div "To activate drag with keyboard, press Alt + Enter. Once in keyboard drag state,…" at bounding box center [248, 115] width 399 height 157
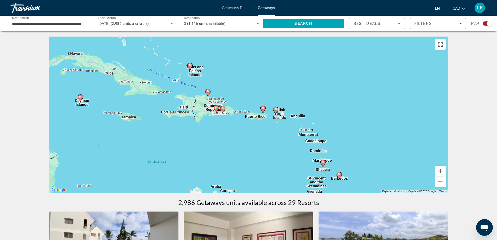
drag, startPoint x: 223, startPoint y: 121, endPoint x: 229, endPoint y: 132, distance: 13.3
click at [229, 132] on div "To activate drag with keyboard, press Alt + Enter. Once in keyboard drag state,…" at bounding box center [248, 115] width 399 height 157
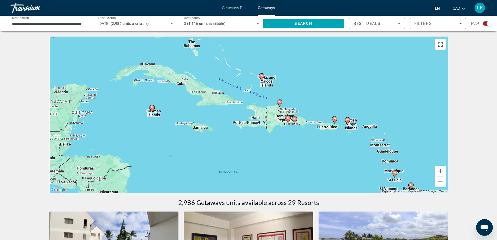
drag, startPoint x: 250, startPoint y: 152, endPoint x: 257, endPoint y: 153, distance: 6.7
click at [257, 153] on div "To activate drag with keyboard, press Alt + Enter. Once in keyboard drag state,…" at bounding box center [248, 115] width 399 height 157
click at [442, 174] on button "Zoom in" at bounding box center [440, 171] width 10 height 10
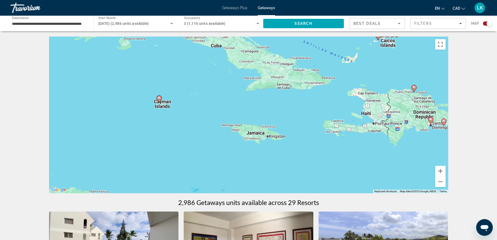
drag, startPoint x: 136, startPoint y: 160, endPoint x: 224, endPoint y: 153, distance: 88.2
click at [224, 155] on div "To activate drag with keyboard, press Alt + Enter. Once in keyboard drag state,…" at bounding box center [248, 115] width 399 height 157
click at [442, 169] on button "Zoom in" at bounding box center [440, 171] width 10 height 10
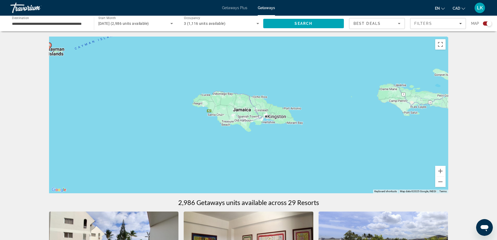
drag, startPoint x: 343, startPoint y: 131, endPoint x: 336, endPoint y: 122, distance: 11.0
click at [336, 122] on div "To activate drag with keyboard, press Alt + Enter. Once in keyboard drag state,…" at bounding box center [248, 115] width 399 height 157
click at [241, 112] on div "To activate drag with keyboard, press Alt + Enter. Once in keyboard drag state,…" at bounding box center [248, 115] width 399 height 157
click at [440, 186] on button "Zoom out" at bounding box center [440, 181] width 10 height 10
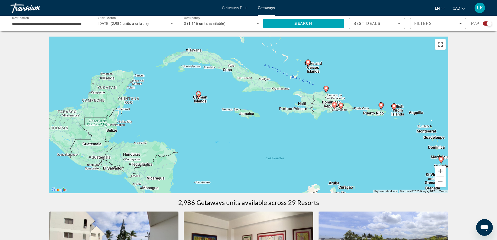
click at [125, 20] on div "[DATE] (2,986 units available)" at bounding box center [135, 23] width 75 height 15
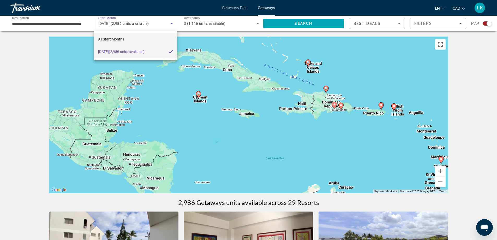
click at [118, 42] on span "All Start Months" at bounding box center [111, 39] width 26 height 6
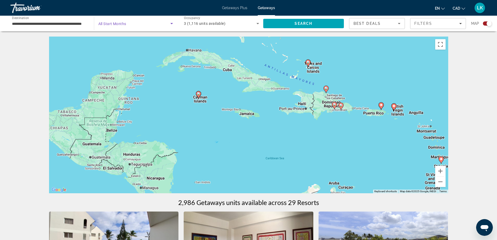
click at [136, 27] on div "Search widget" at bounding box center [135, 23] width 75 height 15
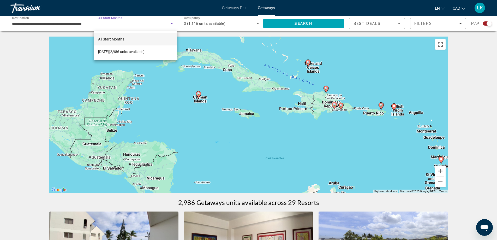
click at [136, 27] on div at bounding box center [248, 120] width 497 height 240
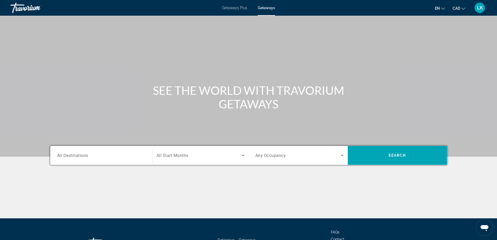
click at [106, 152] on div "Search widget" at bounding box center [101, 155] width 88 height 15
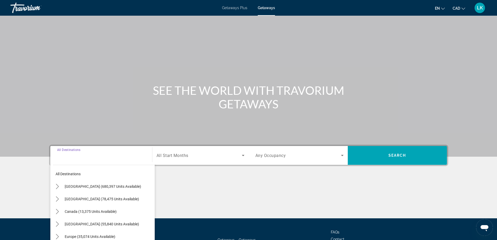
scroll to position [42, 0]
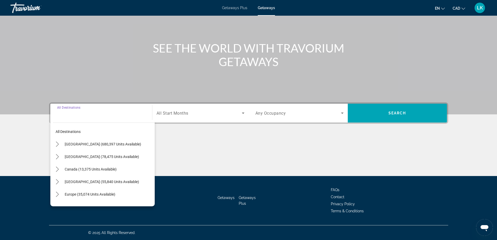
click at [255, 27] on div "Main content" at bounding box center [248, 36] width 497 height 157
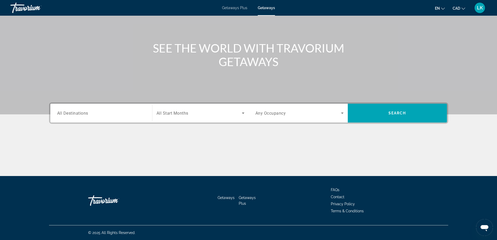
click at [259, 7] on span "Getaways" at bounding box center [266, 8] width 17 height 4
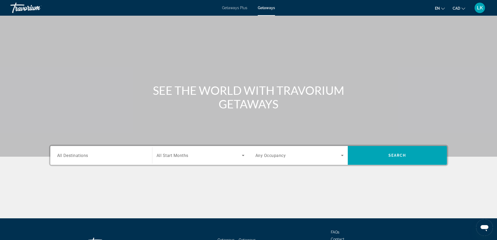
click at [239, 15] on mat-toolbar "Getaways Plus Getaways en English Español Français Italiano Português русский C…" at bounding box center [248, 8] width 497 height 16
click at [95, 161] on div "Search widget" at bounding box center [101, 155] width 88 height 15
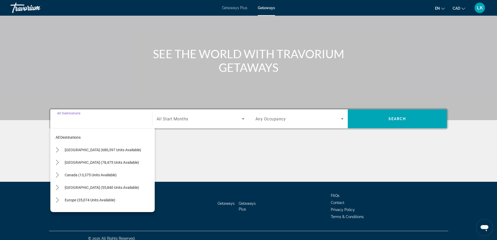
scroll to position [42, 0]
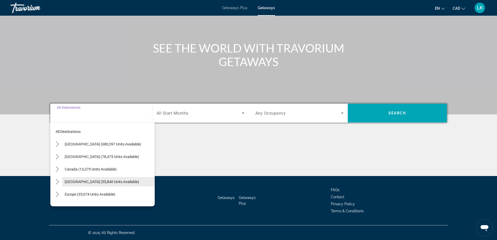
click at [93, 180] on span "[GEOGRAPHIC_DATA] (55,840 units available)" at bounding box center [102, 182] width 74 height 4
type input "**********"
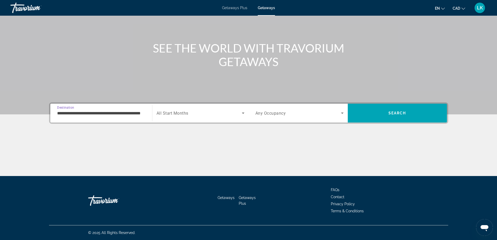
click at [181, 116] on span "Search widget" at bounding box center [199, 113] width 85 height 6
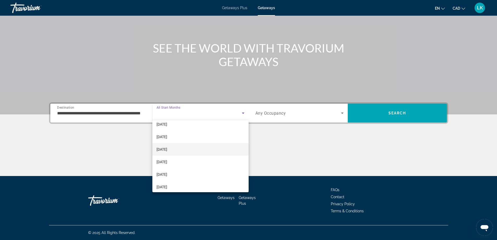
scroll to position [52, 0]
click at [176, 151] on mat-option "[DATE]" at bounding box center [200, 151] width 96 height 13
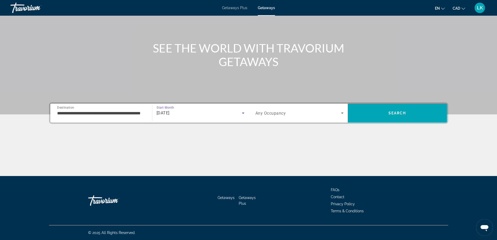
click at [264, 115] on span "Any Occupancy" at bounding box center [270, 113] width 31 height 5
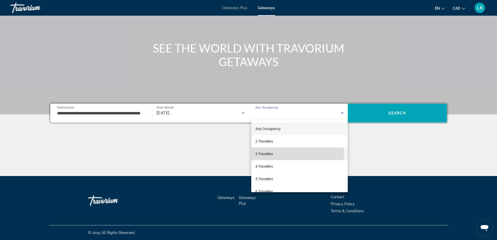
click at [265, 153] on span "3 Travelers" at bounding box center [263, 154] width 17 height 6
click at [422, 119] on span "Search" at bounding box center [397, 113] width 99 height 13
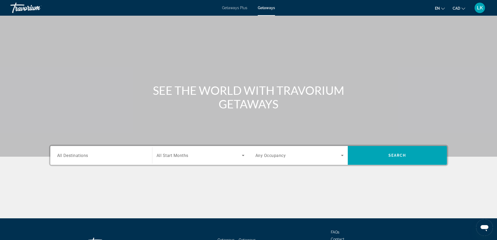
drag, startPoint x: 98, startPoint y: 166, endPoint x: 99, endPoint y: 163, distance: 3.1
click at [99, 165] on div "Destination All Destinations Start Month All Start Months Occupancy Any Occupan…" at bounding box center [248, 155] width 399 height 21
click at [99, 159] on div "Search widget" at bounding box center [101, 155] width 88 height 15
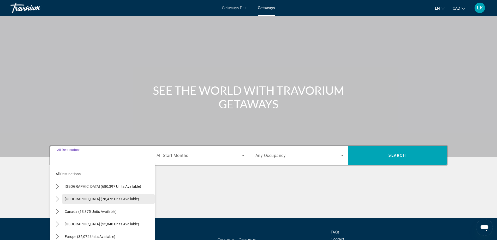
scroll to position [42, 0]
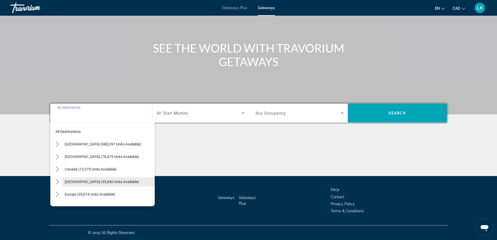
click at [85, 184] on span "[GEOGRAPHIC_DATA] (55,840 units available)" at bounding box center [102, 182] width 74 height 4
type input "**********"
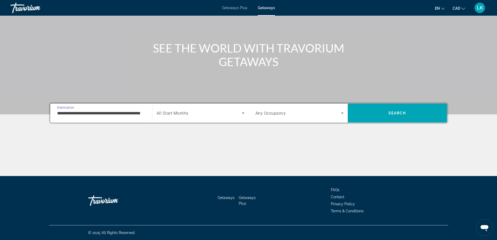
click at [180, 113] on span "All Start Months" at bounding box center [173, 113] width 32 height 5
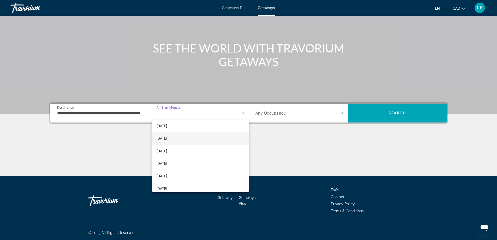
scroll to position [26, 0]
click at [180, 144] on mat-option "[DATE]" at bounding box center [200, 140] width 96 height 13
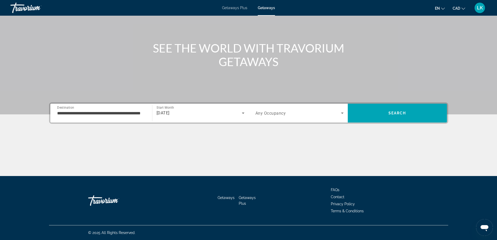
click at [273, 113] on span "Any Occupancy" at bounding box center [270, 113] width 31 height 5
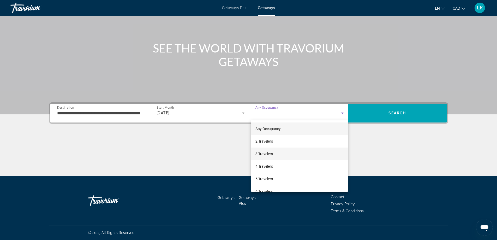
click at [275, 156] on mat-option "3 Travelers" at bounding box center [299, 153] width 97 height 13
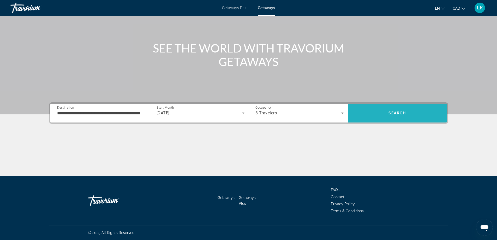
click at [391, 113] on span "Search" at bounding box center [398, 113] width 18 height 4
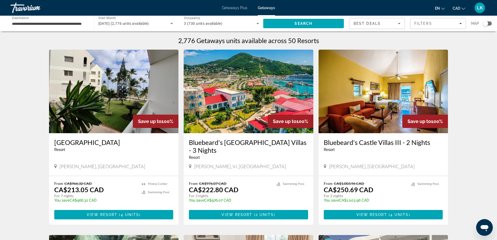
click at [484, 19] on div "Map" at bounding box center [481, 23] width 21 height 11
click at [489, 26] on div "Map" at bounding box center [481, 23] width 21 height 11
click at [489, 22] on div "Search widget" at bounding box center [487, 23] width 9 height 4
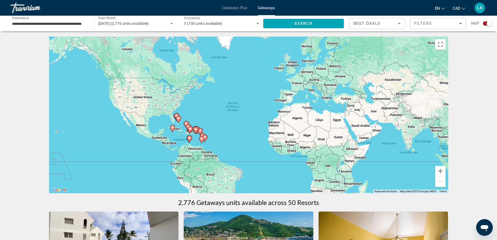
drag, startPoint x: 222, startPoint y: 137, endPoint x: 455, endPoint y: 45, distance: 250.6
click at [228, 133] on div "To activate drag with keyboard, press Alt + Enter. Once in keyboard drag state,…" at bounding box center [248, 115] width 399 height 157
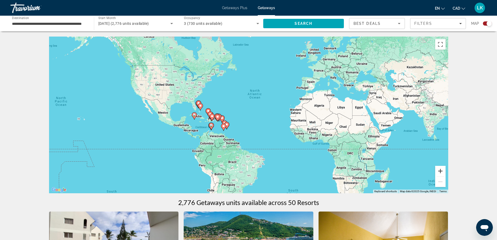
click at [441, 166] on button "Zoom in" at bounding box center [440, 171] width 10 height 10
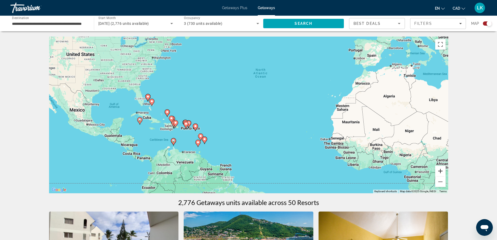
click at [441, 166] on button "Zoom in" at bounding box center [440, 171] width 10 height 10
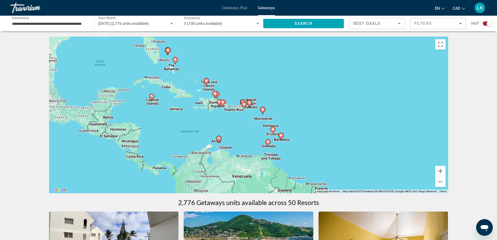
drag, startPoint x: 212, startPoint y: 157, endPoint x: 333, endPoint y: 124, distance: 125.0
click at [333, 124] on div "To activate drag with keyboard, press Alt + Enter. Once in keyboard drag state,…" at bounding box center [248, 115] width 399 height 157
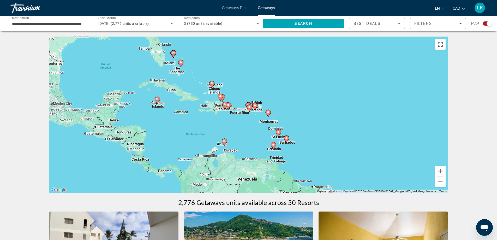
drag, startPoint x: 274, startPoint y: 133, endPoint x: 285, endPoint y: 137, distance: 11.3
click at [281, 137] on gmp-advanced-marker "Main content" at bounding box center [278, 133] width 5 height 8
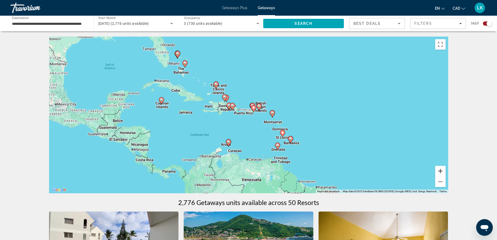
click at [437, 169] on button "Zoom in" at bounding box center [440, 171] width 10 height 10
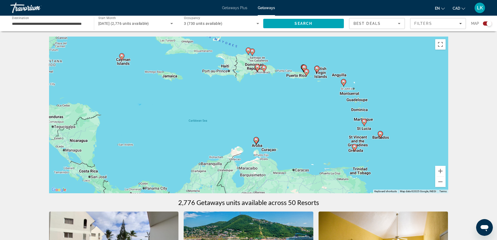
drag, startPoint x: 208, startPoint y: 145, endPoint x: 265, endPoint y: 120, distance: 62.4
click at [271, 126] on div "To activate drag with keyboard, press Alt + Enter. Once in keyboard drag state,…" at bounding box center [248, 115] width 399 height 157
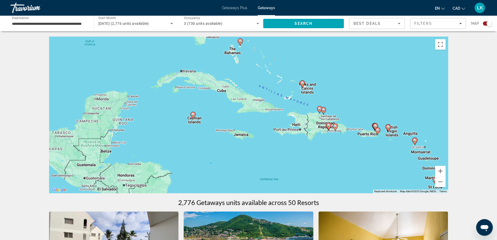
drag, startPoint x: 257, startPoint y: 115, endPoint x: 312, endPoint y: 133, distance: 57.9
click at [286, 133] on div "To activate drag with keyboard, press Alt + Enter. Once in keyboard drag state,…" at bounding box center [248, 115] width 399 height 157
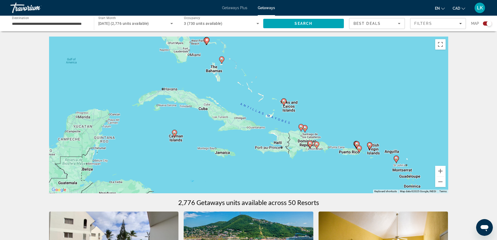
drag, startPoint x: 368, startPoint y: 148, endPoint x: 343, endPoint y: 164, distance: 29.2
click at [344, 164] on div "To activate drag with keyboard, press Alt + Enter. Once in keyboard drag state,…" at bounding box center [248, 115] width 399 height 157
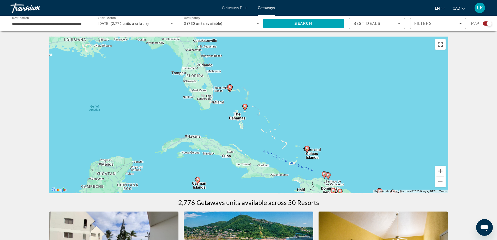
drag, startPoint x: 234, startPoint y: 98, endPoint x: 250, endPoint y: 111, distance: 19.9
click at [260, 139] on div "To activate drag with keyboard, press Alt + Enter. Once in keyboard drag state,…" at bounding box center [248, 115] width 399 height 157
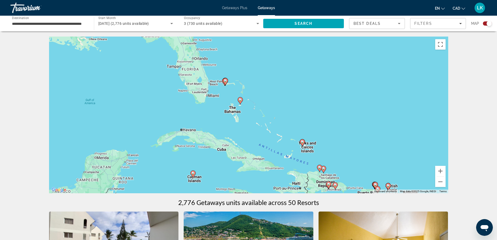
drag, startPoint x: 250, startPoint y: 111, endPoint x: 236, endPoint y: 93, distance: 22.3
click at [236, 93] on div "To activate drag with keyboard, press Alt + Enter. Once in keyboard drag state,…" at bounding box center [248, 115] width 399 height 157
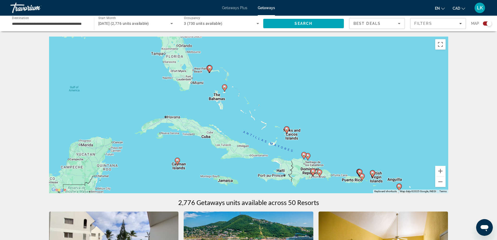
drag, startPoint x: 254, startPoint y: 129, endPoint x: 215, endPoint y: 80, distance: 62.2
click at [211, 82] on div "To activate drag with keyboard, press Alt + Enter. Once in keyboard drag state,…" at bounding box center [248, 115] width 399 height 157
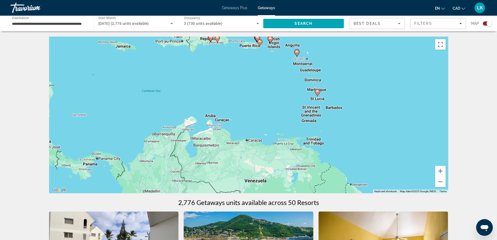
drag, startPoint x: 252, startPoint y: 136, endPoint x: 228, endPoint y: 97, distance: 45.5
click at [228, 97] on div "To activate drag with keyboard, press Alt + Enter. Once in keyboard drag state,…" at bounding box center [248, 115] width 399 height 157
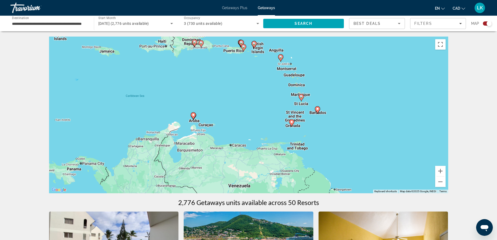
drag, startPoint x: 372, startPoint y: 145, endPoint x: 356, endPoint y: 150, distance: 16.3
click at [356, 150] on div "To activate drag with keyboard, press Alt + Enter. Once in keyboard drag state,…" at bounding box center [248, 115] width 399 height 157
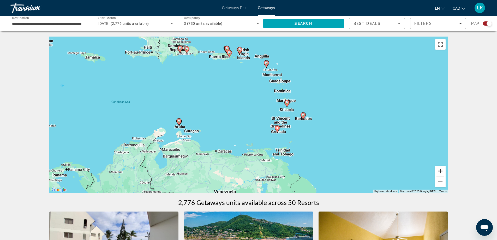
click at [442, 175] on button "Zoom in" at bounding box center [440, 171] width 10 height 10
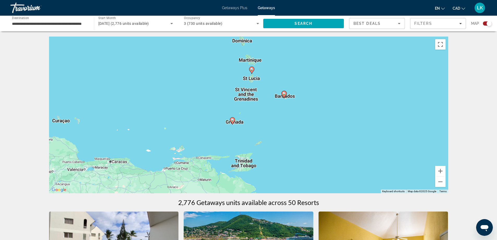
drag, startPoint x: 350, startPoint y: 154, endPoint x: 287, endPoint y: 131, distance: 67.6
click at [287, 131] on div "To activate drag with keyboard, press Alt + Enter. Once in keyboard drag state,…" at bounding box center [248, 115] width 399 height 157
drag, startPoint x: 266, startPoint y: 141, endPoint x: 319, endPoint y: 147, distance: 53.3
click at [320, 146] on div "To activate drag with keyboard, press Alt + Enter. Once in keyboard drag state,…" at bounding box center [248, 115] width 399 height 157
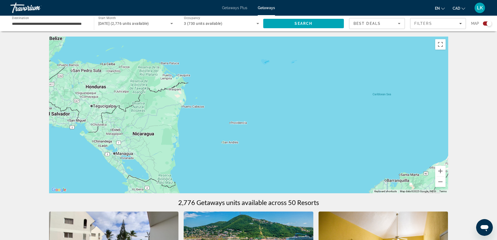
drag, startPoint x: 318, startPoint y: 147, endPoint x: 249, endPoint y: 133, distance: 70.5
click at [249, 133] on div "To activate drag with keyboard, press Alt + Enter. Once in keyboard drag state,…" at bounding box center [248, 115] width 399 height 157
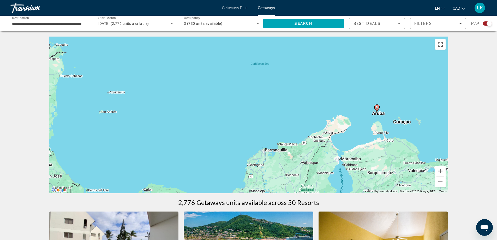
drag, startPoint x: 316, startPoint y: 139, endPoint x: 289, endPoint y: 142, distance: 27.0
click at [289, 142] on div "To activate drag with keyboard, press Alt + Enter. Once in keyboard drag state,…" at bounding box center [248, 115] width 399 height 157
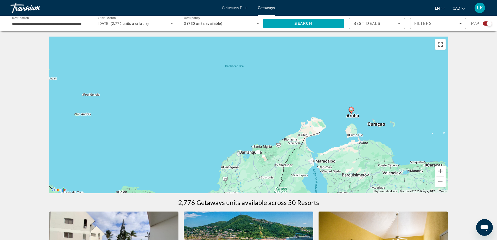
drag, startPoint x: 369, startPoint y: 131, endPoint x: 310, endPoint y: 152, distance: 63.4
click at [310, 152] on div "To activate drag with keyboard, press Alt + Enter. Once in keyboard drag state,…" at bounding box center [248, 115] width 399 height 157
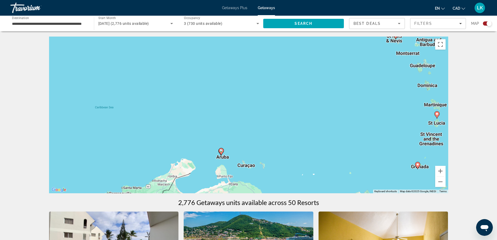
click at [447, 182] on div "To activate drag with keyboard, press Alt + Enter. Once in keyboard drag state,…" at bounding box center [248, 115] width 399 height 157
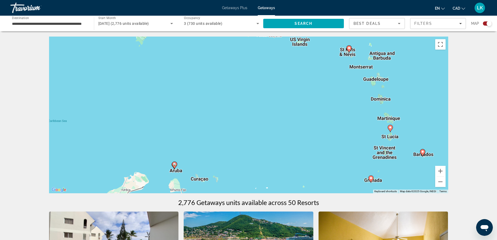
drag, startPoint x: 368, startPoint y: 164, endPoint x: 342, endPoint y: 176, distance: 29.3
click at [342, 176] on div "To activate drag with keyboard, press Alt + Enter. Once in keyboard drag state,…" at bounding box center [248, 115] width 399 height 157
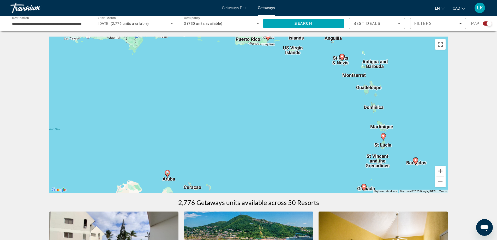
drag, startPoint x: 334, startPoint y: 81, endPoint x: 305, endPoint y: 123, distance: 50.7
click at [306, 122] on div "To activate drag with keyboard, press Alt + Enter. Once in keyboard drag state,…" at bounding box center [248, 115] width 399 height 157
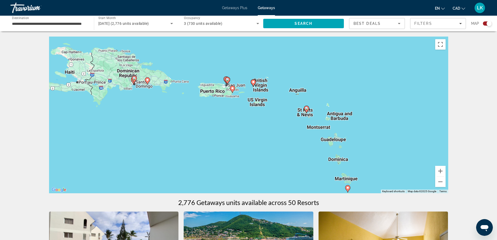
drag, startPoint x: 325, startPoint y: 116, endPoint x: 323, endPoint y: 127, distance: 11.4
click at [323, 127] on div "To activate drag with keyboard, press Alt + Enter. Once in keyboard drag state,…" at bounding box center [248, 115] width 399 height 157
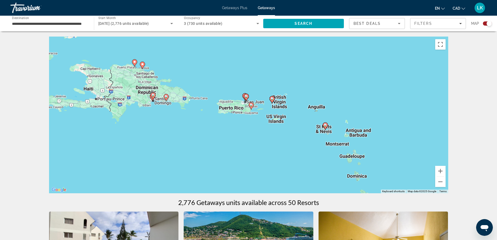
drag, startPoint x: 253, startPoint y: 128, endPoint x: 306, endPoint y: 141, distance: 54.8
click at [270, 136] on div "To activate drag with keyboard, press Alt + Enter. Once in keyboard drag state,…" at bounding box center [248, 115] width 399 height 157
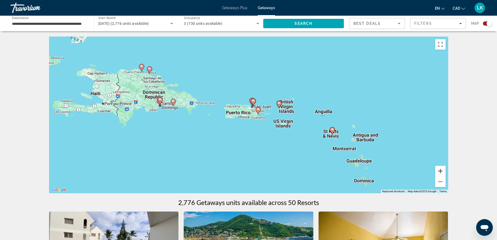
click at [439, 172] on button "Zoom in" at bounding box center [440, 171] width 10 height 10
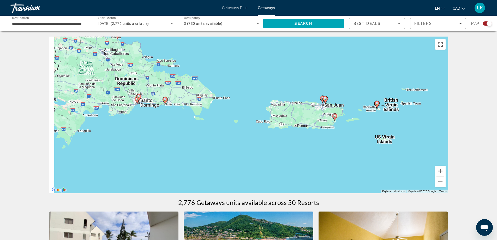
drag, startPoint x: 286, startPoint y: 123, endPoint x: 363, endPoint y: 131, distance: 77.9
click at [362, 131] on div "To activate drag with keyboard, press Alt + Enter. Once in keyboard drag state,…" at bounding box center [248, 115] width 399 height 157
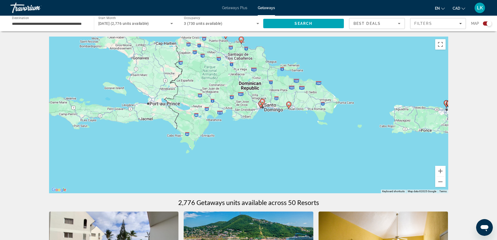
drag, startPoint x: 390, startPoint y: 159, endPoint x: 334, endPoint y: 138, distance: 59.7
click at [330, 140] on div "To activate drag with keyboard, press Alt + Enter. Once in keyboard drag state,…" at bounding box center [248, 115] width 399 height 157
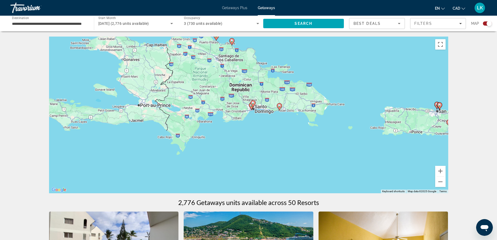
drag, startPoint x: 333, startPoint y: 121, endPoint x: 409, endPoint y: 162, distance: 86.7
click at [333, 121] on div "To activate drag with keyboard, press Alt + Enter. Once in keyboard drag state,…" at bounding box center [248, 115] width 399 height 157
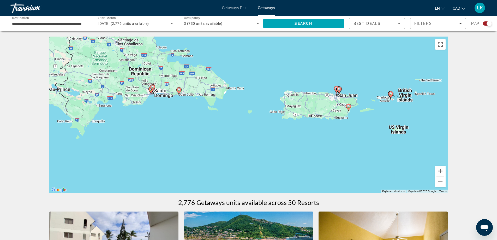
drag, startPoint x: 342, startPoint y: 147, endPoint x: 304, endPoint y: 145, distance: 38.1
click at [304, 145] on div "To activate drag with keyboard, press Alt + Enter. Once in keyboard drag state,…" at bounding box center [248, 115] width 399 height 157
click at [436, 181] on button "Zoom out" at bounding box center [440, 181] width 10 height 10
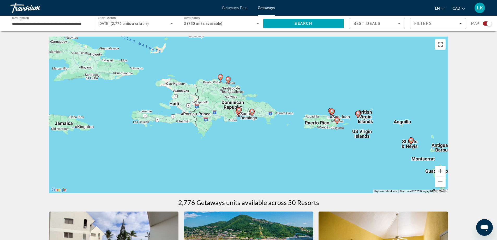
drag, startPoint x: 246, startPoint y: 119, endPoint x: 283, endPoint y: 135, distance: 40.5
click at [283, 135] on div "To activate drag with keyboard, press Alt + Enter. Once in keyboard drag state,…" at bounding box center [248, 115] width 399 height 157
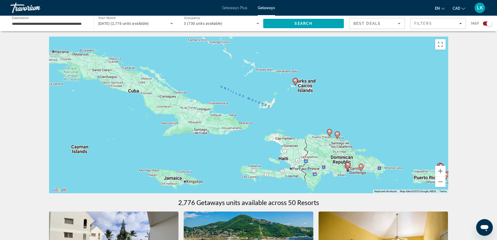
drag, startPoint x: 235, startPoint y: 105, endPoint x: 266, endPoint y: 124, distance: 37.1
click at [254, 121] on div "To activate drag with keyboard, press Alt + Enter. Once in keyboard drag state,…" at bounding box center [248, 115] width 399 height 157
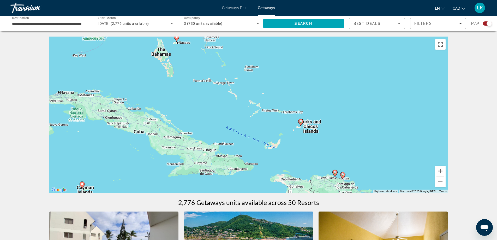
drag, startPoint x: 302, startPoint y: 132, endPoint x: 299, endPoint y: 140, distance: 7.9
click at [298, 135] on div "To activate drag with keyboard, press Alt + Enter. Once in keyboard drag state,…" at bounding box center [248, 115] width 399 height 157
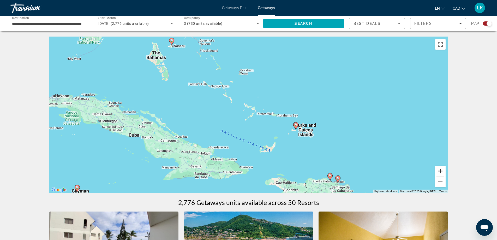
click at [440, 174] on button "Zoom in" at bounding box center [440, 171] width 10 height 10
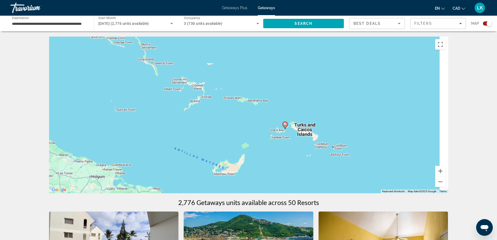
drag, startPoint x: 333, startPoint y: 130, endPoint x: 300, endPoint y: 59, distance: 78.1
click at [297, 118] on div "To activate drag with keyboard, press Alt + Enter. Once in keyboard drag state,…" at bounding box center [248, 115] width 399 height 157
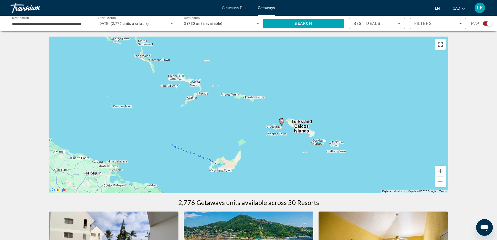
drag, startPoint x: 300, startPoint y: 141, endPoint x: 294, endPoint y: 140, distance: 6.1
click at [294, 140] on div "To activate drag with keyboard, press Alt + Enter. Once in keyboard drag state,…" at bounding box center [248, 115] width 399 height 157
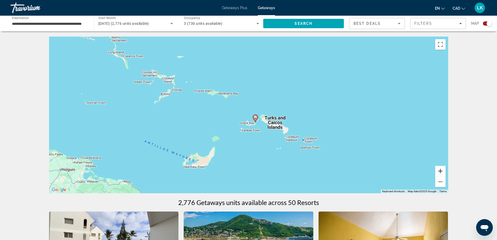
click at [440, 170] on button "Zoom in" at bounding box center [440, 171] width 10 height 10
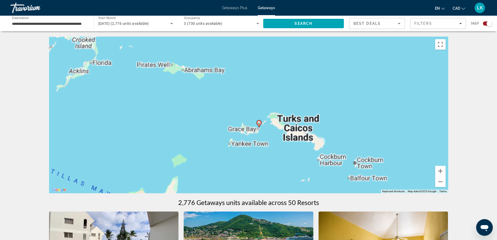
drag, startPoint x: 284, startPoint y: 137, endPoint x: 269, endPoint y: 126, distance: 18.8
click at [269, 126] on div "To activate drag with keyboard, press Alt + Enter. Once in keyboard drag state,…" at bounding box center [248, 115] width 399 height 157
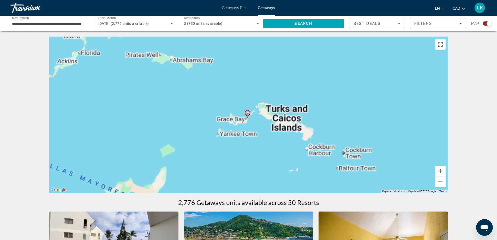
click at [247, 116] on icon "Main content" at bounding box center [247, 113] width 5 height 7
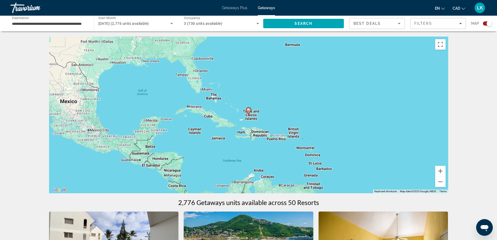
click at [248, 112] on icon "Main content" at bounding box center [248, 111] width 5 height 7
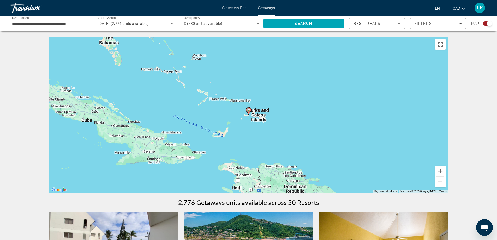
click at [248, 112] on icon "Main content" at bounding box center [248, 111] width 5 height 7
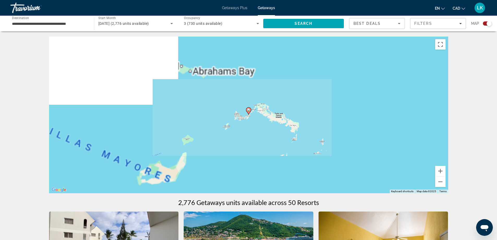
click at [248, 112] on icon "Main content" at bounding box center [248, 111] width 5 height 7
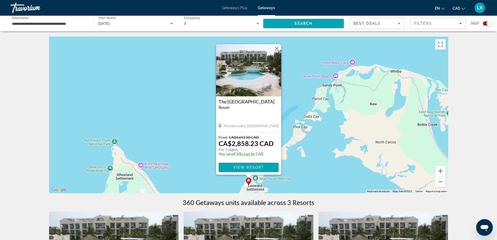
drag
click at [277, 47] on button "Close" at bounding box center [277, 49] width 8 height 8
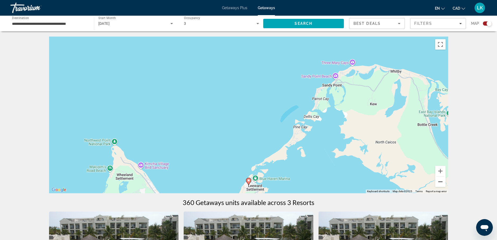
click at [438, 182] on button "Zoom out" at bounding box center [440, 181] width 10 height 10
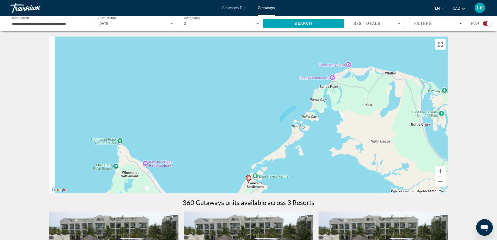
click at [439, 181] on button "Zoom out" at bounding box center [440, 181] width 10 height 10
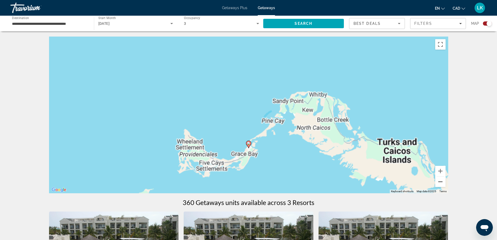
click at [439, 181] on button "Zoom out" at bounding box center [440, 181] width 10 height 10
click at [439, 180] on button "Zoom out" at bounding box center [440, 181] width 10 height 10
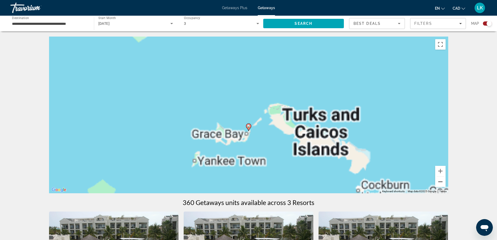
click at [438, 180] on button "Zoom out" at bounding box center [440, 181] width 10 height 10
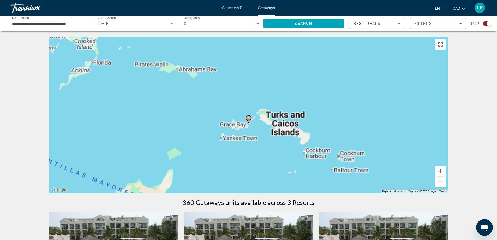
click at [438, 180] on button "Zoom out" at bounding box center [440, 181] width 10 height 10
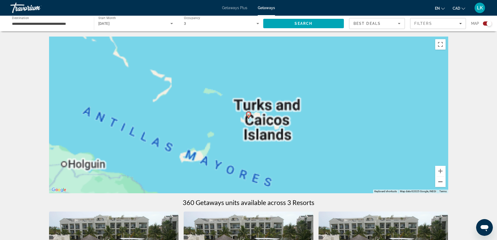
click at [438, 180] on button "Zoom out" at bounding box center [440, 181] width 10 height 10
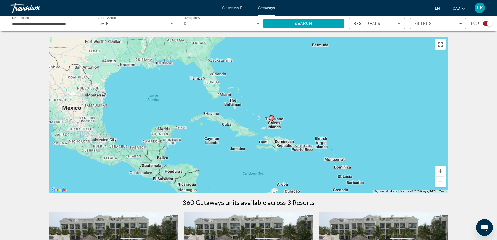
click at [210, 121] on div "To activate drag with keyboard, press Alt + Enter. Once in keyboard drag state,…" at bounding box center [248, 115] width 399 height 157
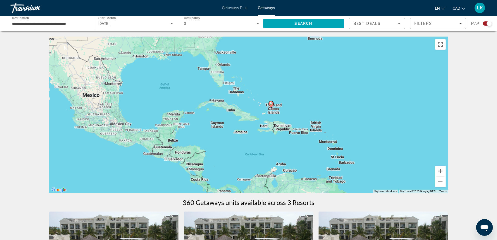
click at [308, 144] on div "To activate drag with keyboard, press Alt + Enter. Once in keyboard drag state,…" at bounding box center [248, 115] width 399 height 157
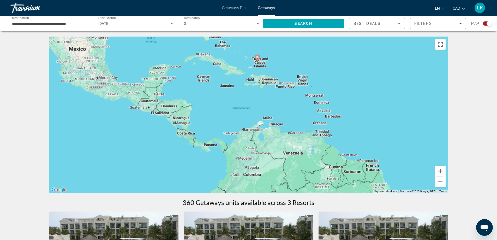
click at [332, 124] on div "To activate drag with keyboard, press Alt + Enter. Once in keyboard drag state,…" at bounding box center [248, 115] width 399 height 157
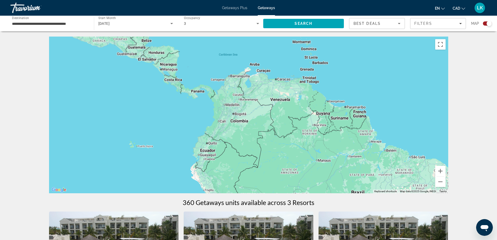
click at [301, 151] on div "To activate drag with keyboard, press Alt + Enter. Once in keyboard drag state,…" at bounding box center [248, 115] width 399 height 157
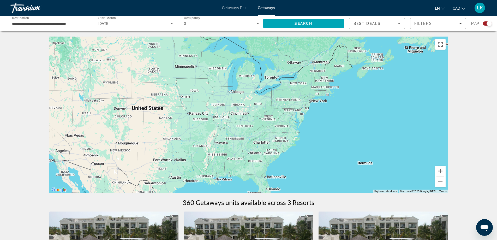
click at [271, 127] on div "To activate drag with keyboard, press Alt + Enter. Once in keyboard drag state,…" at bounding box center [248, 115] width 399 height 157
click at [443, 180] on button "Zoom out" at bounding box center [440, 181] width 10 height 10
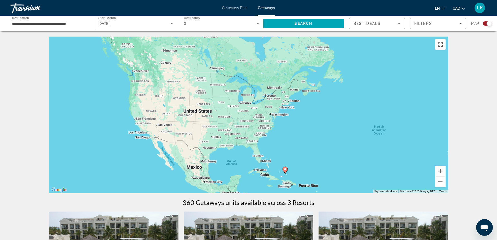
click at [443, 180] on button "Zoom out" at bounding box center [440, 181] width 10 height 10
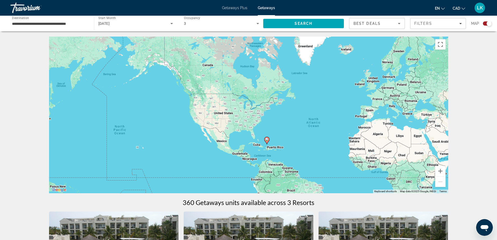
click at [292, 144] on div "To activate drag with keyboard, press Alt + Enter. Once in keyboard drag state,…" at bounding box center [248, 115] width 399 height 157
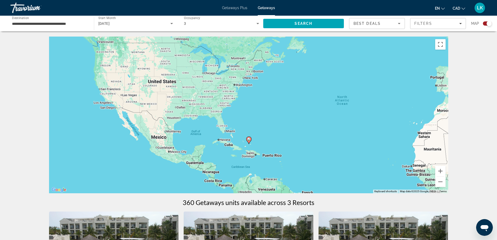
click at [265, 153] on div "To activate drag with keyboard, press Alt + Enter. Once in keyboard drag state,…" at bounding box center [248, 115] width 399 height 157
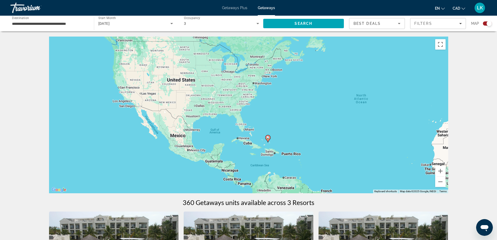
click at [255, 87] on div "To activate drag with keyboard, press Alt + Enter. Once in keyboard drag state,…" at bounding box center [248, 115] width 399 height 157
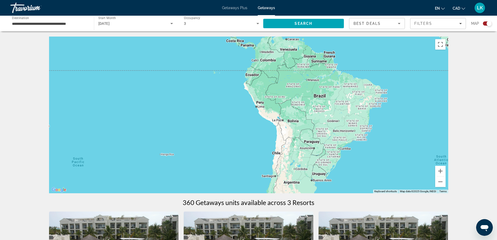
click at [266, 126] on div "To activate drag with keyboard, press Alt + Enter. Once in keyboard drag state,…" at bounding box center [248, 115] width 399 height 157
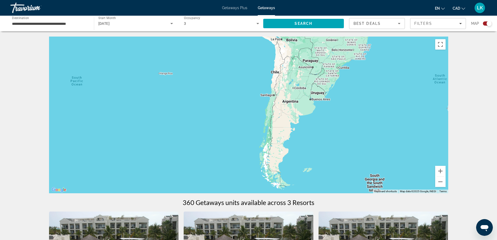
click at [60, 23] on input "**********" at bounding box center [49, 24] width 75 height 6
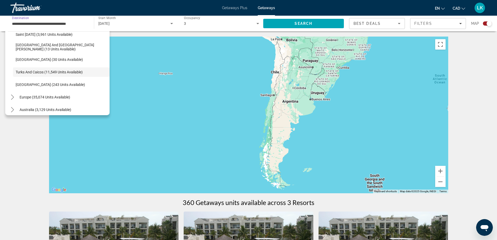
scroll to position [155, 0]
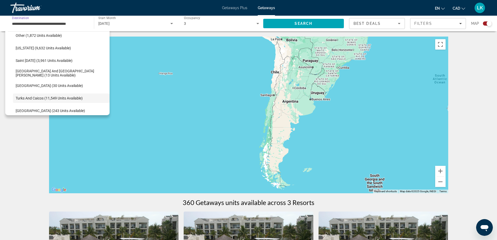
click at [287, 10] on div "en English Español Français Italiano Português русский CAD USD ($) MXN (Mex$) C…" at bounding box center [383, 7] width 206 height 11
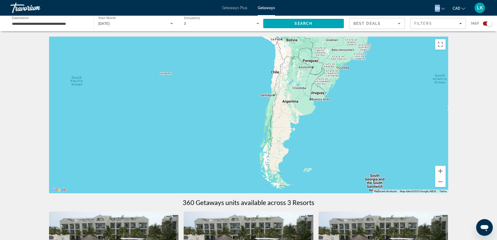
click at [287, 10] on div "en English Español Français Italiano Português русский CAD USD ($) MXN (Mex$) C…" at bounding box center [383, 7] width 206 height 11
click at [447, 23] on div "Filters" at bounding box center [437, 23] width 47 height 4
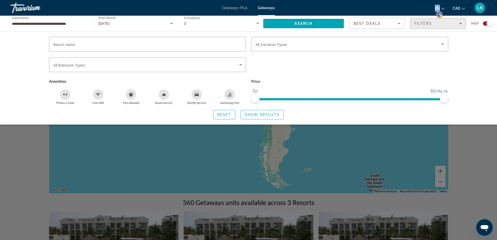
click at [447, 23] on div "Filters" at bounding box center [437, 23] width 47 height 4
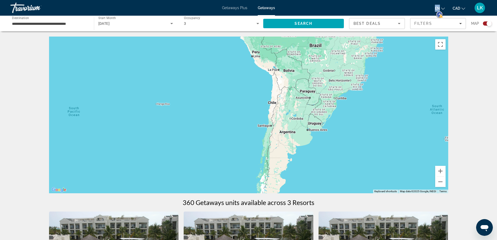
drag, startPoint x: 291, startPoint y: 99, endPoint x: 289, endPoint y: 130, distance: 31.9
click at [289, 130] on div "Main content" at bounding box center [248, 115] width 399 height 157
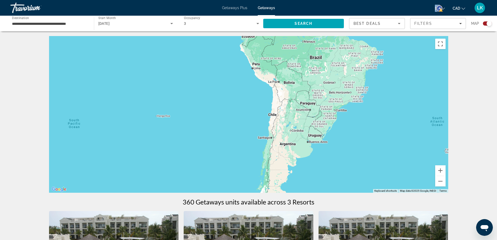
scroll to position [0, 0]
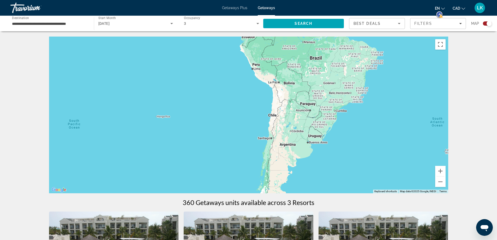
click at [60, 25] on input "**********" at bounding box center [49, 24] width 75 height 6
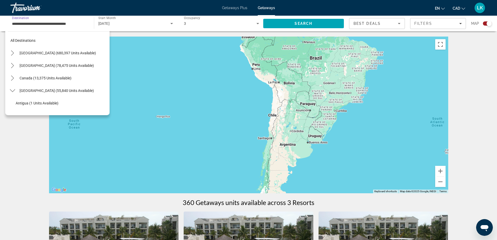
click at [70, 58] on span "Select destination: United States (680,397 units available)" at bounding box center [63, 53] width 93 height 13
type input "**********"
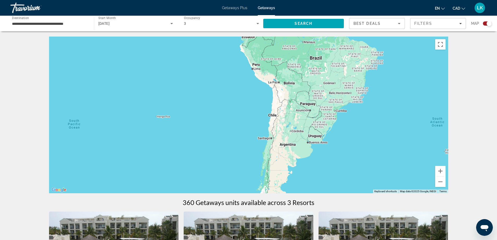
click at [158, 15] on mat-toolbar "Getaways Plus Getaways en English Español Français Italiano Português русский C…" at bounding box center [248, 8] width 497 height 16
click at [151, 25] on div "[DATE]" at bounding box center [134, 23] width 72 height 6
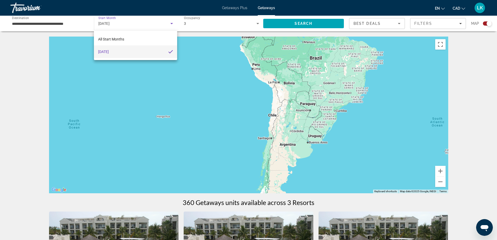
click at [151, 25] on div at bounding box center [248, 120] width 497 height 240
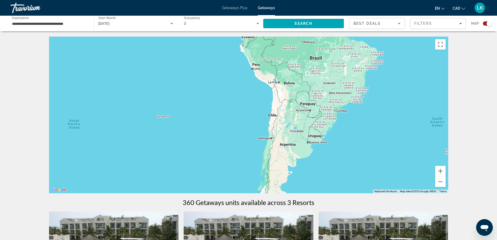
click at [60, 25] on input "**********" at bounding box center [49, 24] width 75 height 6
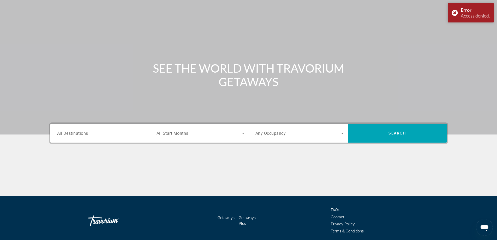
scroll to position [42, 0]
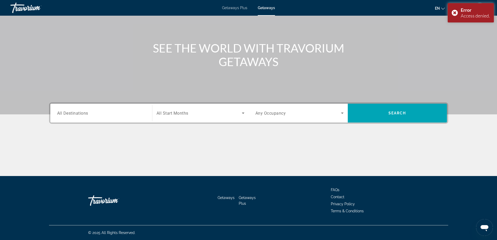
click at [106, 103] on div "Destination All Destinations Start Month All Start Months Occupancy Any Occupan…" at bounding box center [248, 112] width 399 height 21
click at [102, 111] on input "Destination All Destinations" at bounding box center [101, 113] width 88 height 6
click at [115, 94] on div "Main content" at bounding box center [248, 36] width 497 height 157
click at [91, 114] on input "Destination All Destinations" at bounding box center [101, 113] width 88 height 6
click at [171, 116] on div "Search widget" at bounding box center [201, 113] width 88 height 15
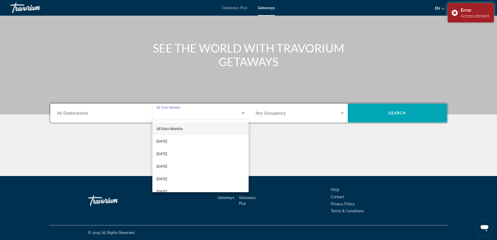
click at [105, 116] on div at bounding box center [248, 120] width 497 height 240
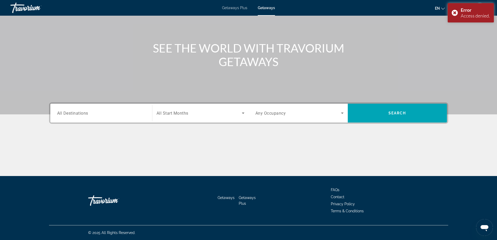
click at [105, 116] on div "Search widget" at bounding box center [101, 113] width 88 height 15
click at [93, 114] on input "Destination All Destinations" at bounding box center [101, 113] width 88 height 6
click at [82, 114] on input "Destination All Destinations" at bounding box center [101, 113] width 88 height 6
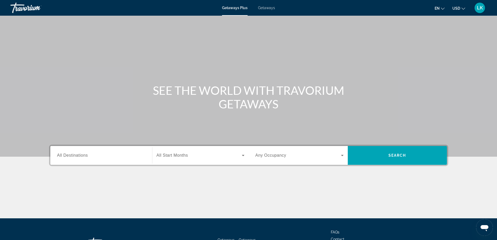
click at [105, 159] on div "Search widget" at bounding box center [101, 155] width 88 height 15
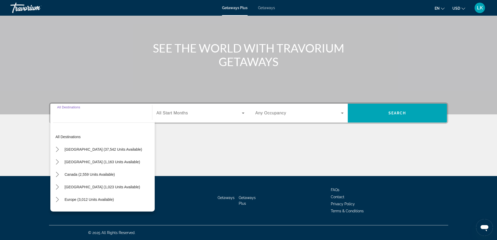
click at [270, 10] on div "Getaways Plus Getaways en English Español Français Italiano Português русский U…" at bounding box center [248, 8] width 497 height 14
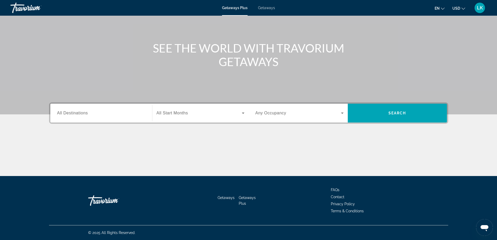
click at [264, 8] on span "Getaways" at bounding box center [266, 8] width 17 height 4
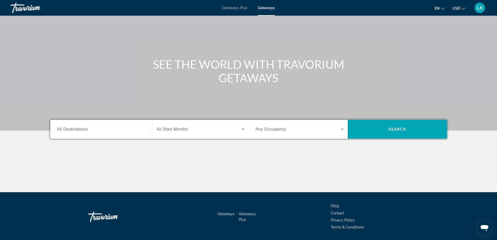
click at [104, 132] on input "Destination All Destinations" at bounding box center [101, 129] width 88 height 6
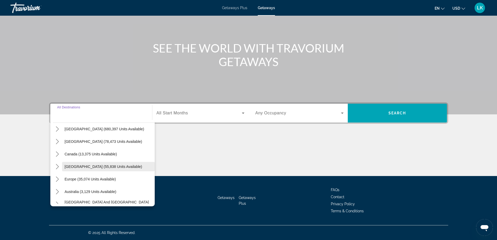
scroll to position [26, 0]
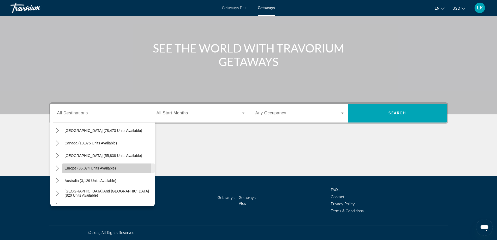
click at [98, 167] on span "Europe (35,074 units available)" at bounding box center [90, 168] width 51 height 4
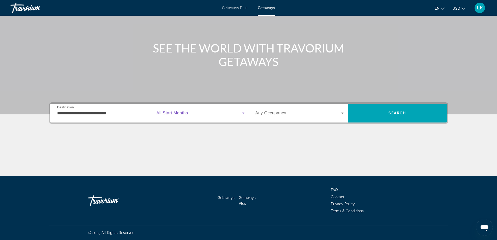
click at [194, 112] on span "Search widget" at bounding box center [199, 113] width 85 height 6
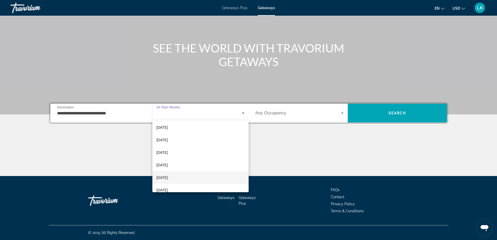
scroll to position [78, 0]
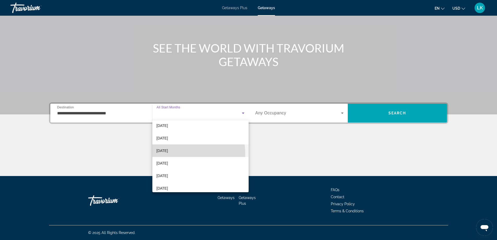
click at [173, 154] on mat-option "[DATE]" at bounding box center [200, 150] width 96 height 13
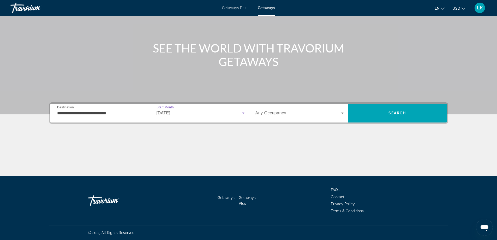
click at [183, 113] on div "[DATE]" at bounding box center [199, 113] width 85 height 6
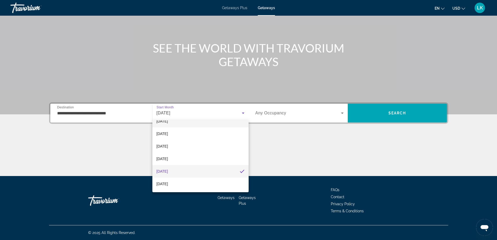
scroll to position [69, 0]
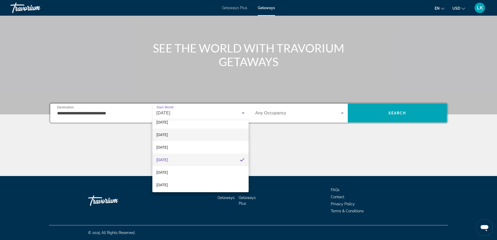
click at [174, 139] on mat-option "[DATE]" at bounding box center [200, 134] width 96 height 13
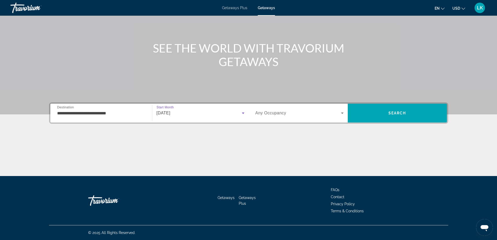
click at [255, 113] on span "Any Occupancy" at bounding box center [270, 113] width 31 height 4
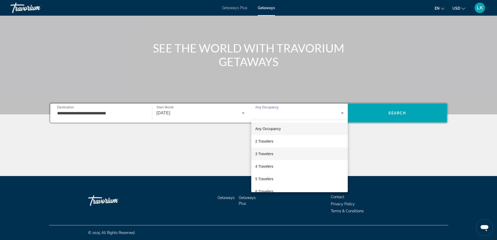
click at [265, 156] on span "3 Travelers" at bounding box center [264, 154] width 18 height 6
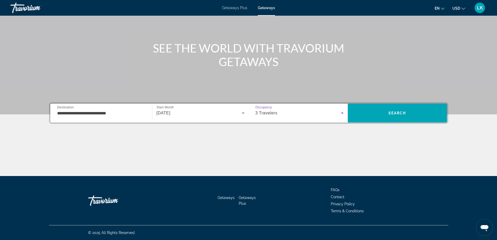
click at [98, 119] on div "**********" at bounding box center [101, 113] width 88 height 15
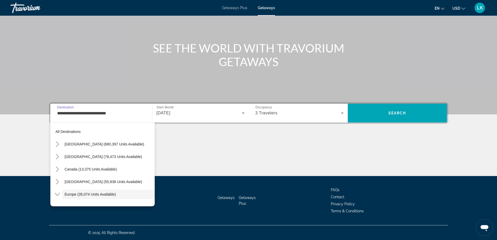
scroll to position [31, 0]
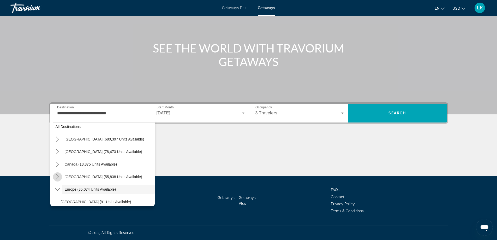
click at [56, 175] on icon "Toggle Caribbean & Atlantic Islands (55,838 units available) submenu" at bounding box center [57, 176] width 5 height 5
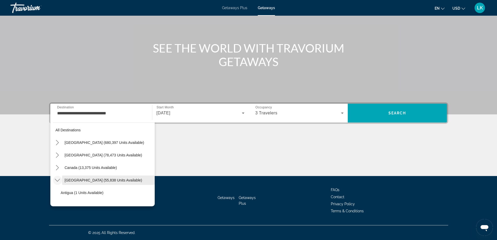
scroll to position [1, 0]
click at [57, 177] on mat-icon "Toggle Caribbean & Atlantic Islands (55,838 units available) submenu" at bounding box center [57, 181] width 9 height 9
click at [55, 142] on icon "Toggle United States (680,397 units available) submenu" at bounding box center [57, 143] width 5 height 5
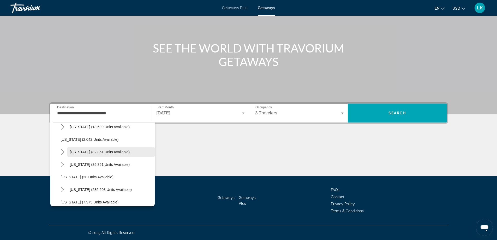
scroll to position [41, 0]
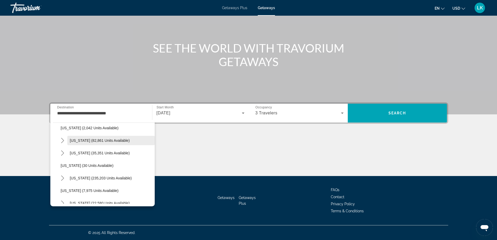
click at [103, 145] on span "Select destination: California (82,861 units available)" at bounding box center [110, 140] width 87 height 13
type input "**********"
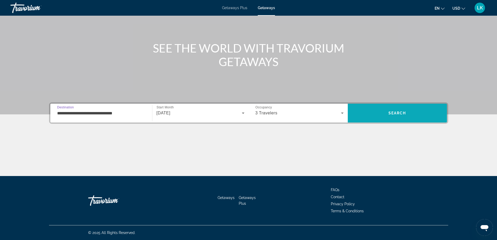
click at [384, 115] on span "Search" at bounding box center [397, 113] width 99 height 13
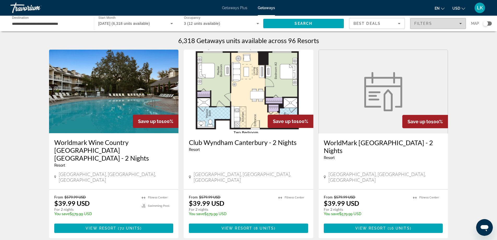
click at [435, 21] on div "Filters" at bounding box center [437, 23] width 47 height 4
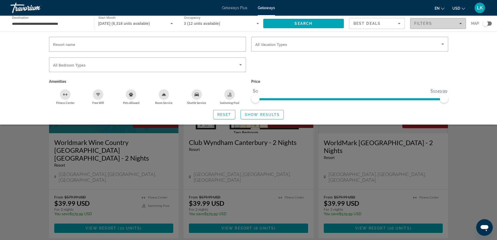
click at [435, 21] on div "Filters" at bounding box center [437, 23] width 47 height 4
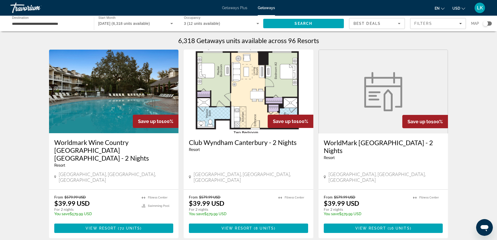
click at [394, 22] on div "Best Deals" at bounding box center [376, 23] width 44 height 6
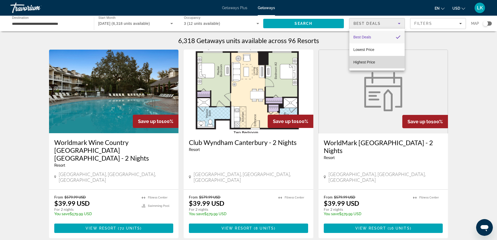
click at [373, 62] on span "Highest Price" at bounding box center [365, 62] width 22 height 4
click at [489, 25] on div "Search widget" at bounding box center [487, 23] width 9 height 4
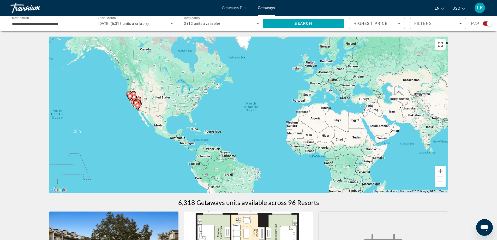
drag, startPoint x: 141, startPoint y: 126, endPoint x: 173, endPoint y: 127, distance: 32.1
click at [171, 128] on div "To activate drag with keyboard, press Alt + Enter. Once in keyboard drag state,…" at bounding box center [248, 115] width 399 height 157
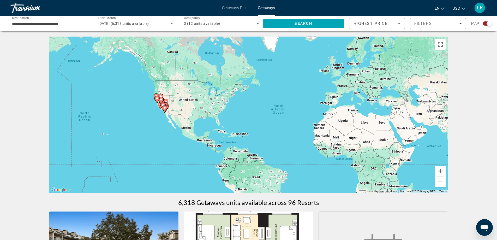
drag, startPoint x: 222, startPoint y: 126, endPoint x: 266, endPoint y: 135, distance: 45.6
click at [266, 135] on div "To activate drag with keyboard, press Alt + Enter. Once in keyboard drag state,…" at bounding box center [248, 115] width 399 height 157
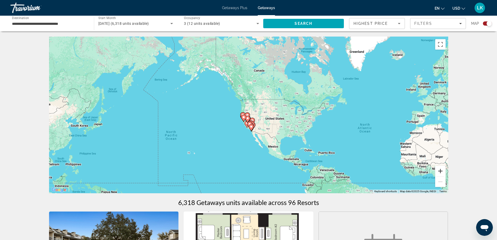
click at [444, 172] on button "Zoom in" at bounding box center [440, 171] width 10 height 10
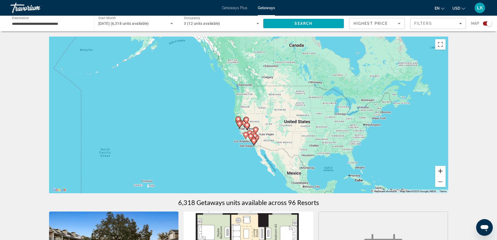
click at [444, 172] on button "Zoom in" at bounding box center [440, 171] width 10 height 10
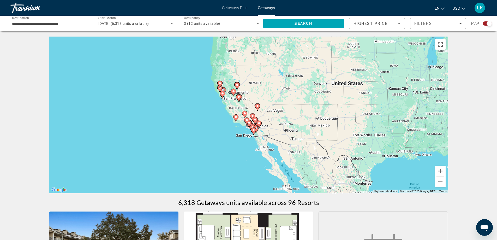
drag, startPoint x: 286, startPoint y: 166, endPoint x: 279, endPoint y: 118, distance: 48.3
click at [279, 118] on div "To activate drag with keyboard, press Alt + Enter. Once in keyboard drag state,…" at bounding box center [248, 115] width 399 height 157
click at [445, 172] on button "Zoom in" at bounding box center [440, 171] width 10 height 10
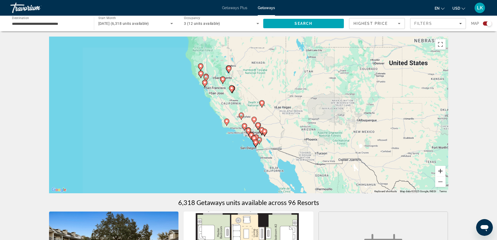
click at [445, 172] on button "Zoom in" at bounding box center [440, 171] width 10 height 10
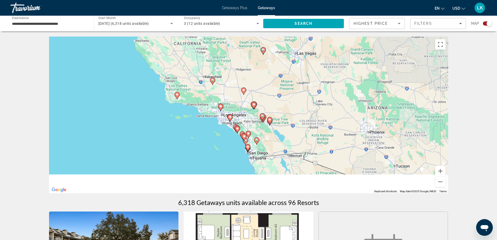
drag, startPoint x: 305, startPoint y: 144, endPoint x: 304, endPoint y: 130, distance: 13.9
click at [304, 130] on div "To activate drag with keyboard, press Alt + Enter. Once in keyboard drag state,…" at bounding box center [248, 115] width 399 height 157
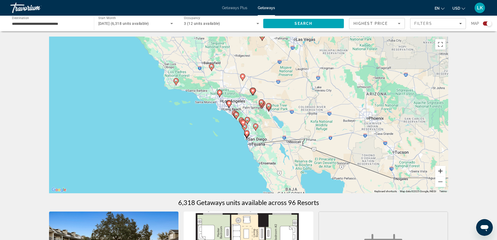
click at [439, 172] on button "Zoom in" at bounding box center [440, 171] width 10 height 10
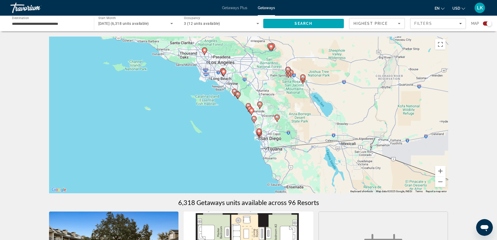
drag, startPoint x: 277, startPoint y: 177, endPoint x: 294, endPoint y: 149, distance: 32.3
click at [294, 149] on div "To activate drag with keyboard, press Alt + Enter. Once in keyboard drag state,…" at bounding box center [248, 115] width 399 height 157
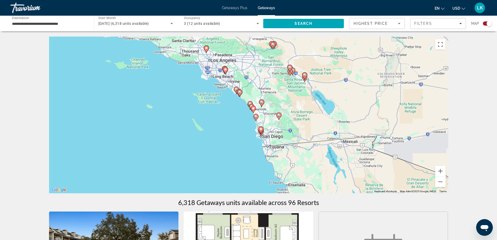
click at [263, 135] on gmp-advanced-marker "Main content" at bounding box center [261, 132] width 5 height 8
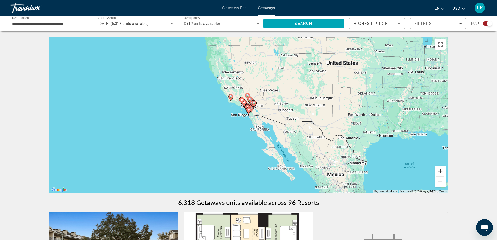
click at [444, 171] on button "Zoom in" at bounding box center [440, 171] width 10 height 10
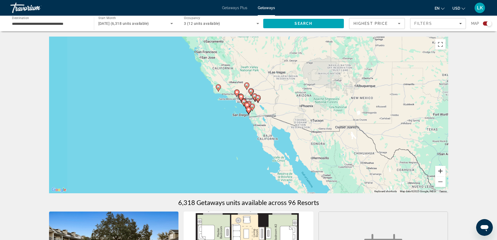
click at [444, 171] on button "Zoom in" at bounding box center [440, 171] width 10 height 10
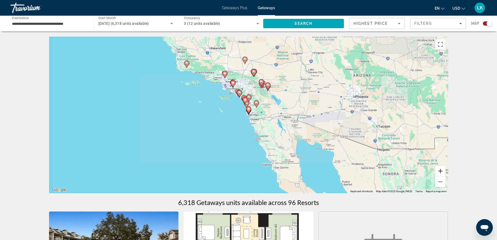
click at [444, 171] on button "Zoom in" at bounding box center [440, 171] width 10 height 10
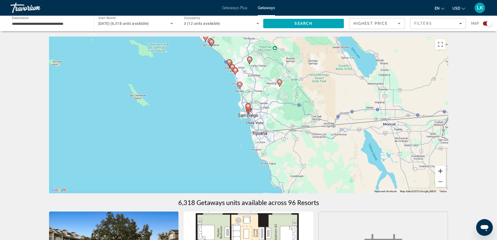
click at [444, 171] on button "Zoom in" at bounding box center [440, 171] width 10 height 10
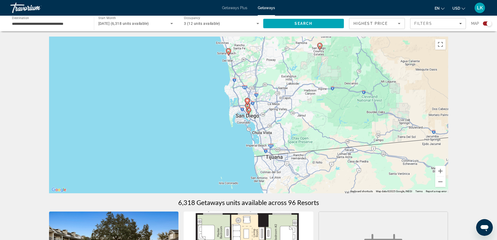
click at [248, 110] on icon "Main content" at bounding box center [247, 106] width 5 height 7
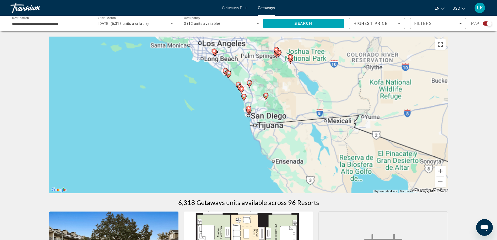
click at [248, 110] on image "Main content" at bounding box center [248, 108] width 3 height 3
type input "**********"
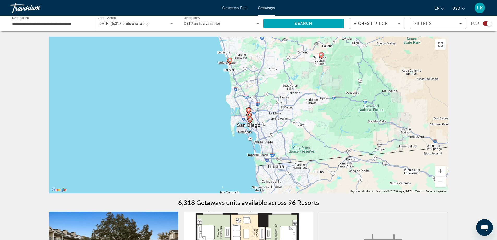
click at [249, 120] on gmp-advanced-marker "Main content" at bounding box center [248, 116] width 5 height 8
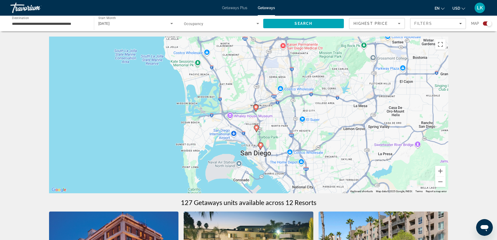
drag, startPoint x: 272, startPoint y: 174, endPoint x: 280, endPoint y: 120, distance: 54.4
click at [280, 120] on div "To activate drag with keyboard, press Alt + Enter. Once in keyboard drag state,…" at bounding box center [248, 115] width 399 height 157
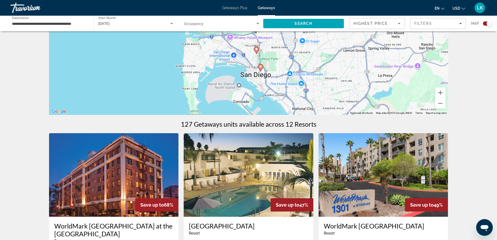
click at [262, 69] on gmp-advanced-marker "Main content" at bounding box center [260, 68] width 5 height 8
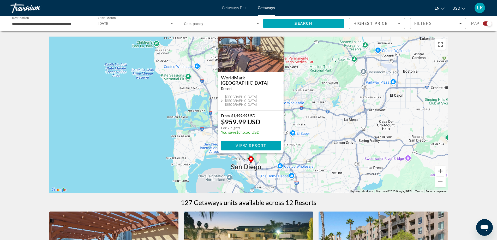
drag, startPoint x: 305, startPoint y: 175, endPoint x: 307, endPoint y: 122, distance: 52.2
click at [307, 122] on div "To activate drag with keyboard, press Alt + Enter. Once in keyboard drag state,…" at bounding box center [248, 115] width 399 height 157
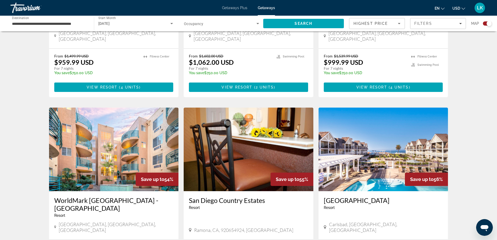
scroll to position [235, 0]
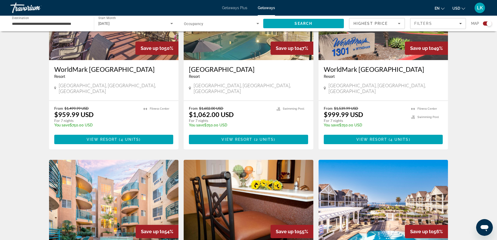
click at [463, 10] on button "USD USD ($) MXN (Mex$) CAD (Can$) GBP (£) EUR (€) AUD (A$) NZD (NZ$) CNY (CN¥)" at bounding box center [459, 8] width 13 height 8
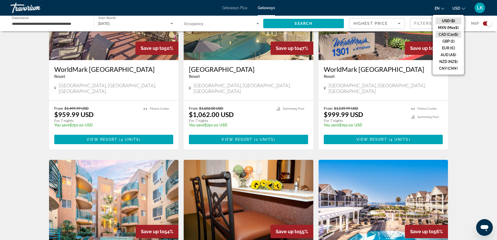
click at [454, 34] on button "CAD (Can$)" at bounding box center [449, 34] width 26 height 7
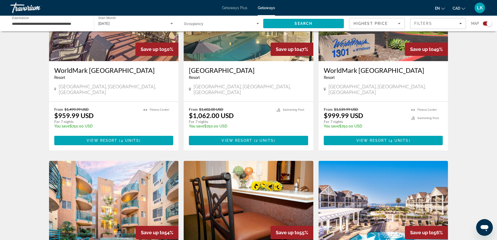
scroll to position [209, 0]
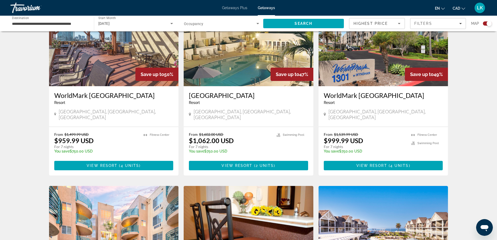
click at [198, 24] on span "Occupancy" at bounding box center [193, 24] width 19 height 4
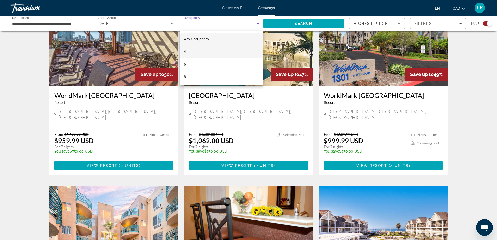
scroll to position [157, 0]
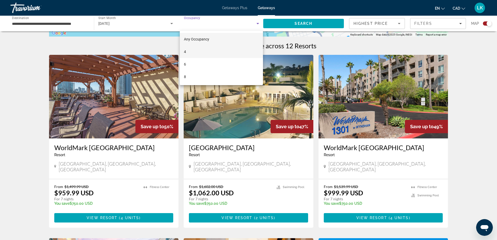
click at [191, 50] on mat-option "4" at bounding box center [221, 51] width 83 height 13
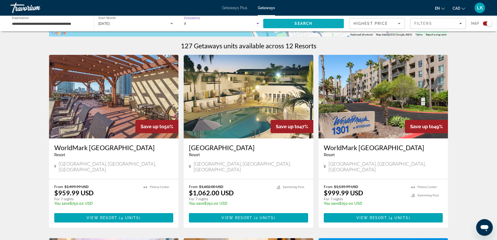
click at [307, 28] on span "Search" at bounding box center [303, 23] width 81 height 13
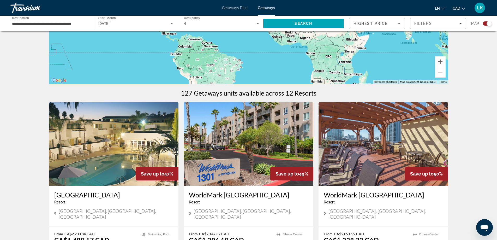
scroll to position [104, 0]
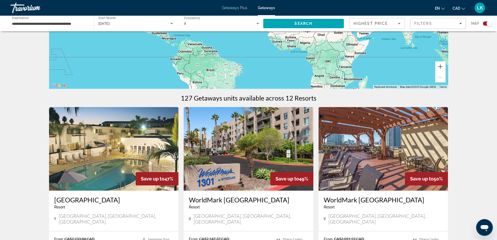
click at [242, 152] on img "Main content" at bounding box center [249, 149] width 130 height 84
